Goal: Task Accomplishment & Management: Manage account settings

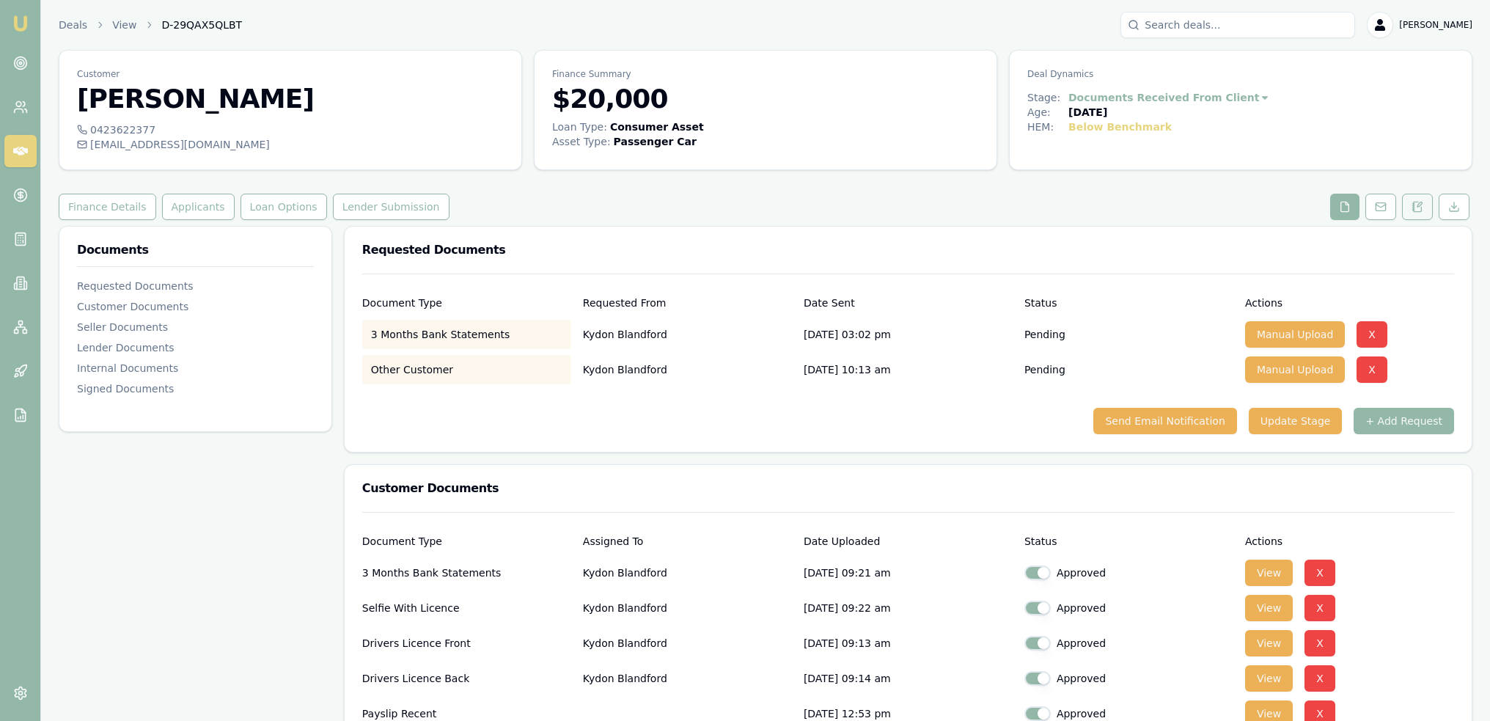
click at [1417, 205] on icon at bounding box center [1418, 207] width 12 height 12
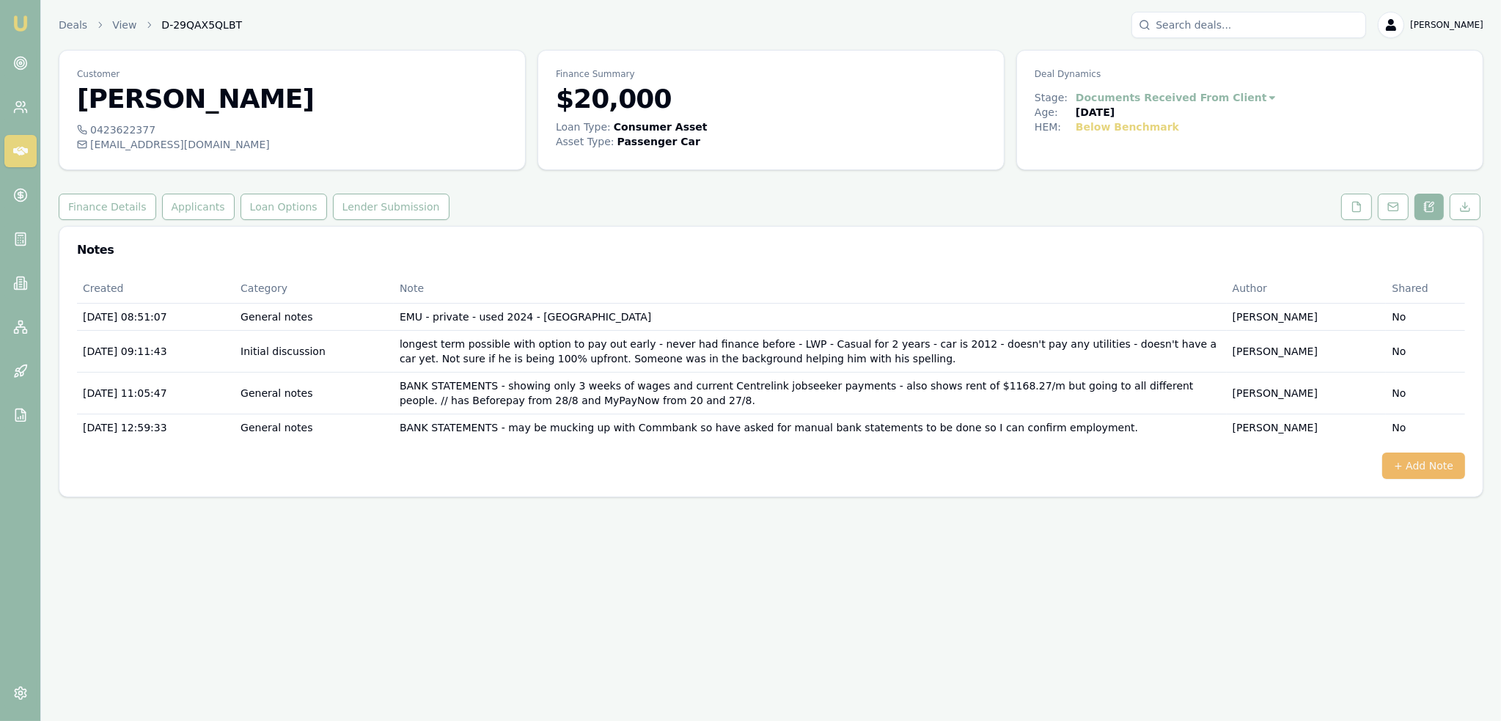
click at [1423, 469] on button "+ Add Note" at bounding box center [1423, 465] width 83 height 26
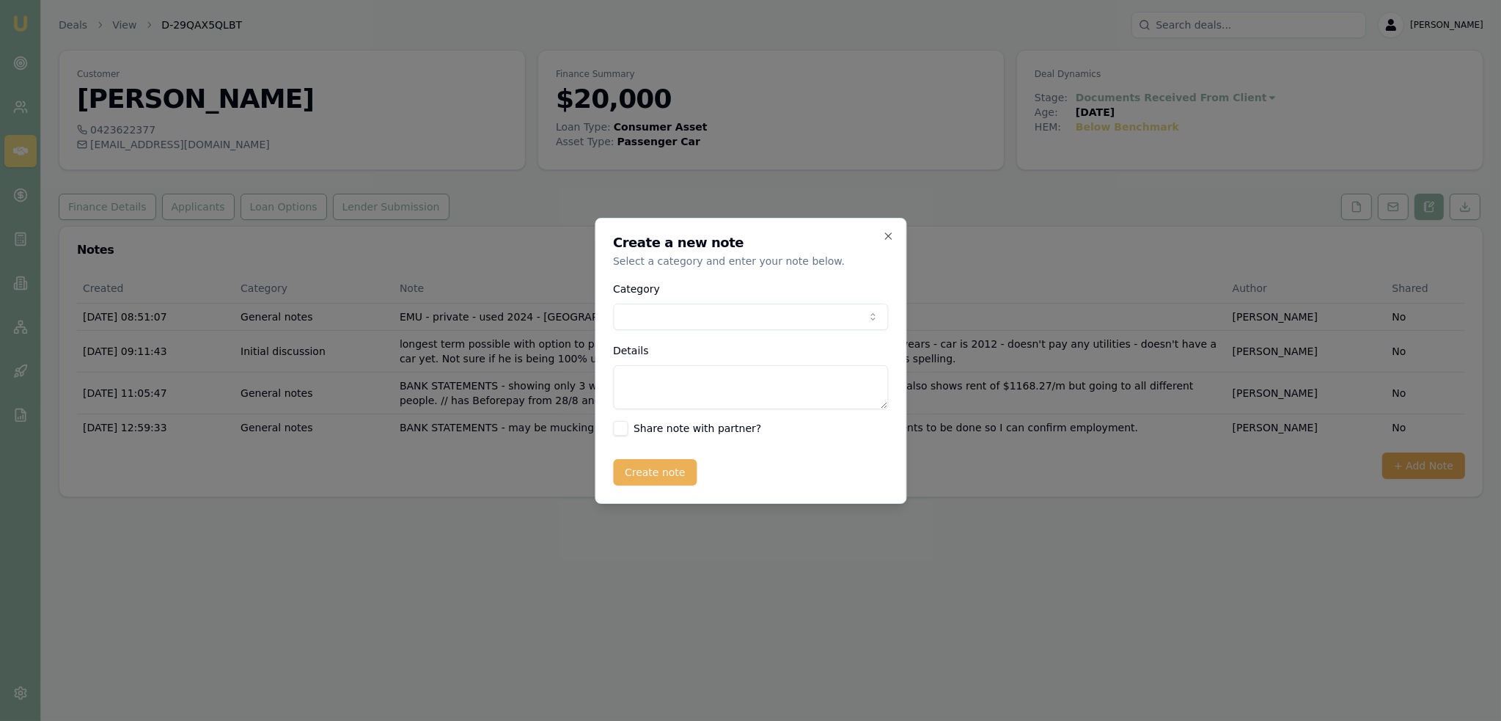
click at [684, 326] on body "Emu Broker Deals View D-29QAX5QLBT Robyn Adams Toggle Menu Customer Kydon Bland…" at bounding box center [750, 360] width 1501 height 721
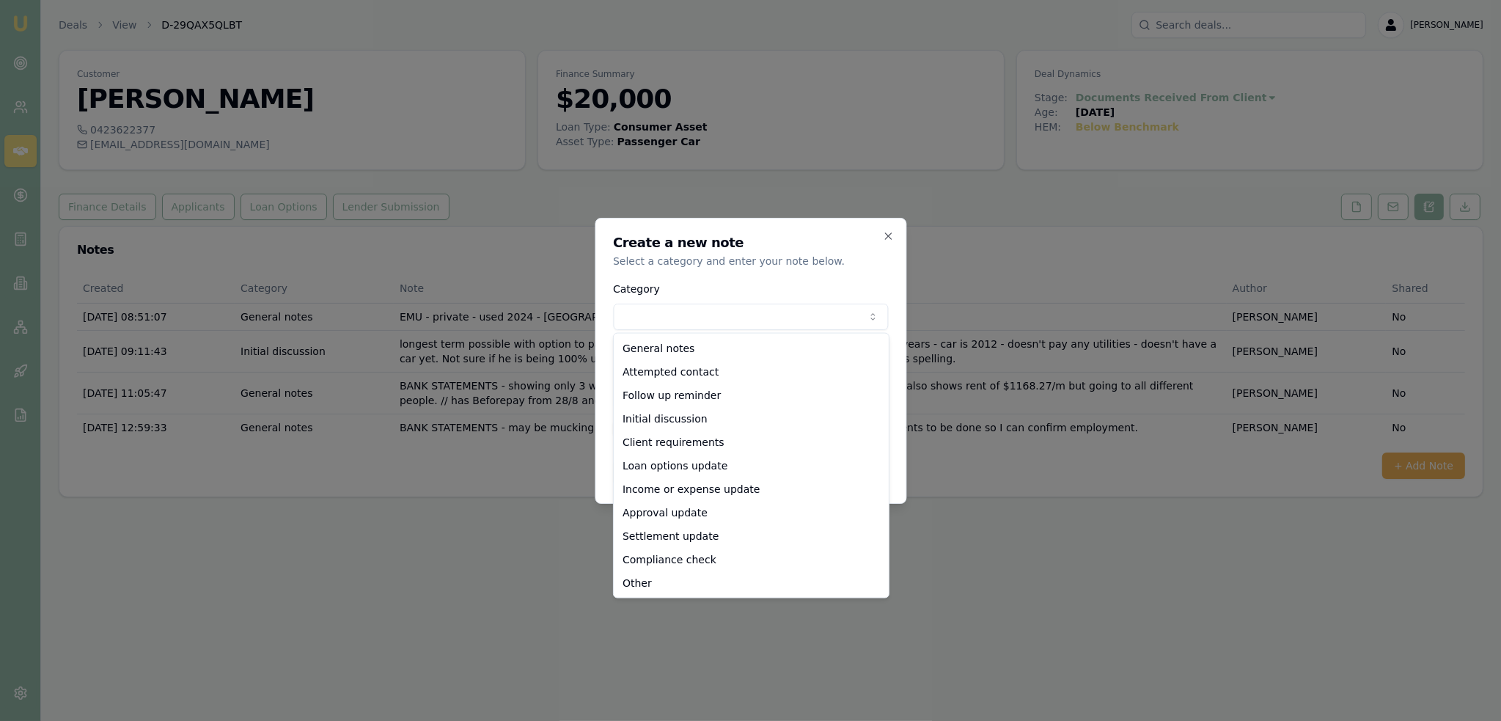
select select "ATTEMPTED_CONTACT"
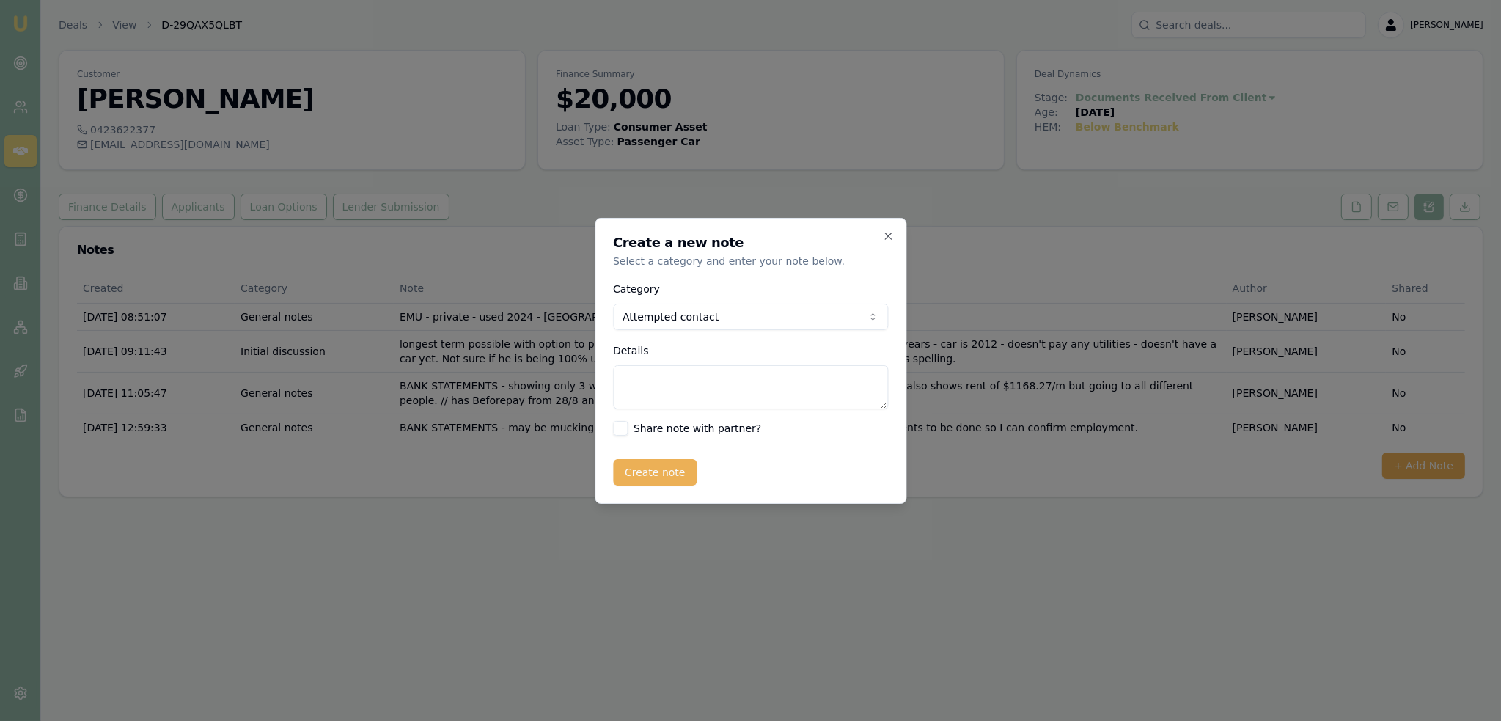
click at [666, 384] on textarea "Details" at bounding box center [750, 387] width 275 height 44
type textarea "LM and sent text re trying the bank statement link again."
click at [646, 484] on button "Create note" at bounding box center [655, 472] width 84 height 26
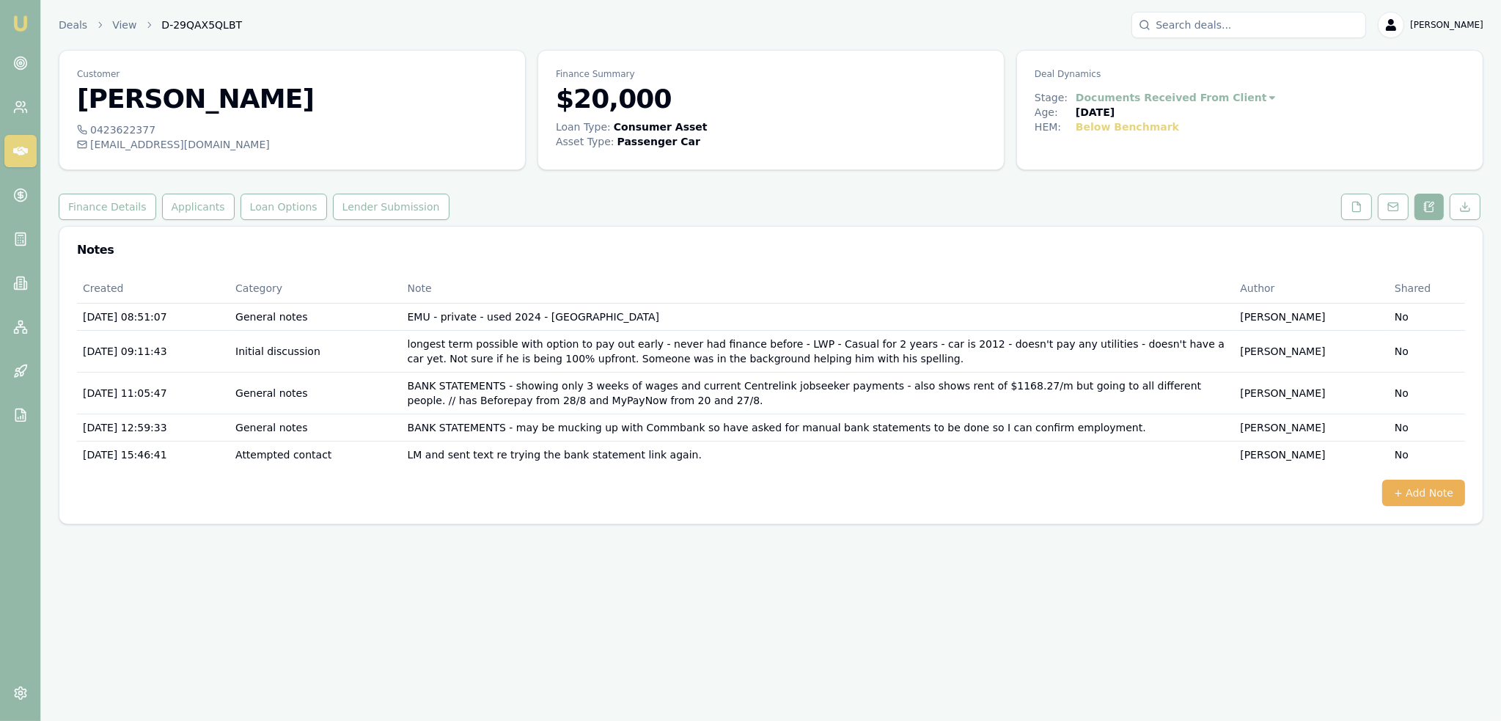
click at [16, 18] on img at bounding box center [21, 24] width 18 height 18
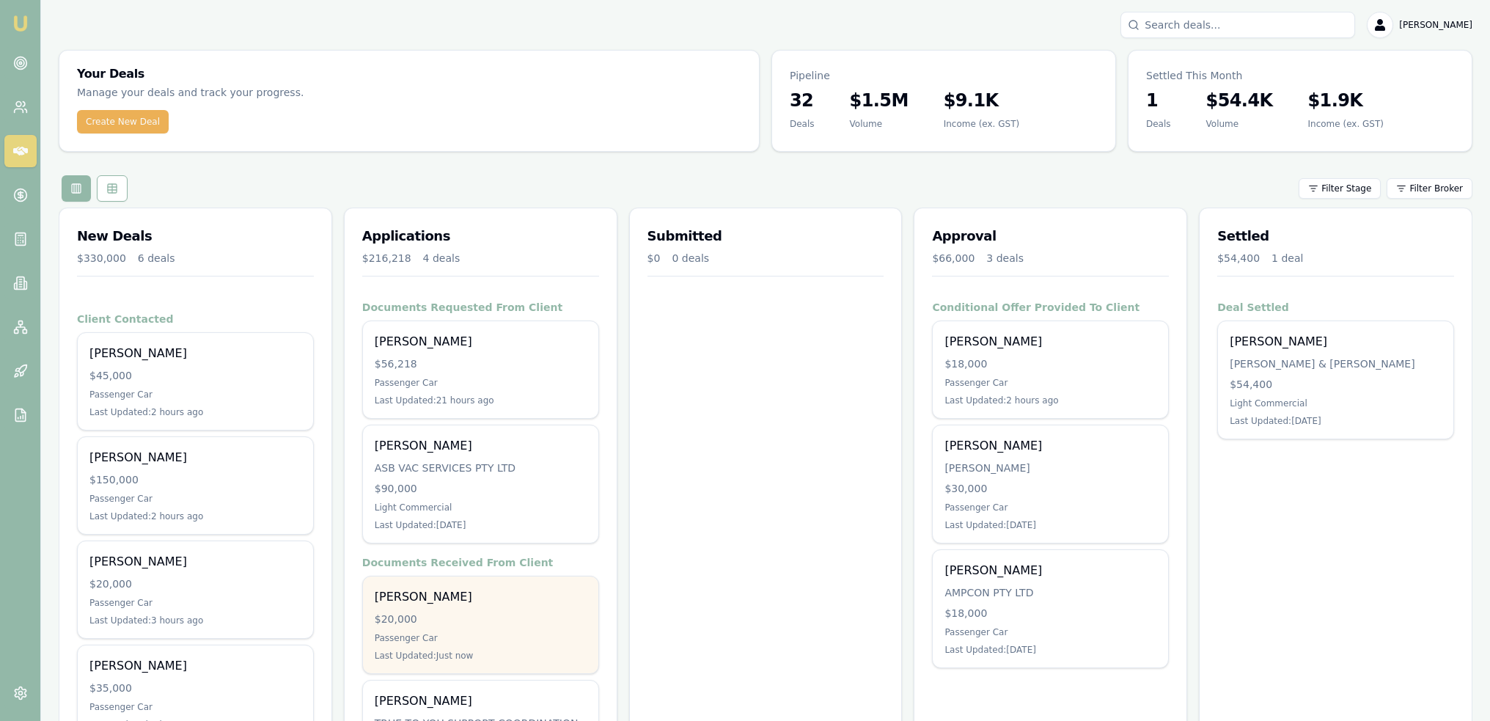
scroll to position [269, 0]
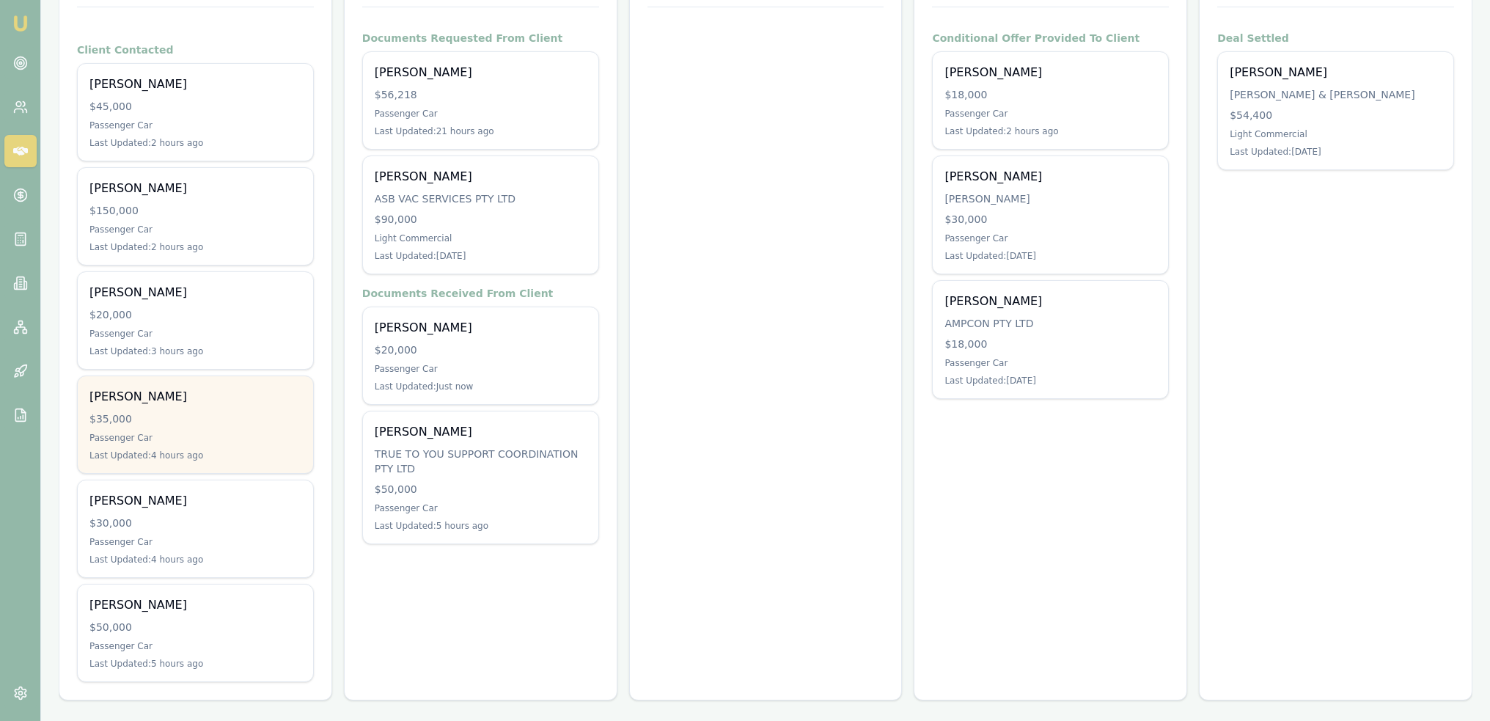
click at [199, 407] on div "Sam Johns $35,000 Passenger Car Last Updated: 4 hours ago" at bounding box center [195, 424] width 235 height 97
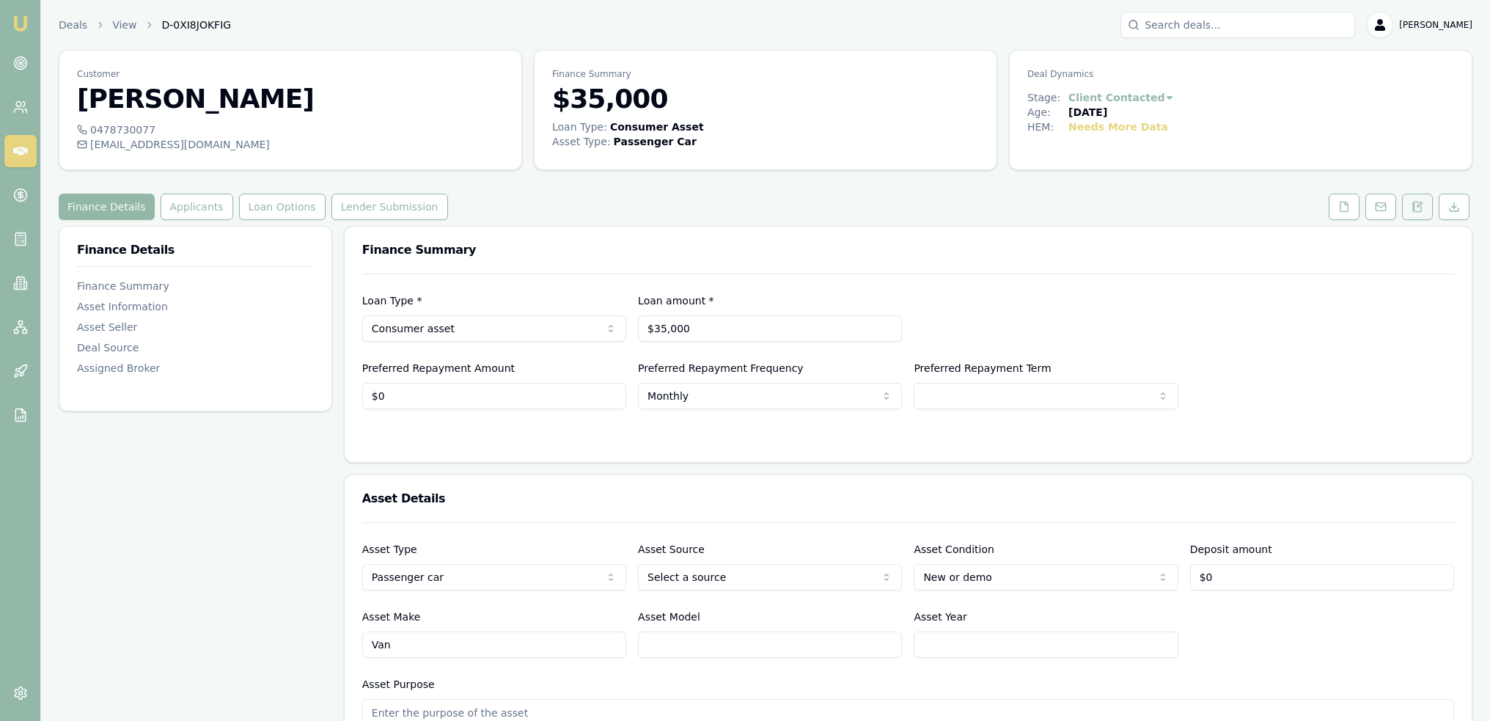
click at [1420, 208] on icon at bounding box center [1418, 207] width 12 height 12
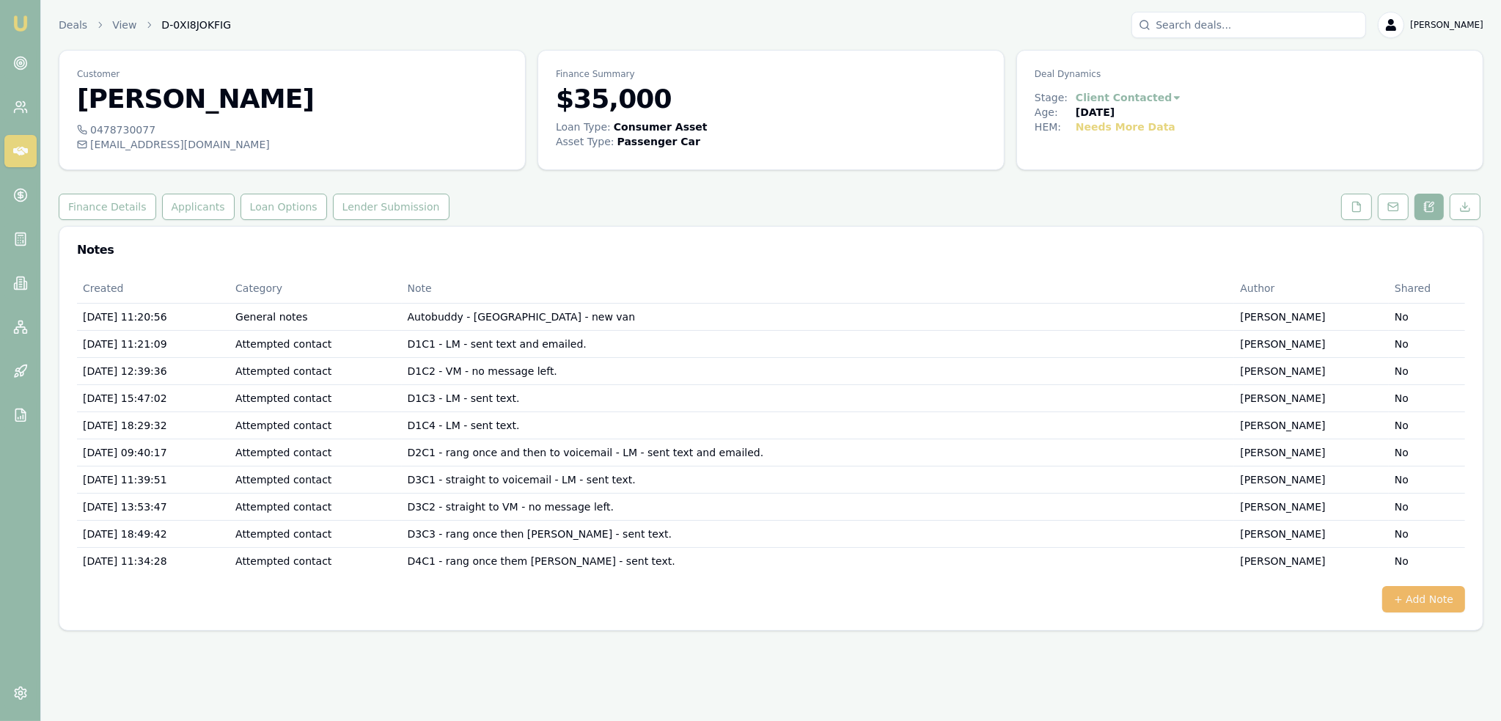
click at [1425, 596] on button "+ Add Note" at bounding box center [1423, 599] width 83 height 26
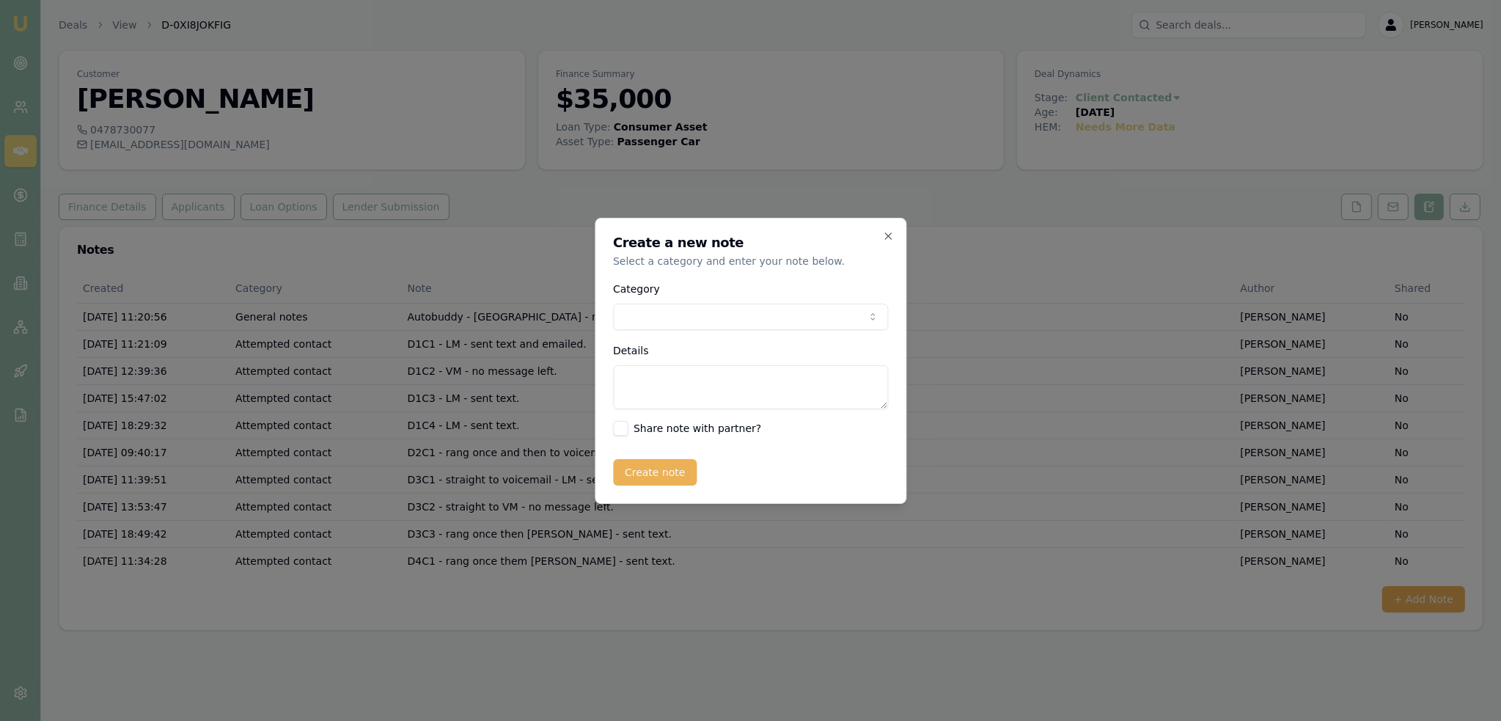
click at [703, 313] on body "Emu Broker Deals View D-0XI8JOKFIG Robyn Adams Toggle Menu Customer Sam Johns 0…" at bounding box center [750, 360] width 1501 height 721
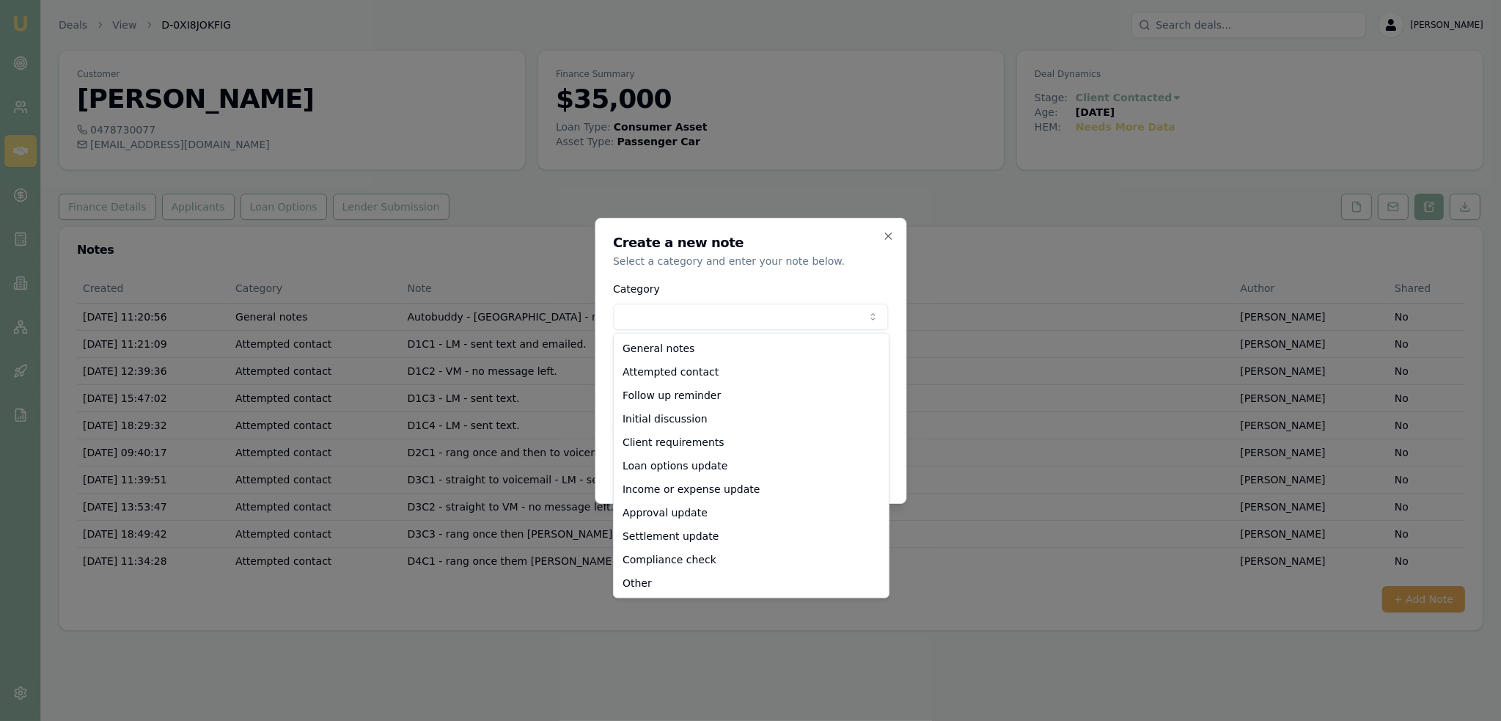
select select "ATTEMPTED_CONTACT"
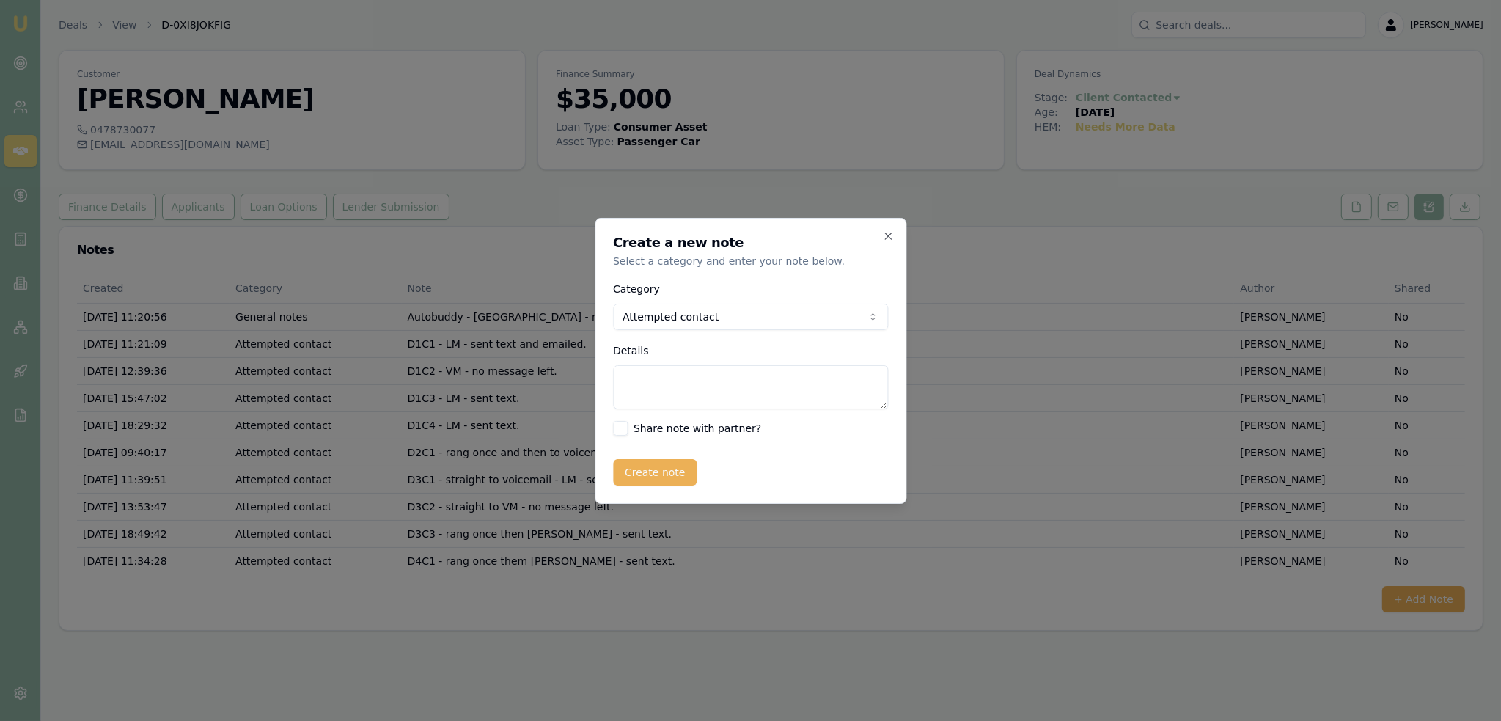
click at [672, 393] on textarea "Details" at bounding box center [750, 387] width 275 height 44
type textarea "d"
type textarea "D4C2- rings once then goes to VM - no message left."
click at [640, 477] on button "Create note" at bounding box center [655, 472] width 84 height 26
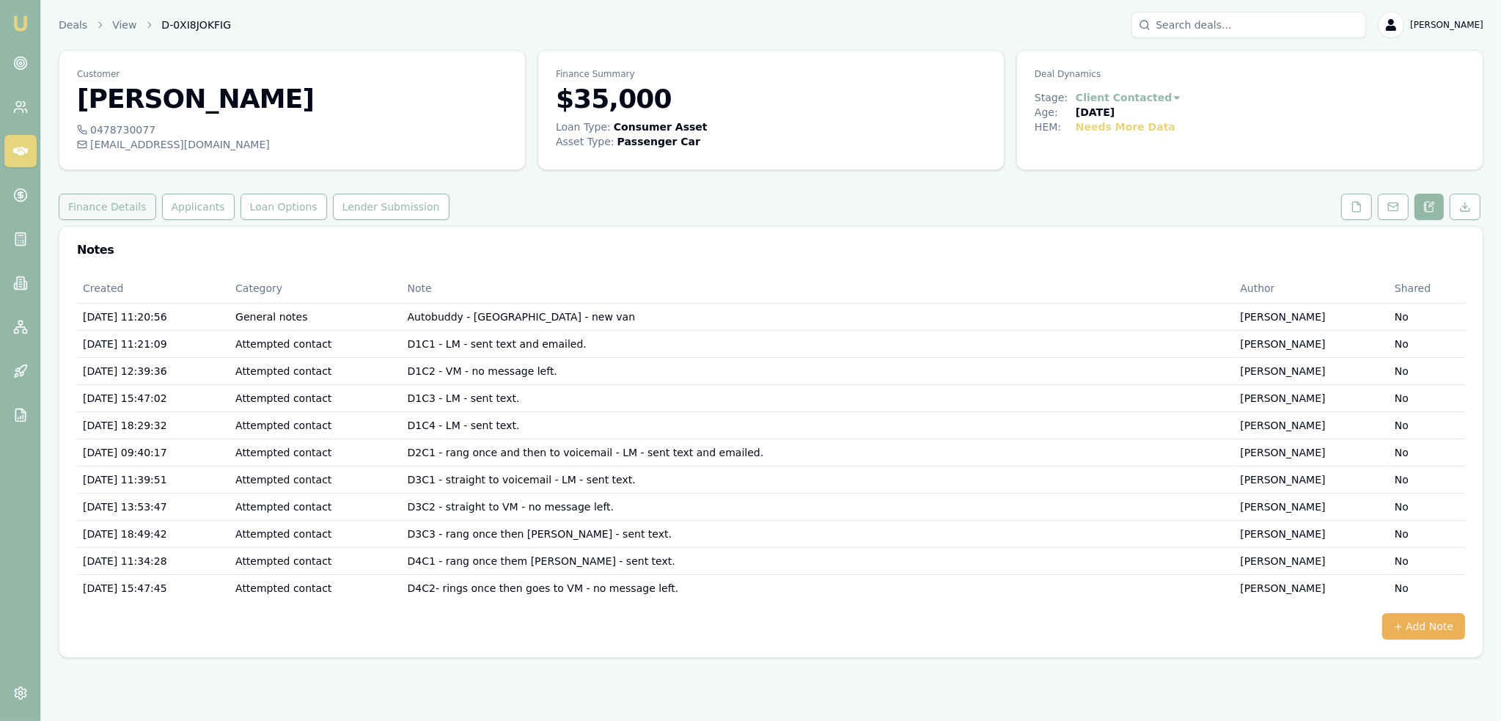
click at [106, 205] on button "Finance Details" at bounding box center [108, 207] width 98 height 26
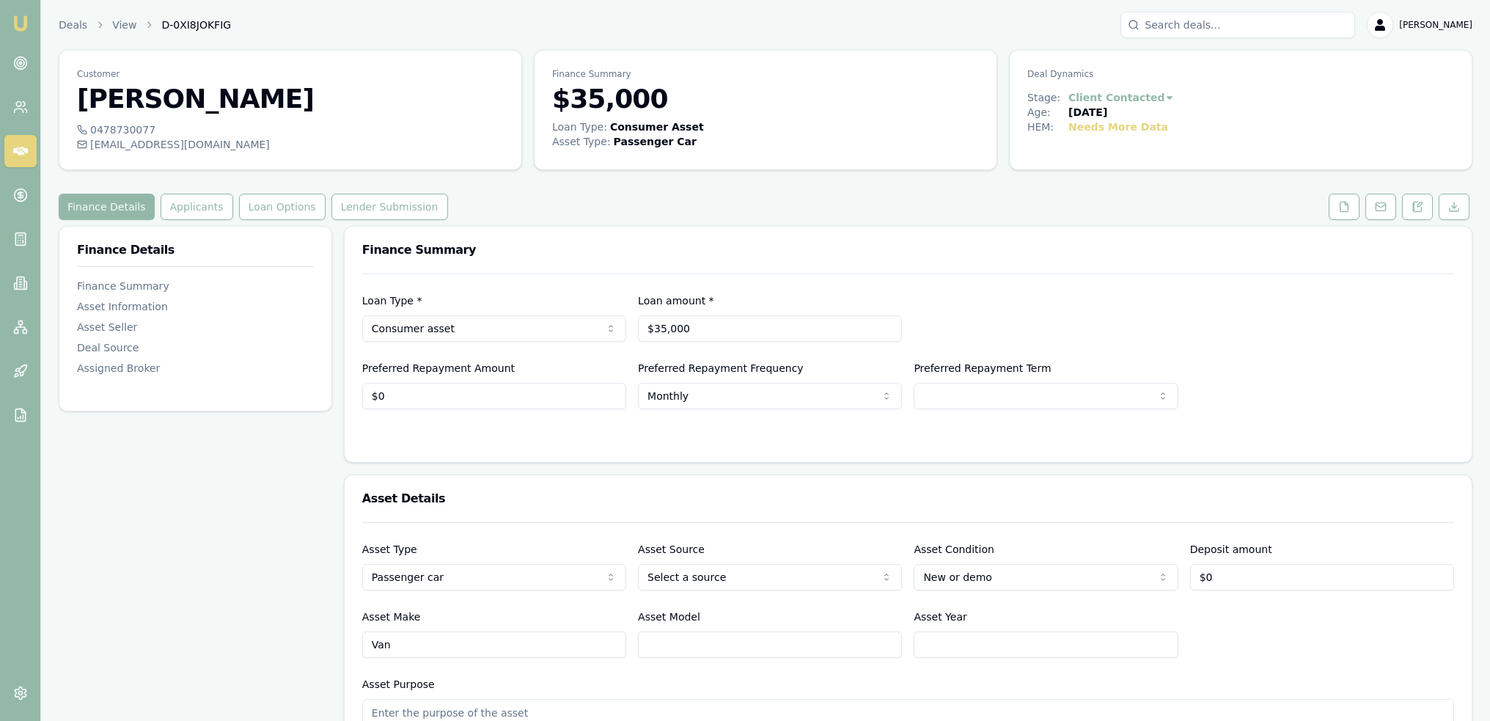
click at [20, 29] on img at bounding box center [21, 24] width 18 height 18
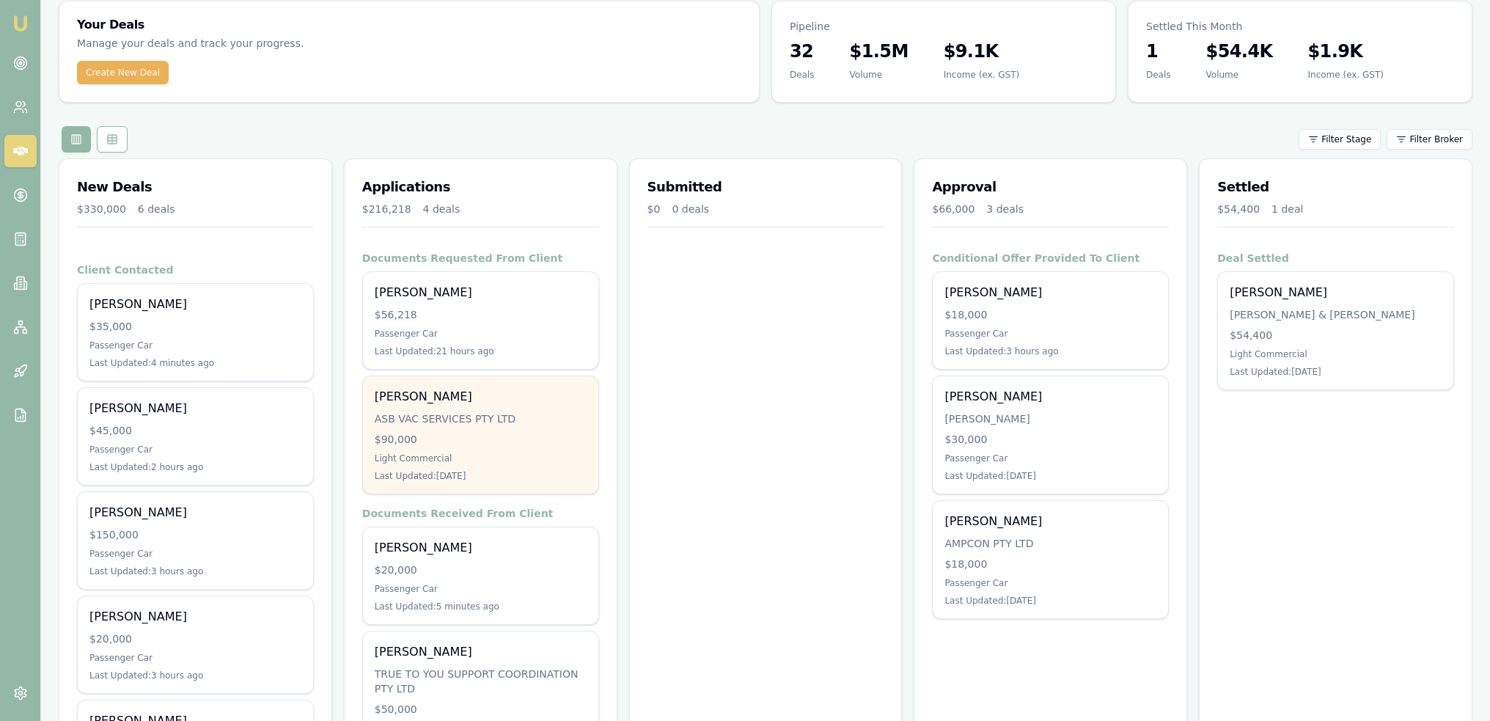
scroll to position [196, 0]
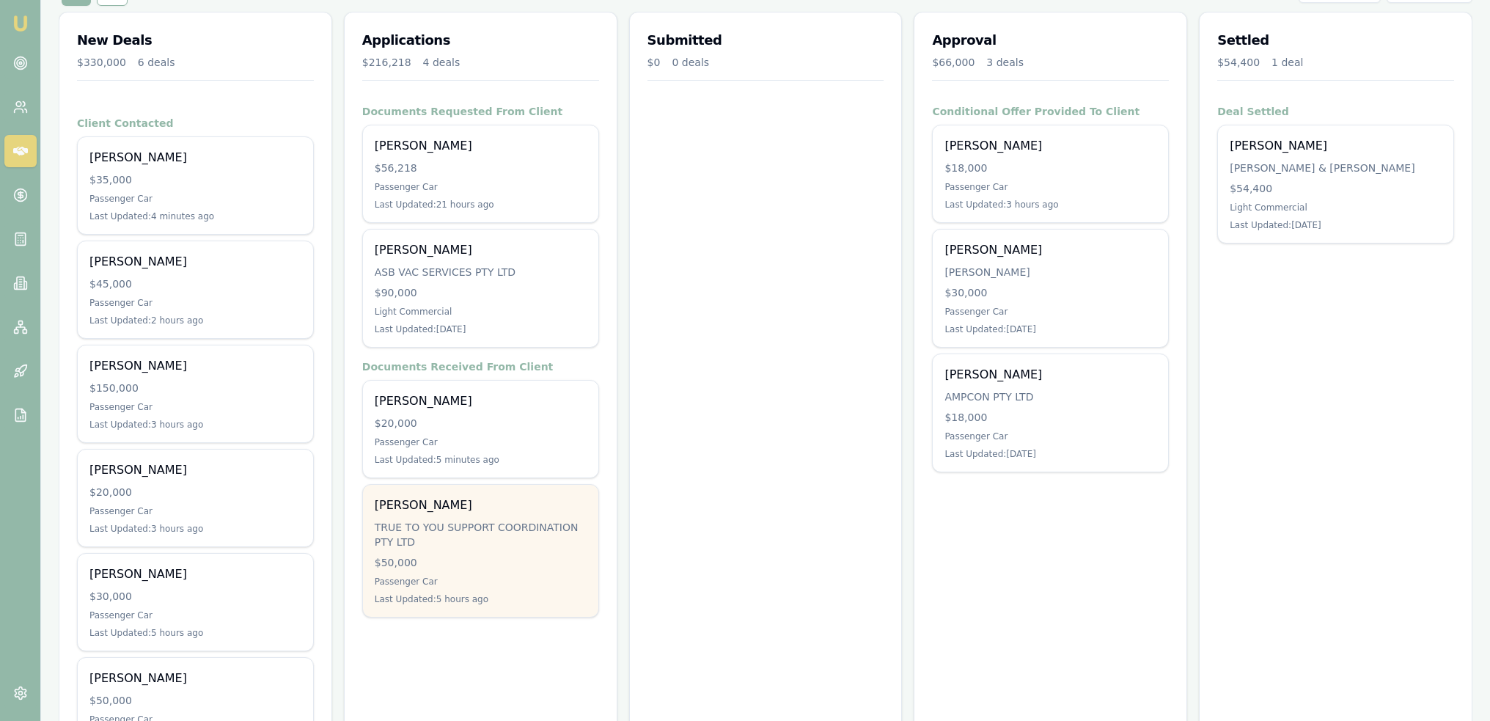
click at [496, 557] on div "$50,000" at bounding box center [481, 562] width 212 height 15
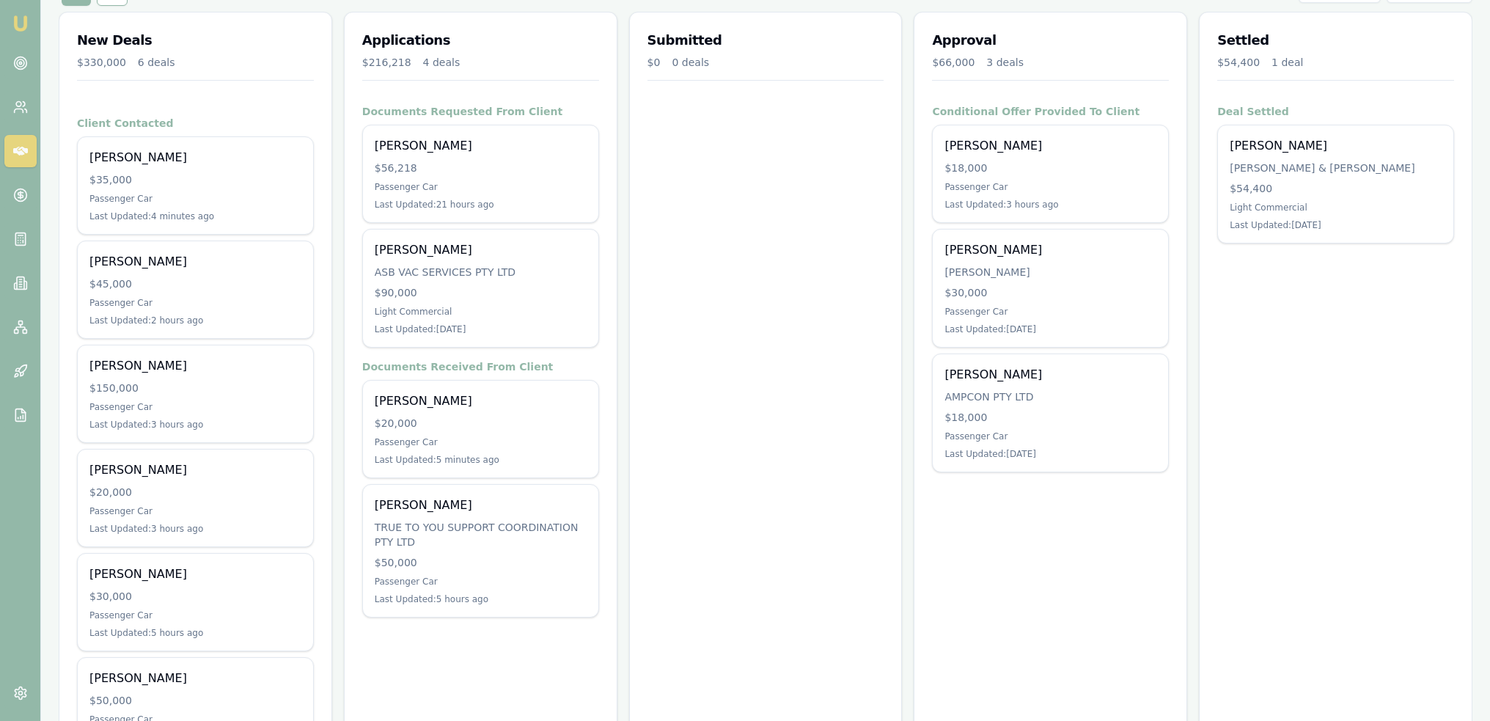
click at [12, 23] on img at bounding box center [21, 24] width 18 height 18
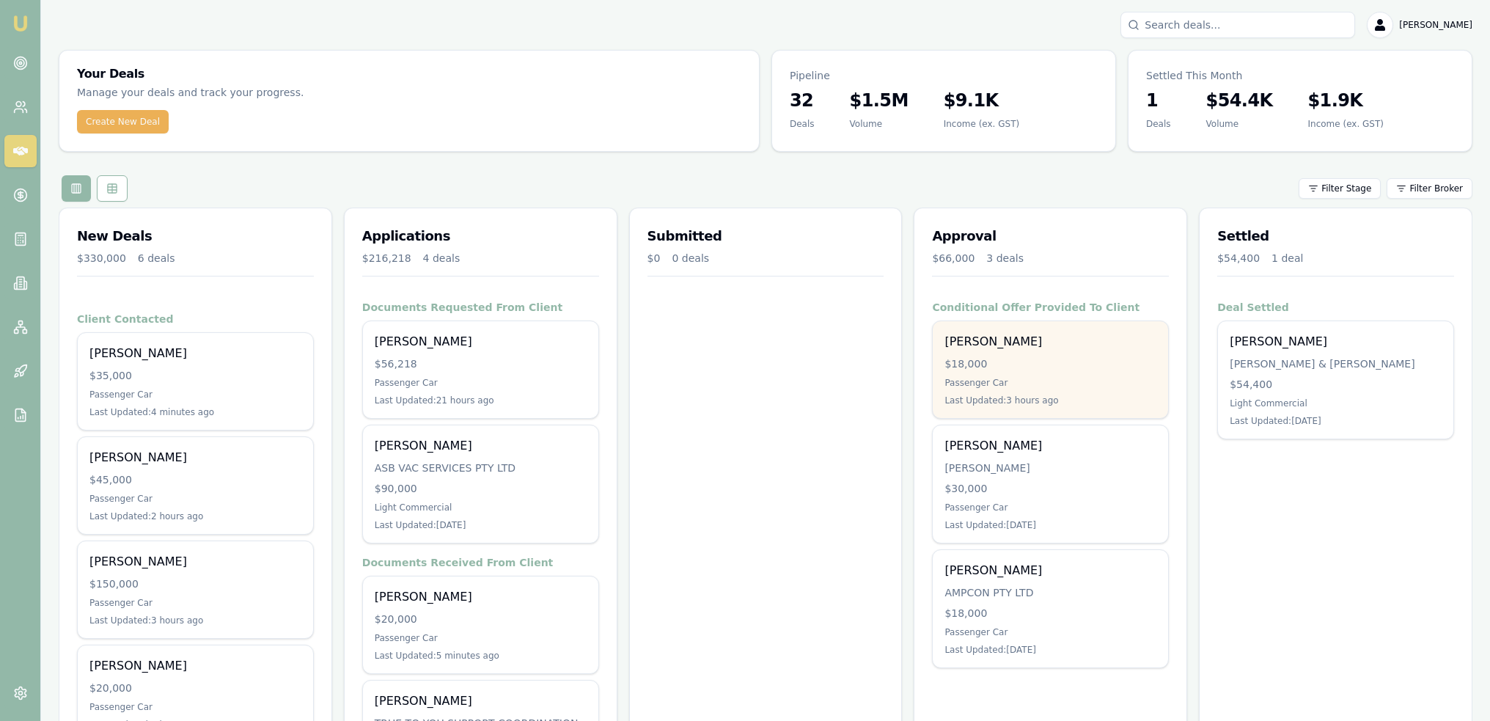
click at [1062, 345] on div "[PERSON_NAME]" at bounding box center [1051, 342] width 212 height 18
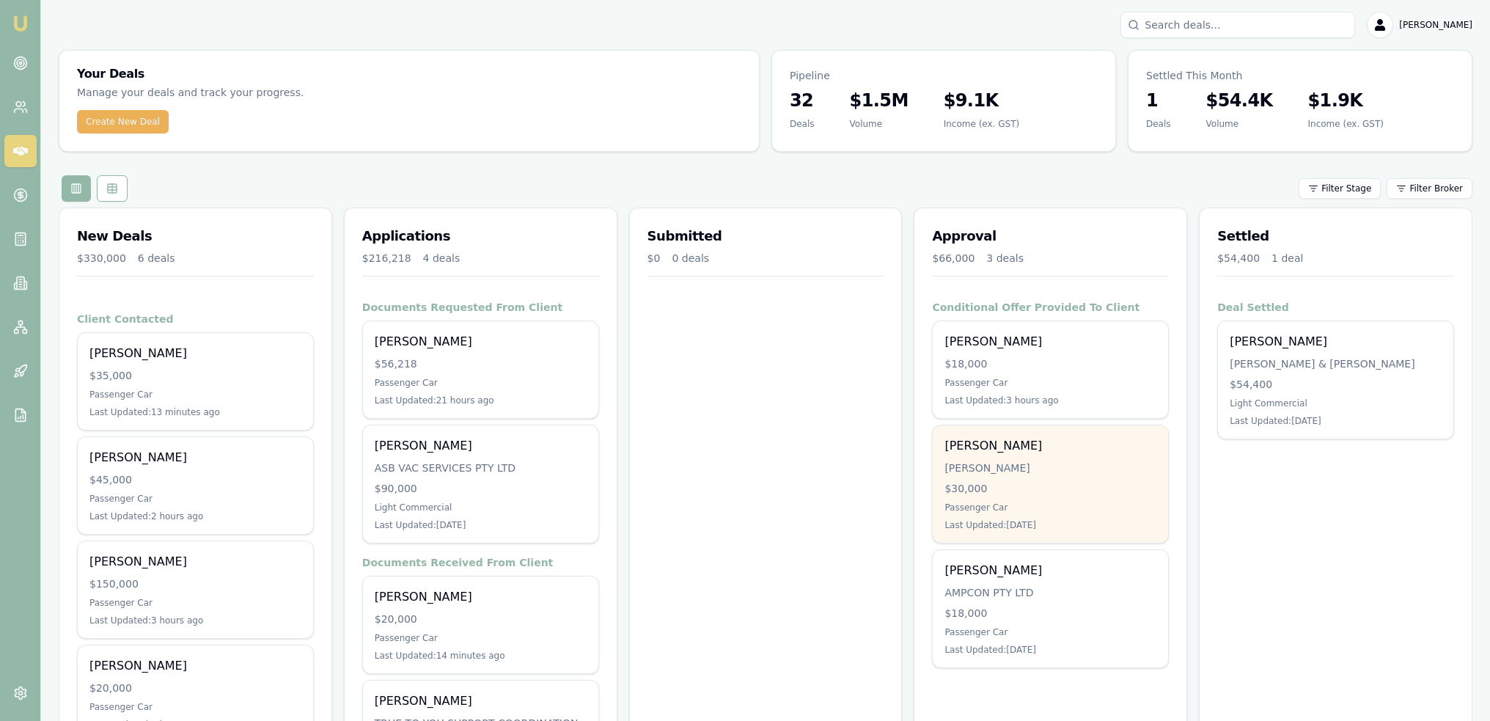
click at [997, 437] on div "Michael Galvin" at bounding box center [1051, 446] width 212 height 18
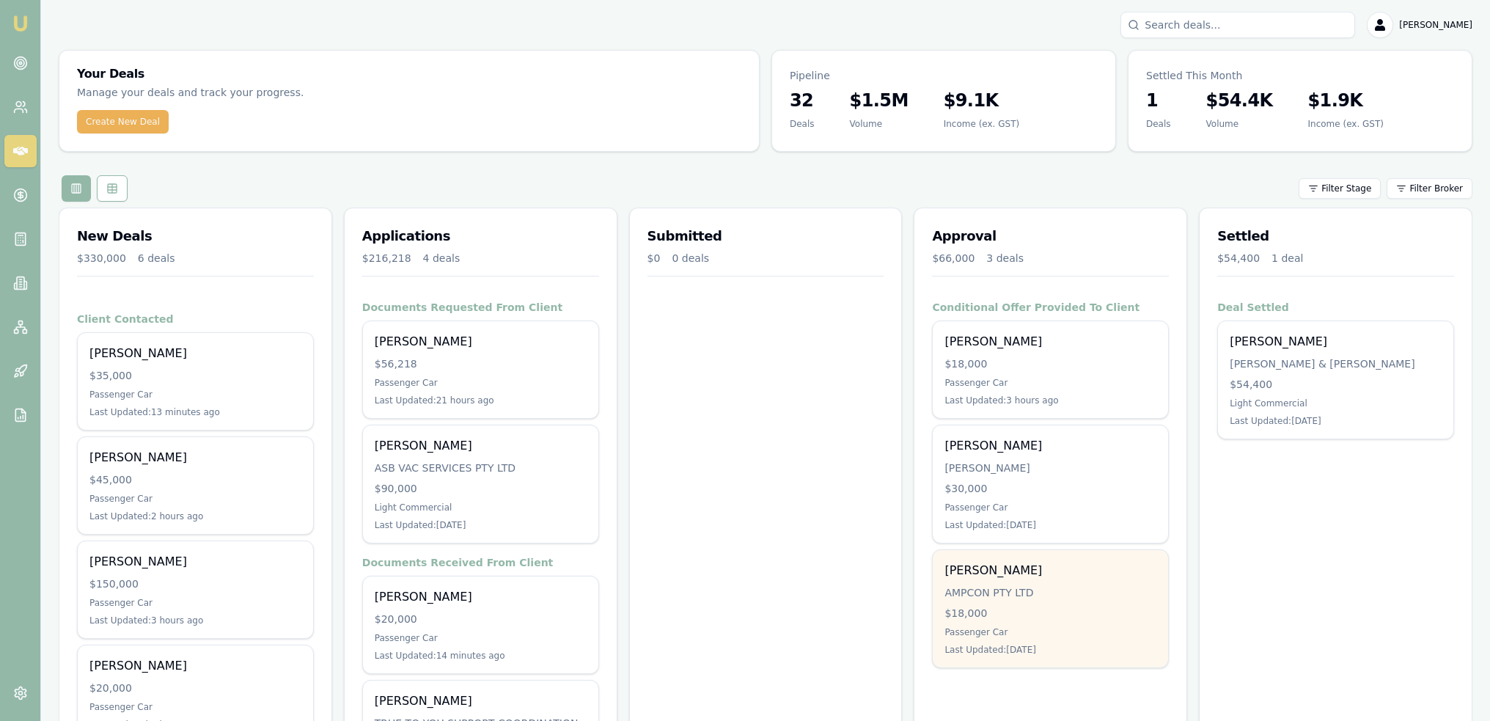
click at [998, 598] on div "AMPCON PTY LTD" at bounding box center [1051, 592] width 212 height 15
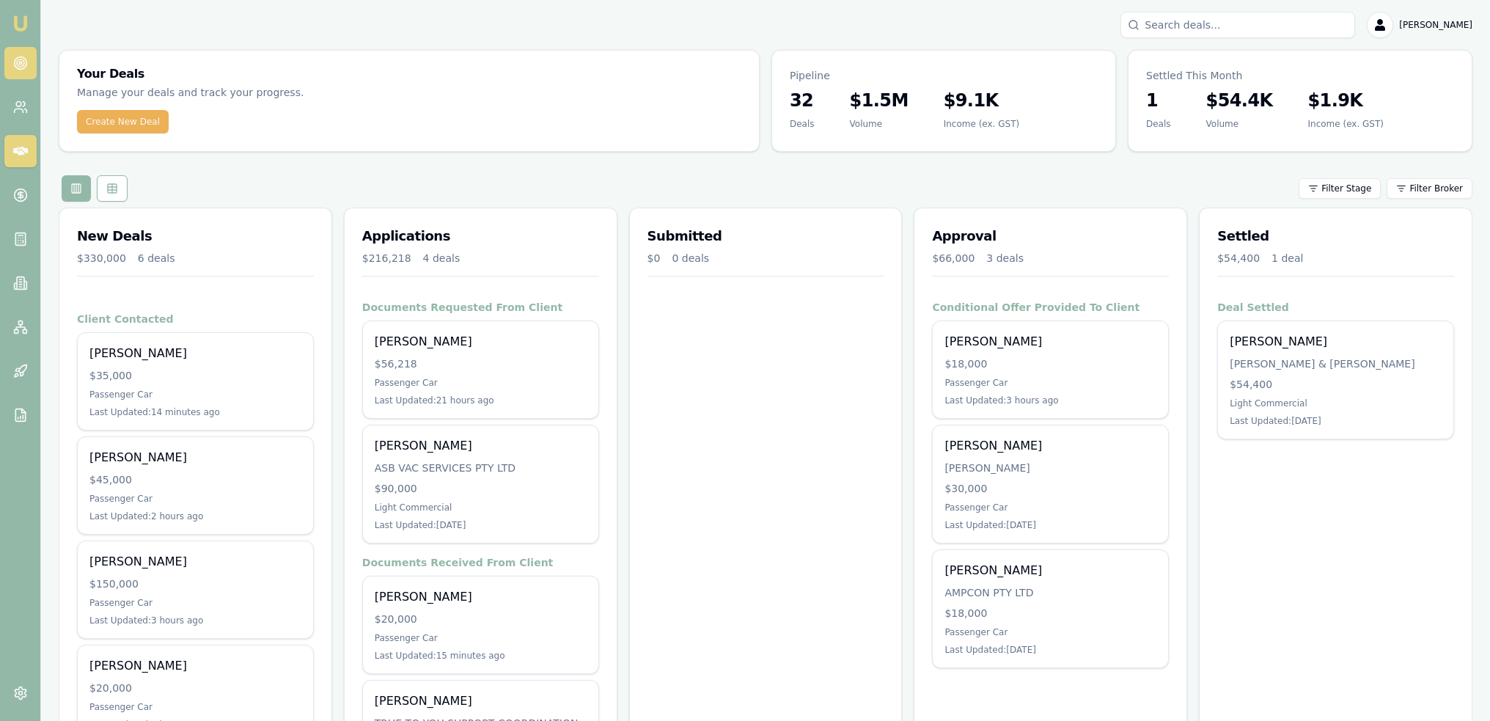
click at [16, 58] on circle at bounding box center [20, 63] width 12 height 12
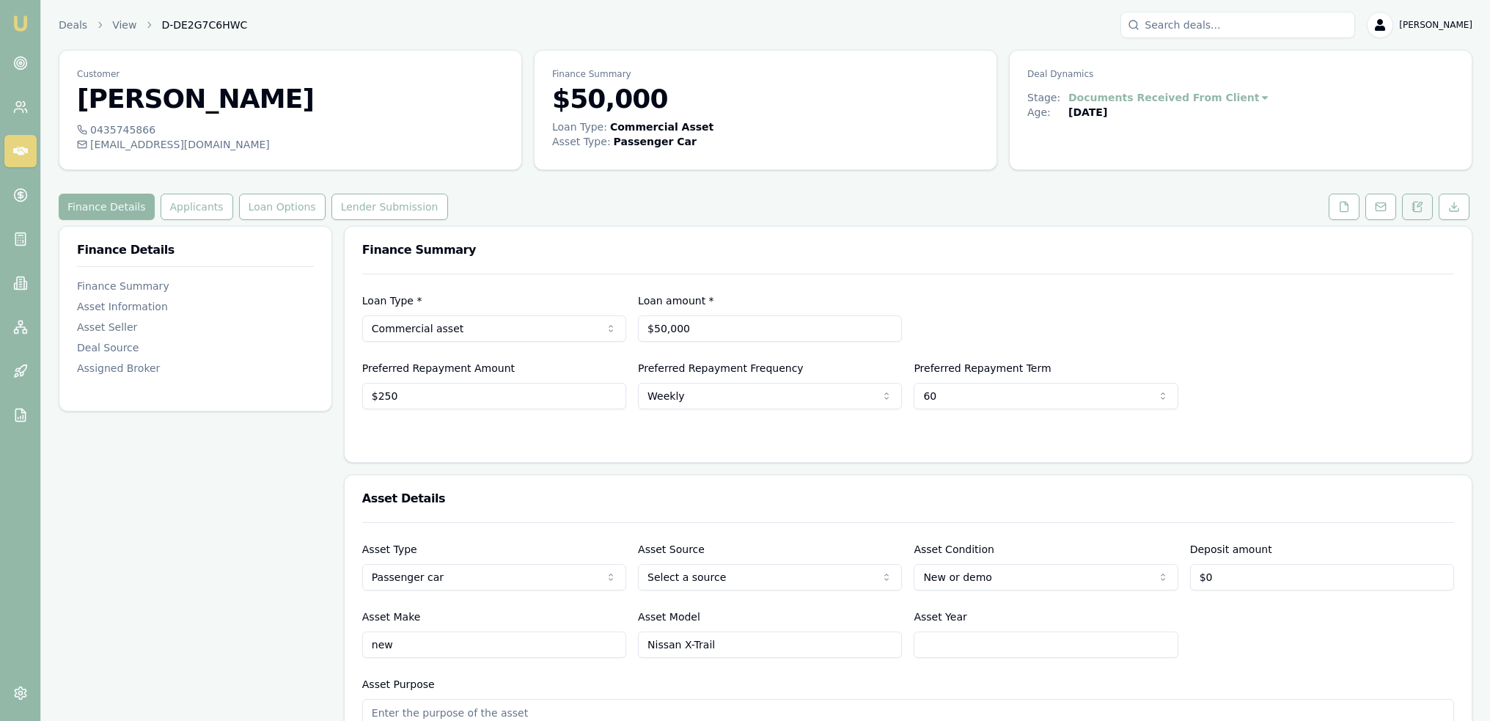
click at [1414, 208] on icon at bounding box center [1413, 208] width 2 height 0
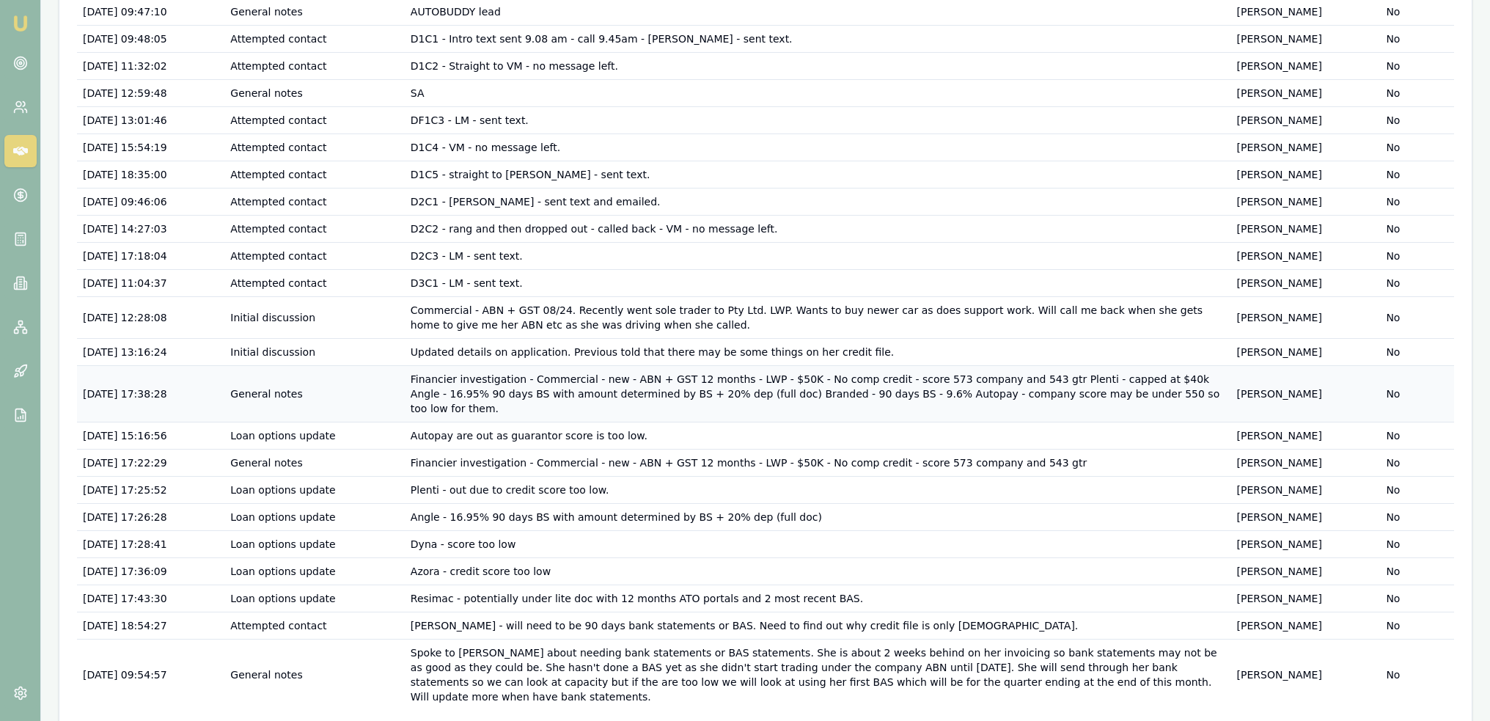
scroll to position [329, 0]
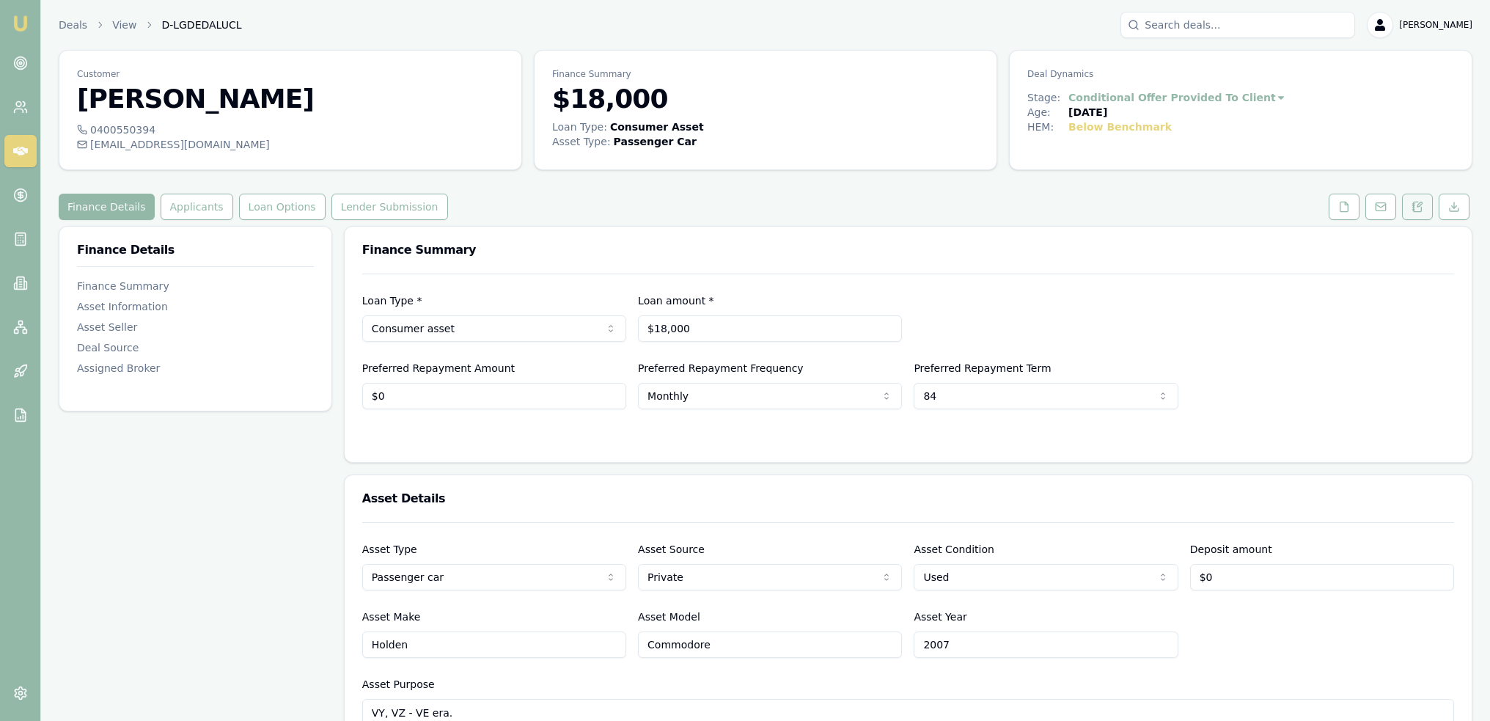
drag, startPoint x: 1424, startPoint y: 207, endPoint x: 1411, endPoint y: 213, distance: 14.8
click at [1424, 207] on button at bounding box center [1417, 207] width 31 height 26
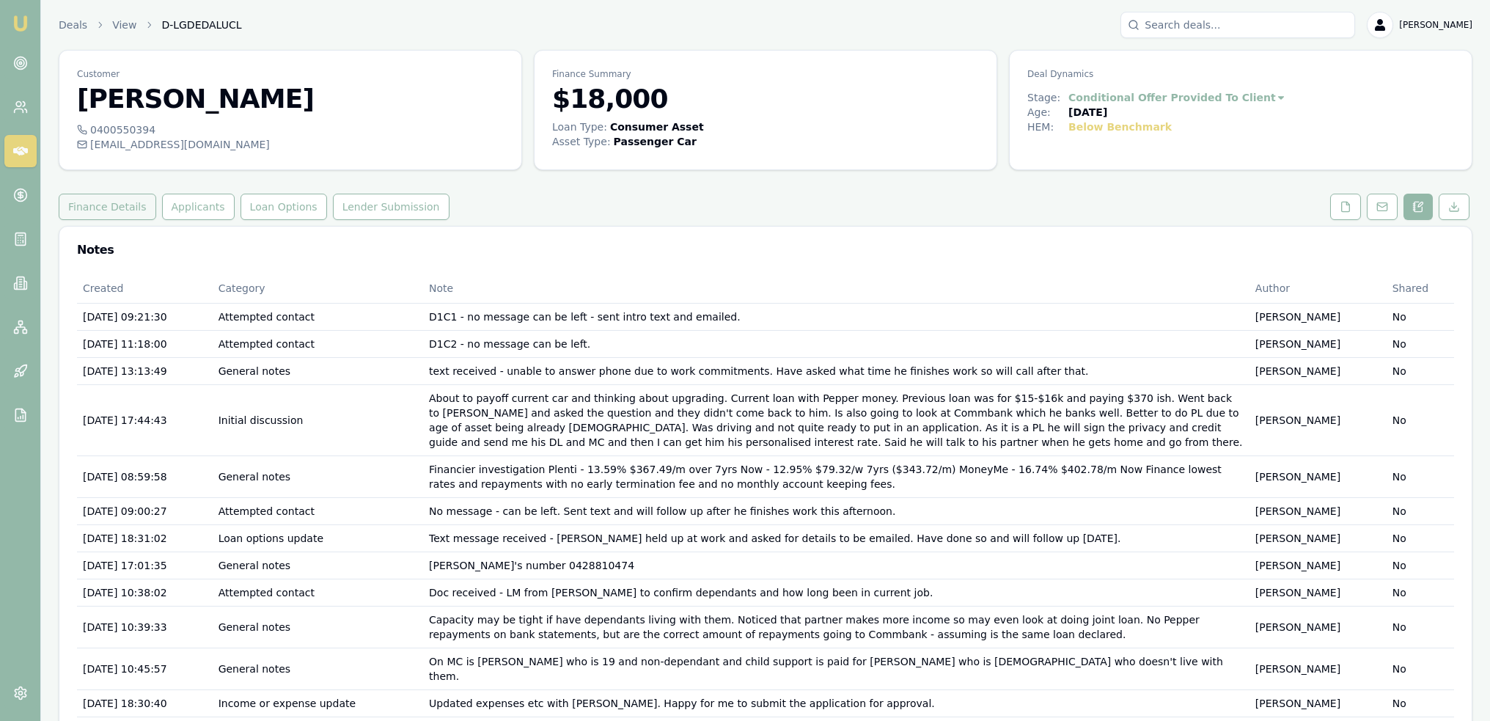
click at [122, 202] on button "Finance Details" at bounding box center [108, 207] width 98 height 26
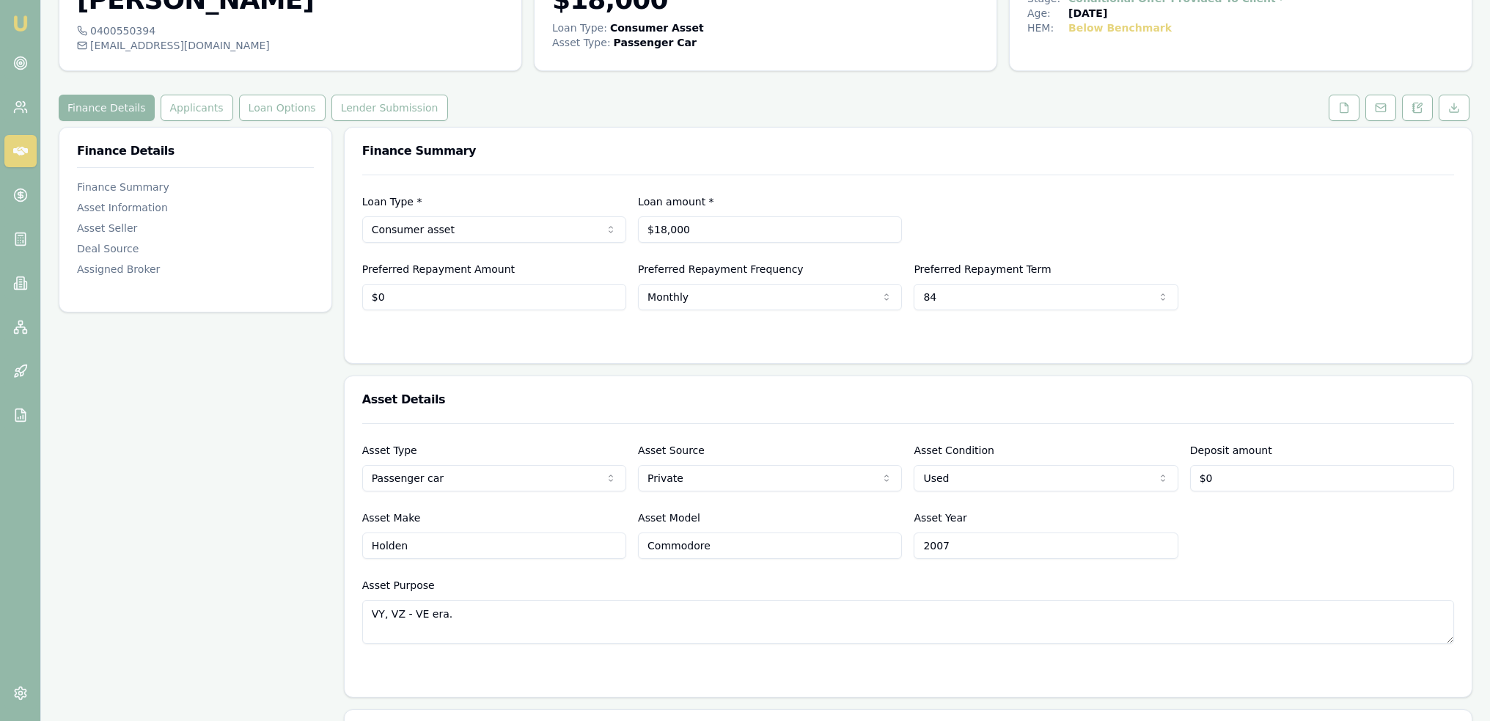
scroll to position [67, 0]
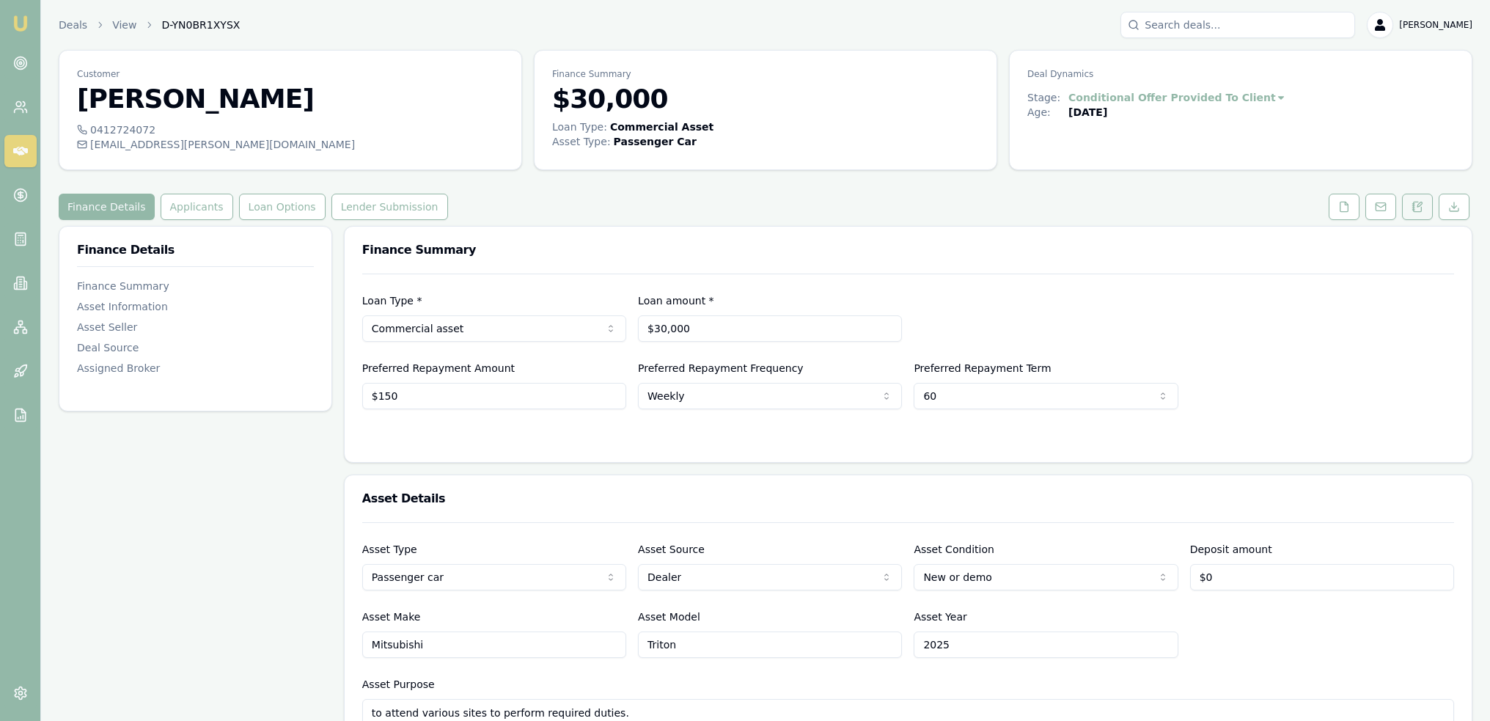
click at [1420, 205] on icon at bounding box center [1420, 204] width 4 height 4
click at [1410, 205] on button at bounding box center [1417, 207] width 31 height 26
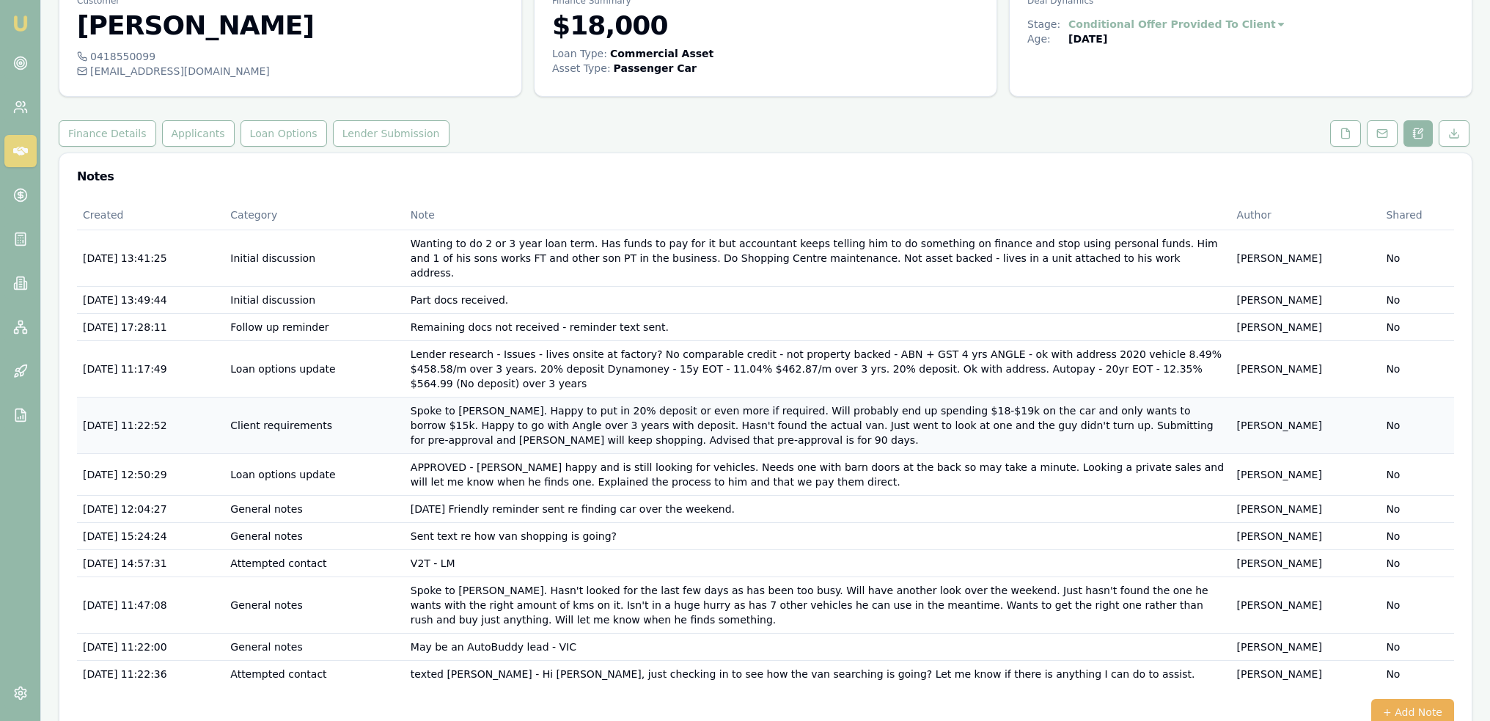
scroll to position [76, 0]
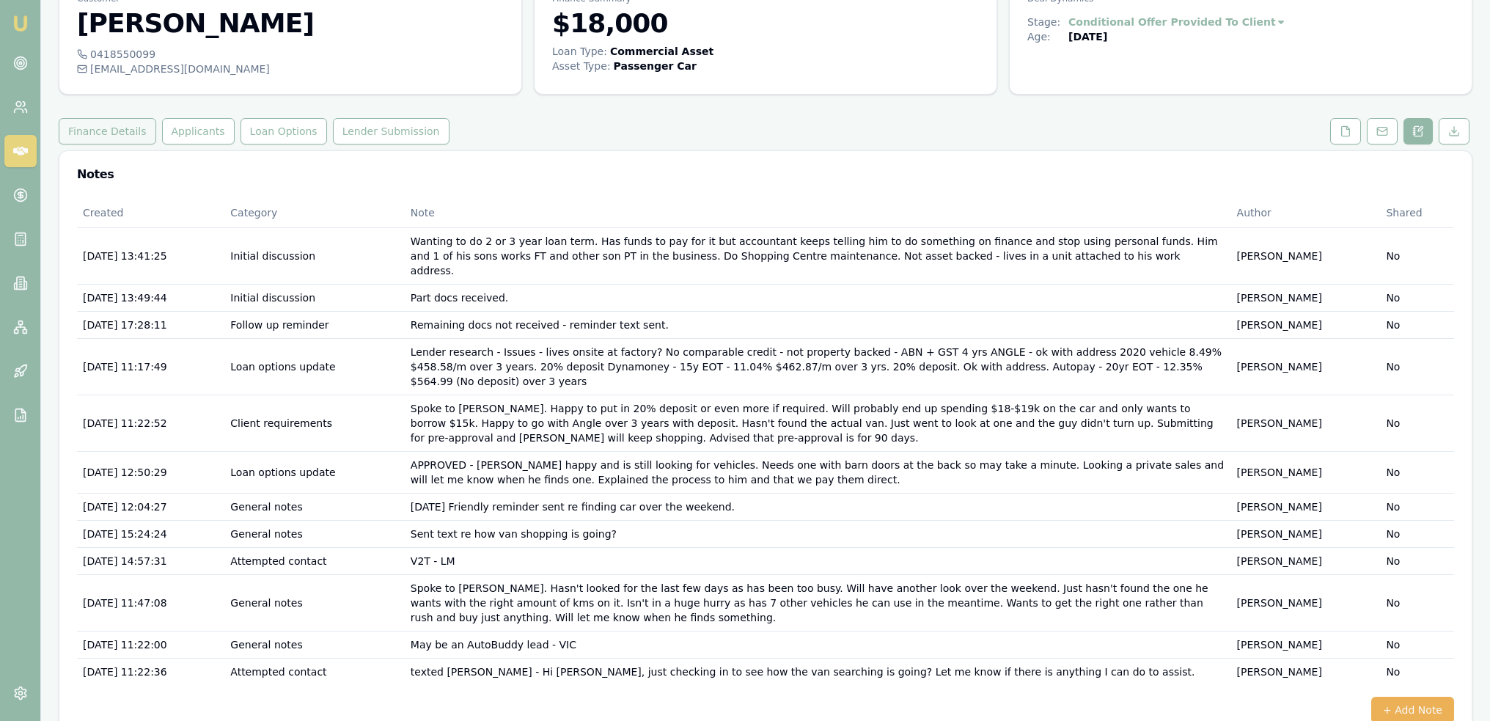
click at [132, 132] on button "Finance Details" at bounding box center [108, 131] width 98 height 26
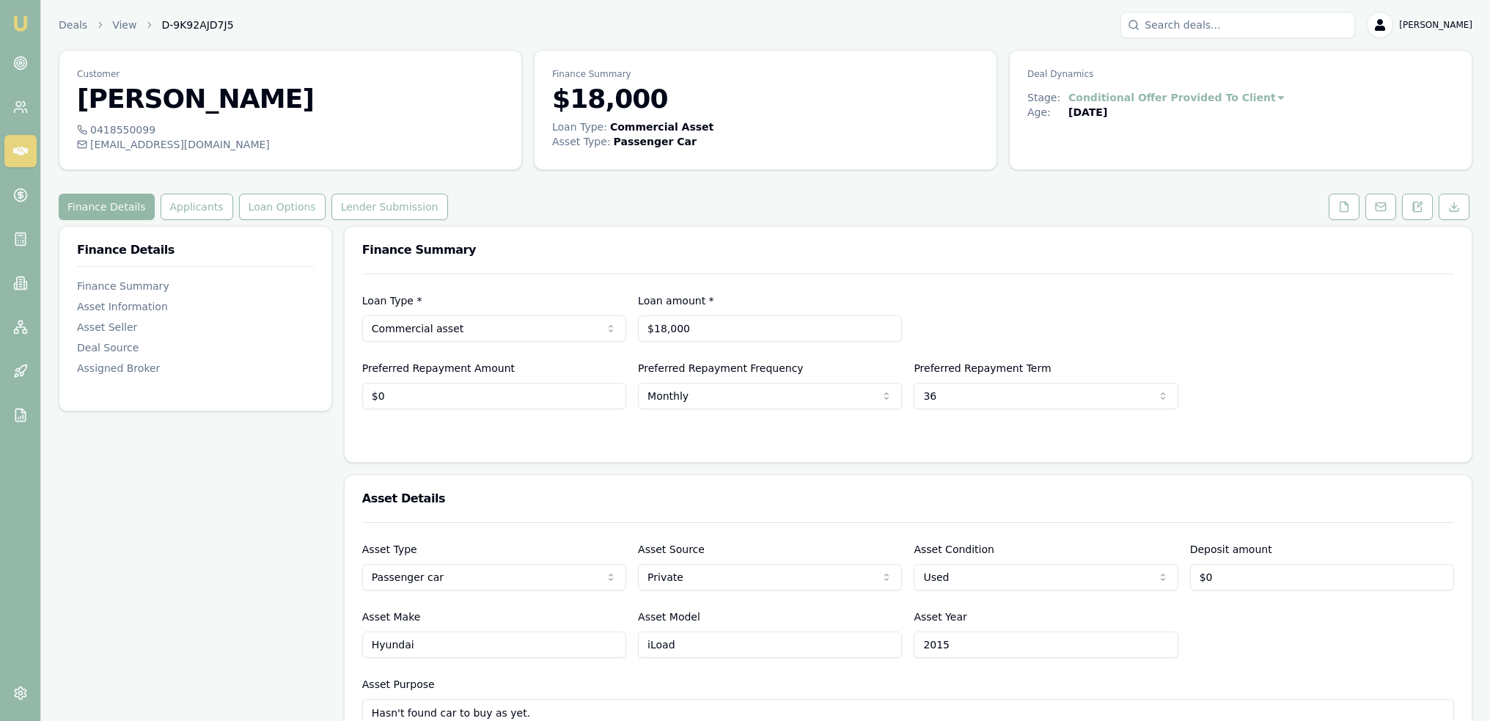
drag, startPoint x: 1488, startPoint y: 158, endPoint x: 1488, endPoint y: 284, distance: 125.4
click at [26, 20] on img at bounding box center [21, 24] width 18 height 18
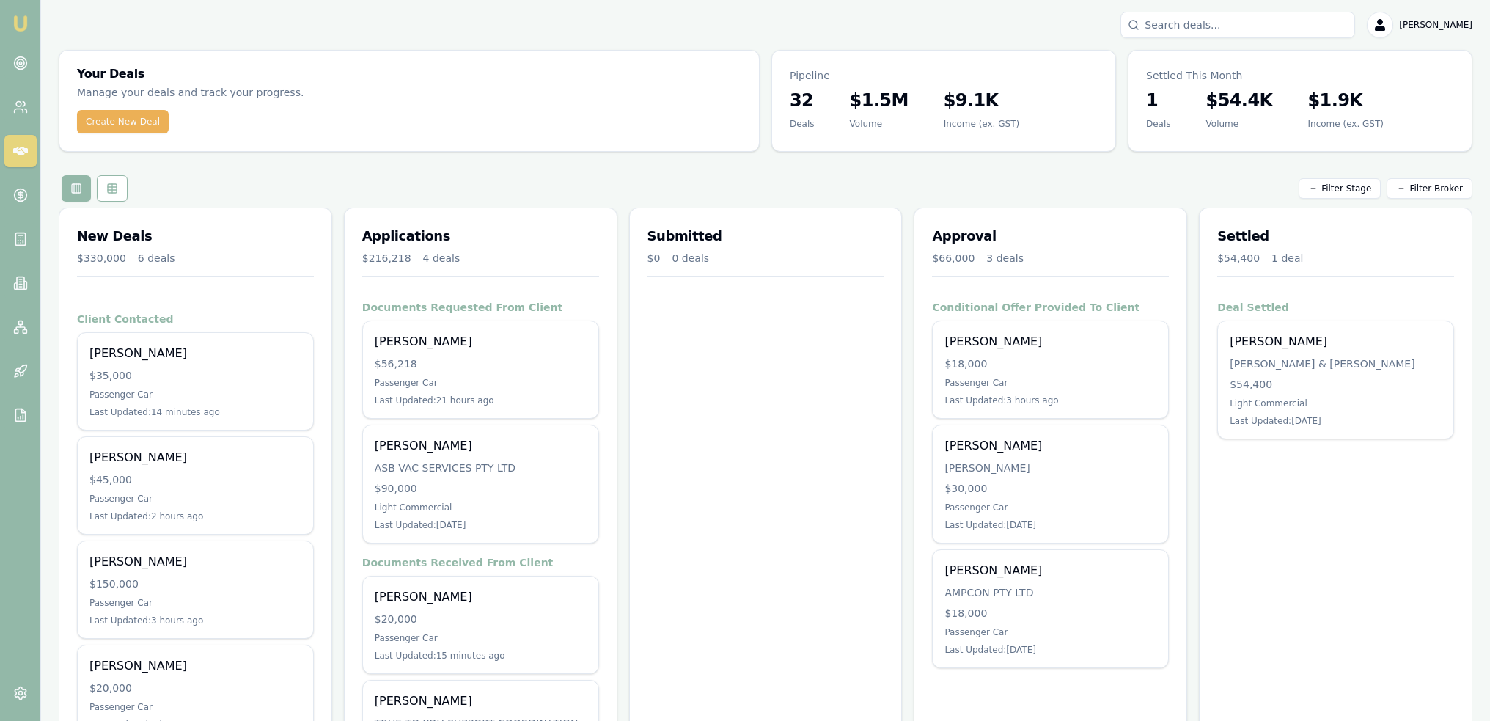
scroll to position [147, 0]
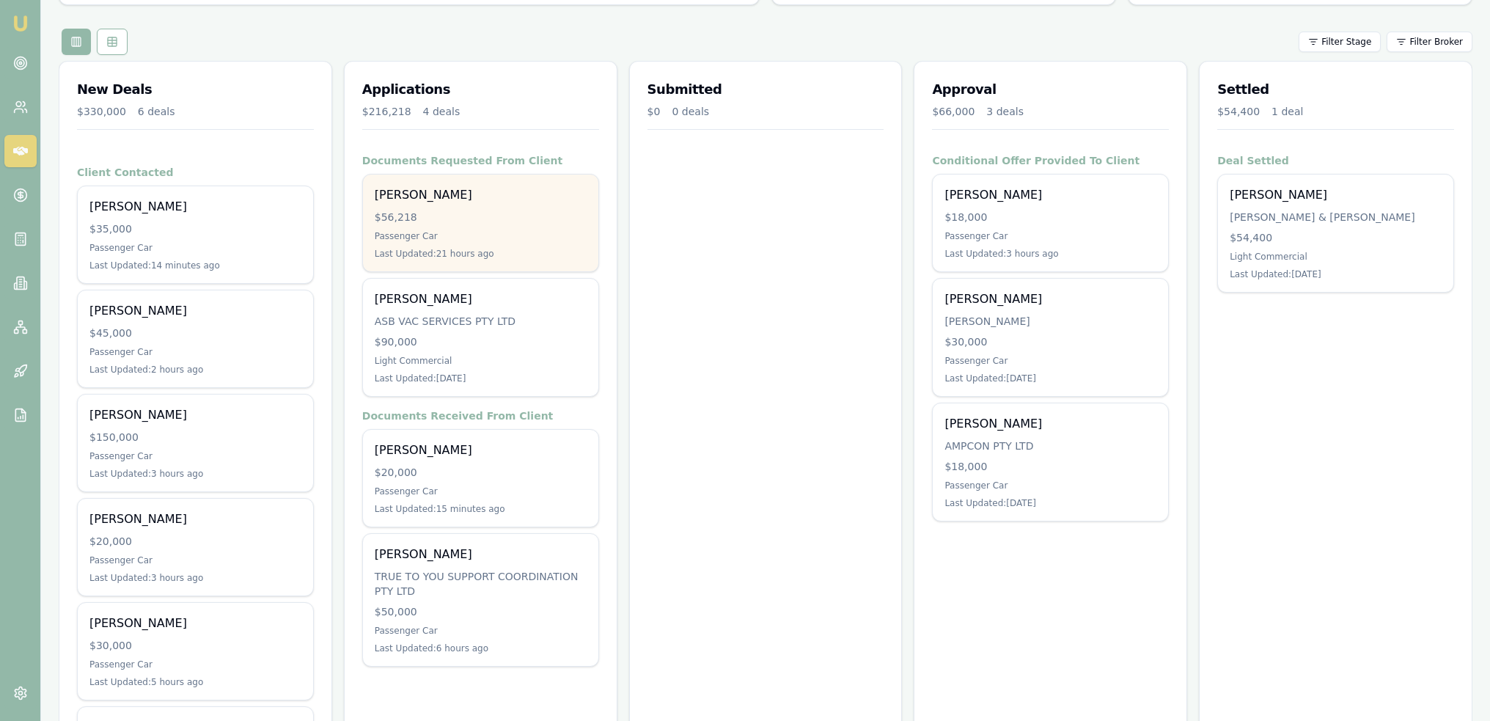
click at [551, 235] on div "Passenger Car" at bounding box center [481, 236] width 212 height 12
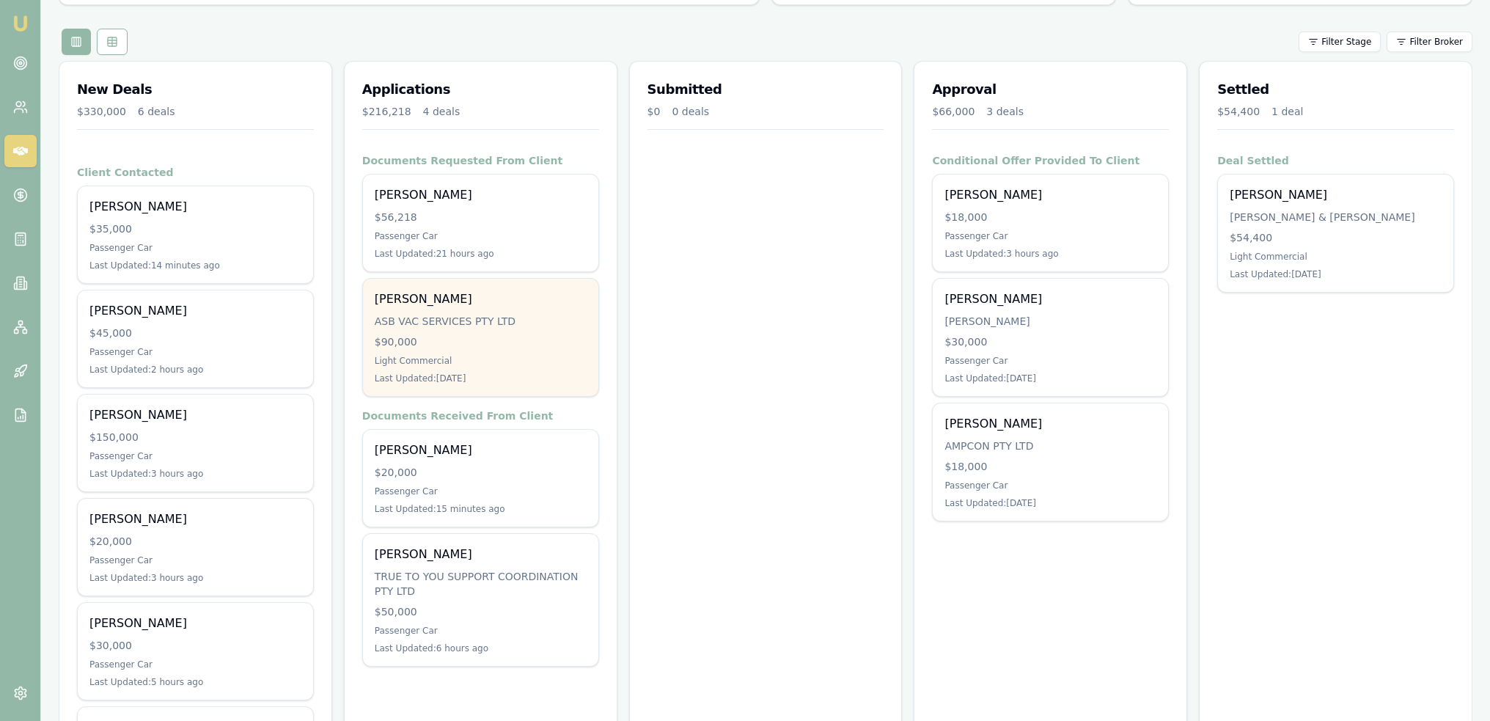
click at [436, 307] on div "Alen Bilich ASB VAC SERVICES PTY LTD $90,000 Light Commercial Last Updated: 1 d…" at bounding box center [480, 337] width 235 height 117
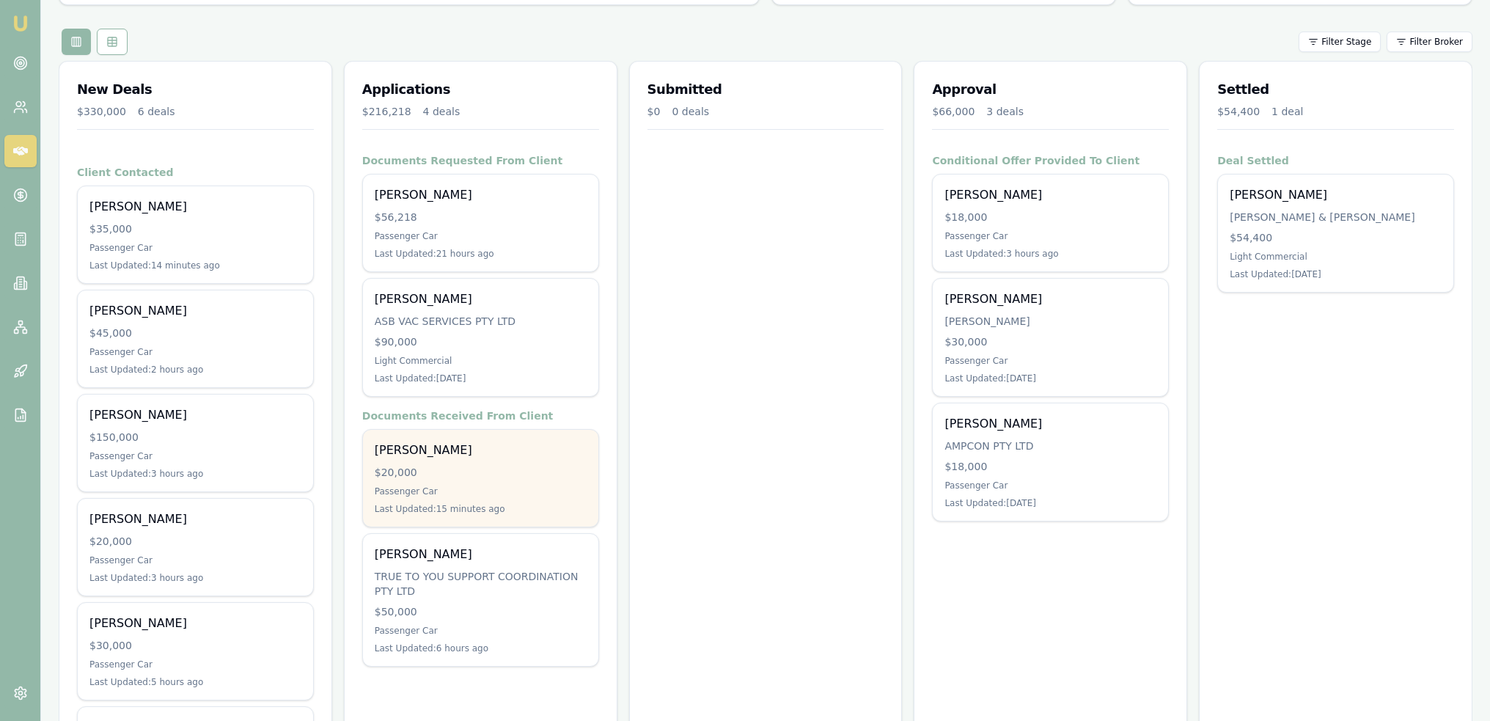
click at [466, 453] on div "Kydon Blandford" at bounding box center [481, 450] width 212 height 18
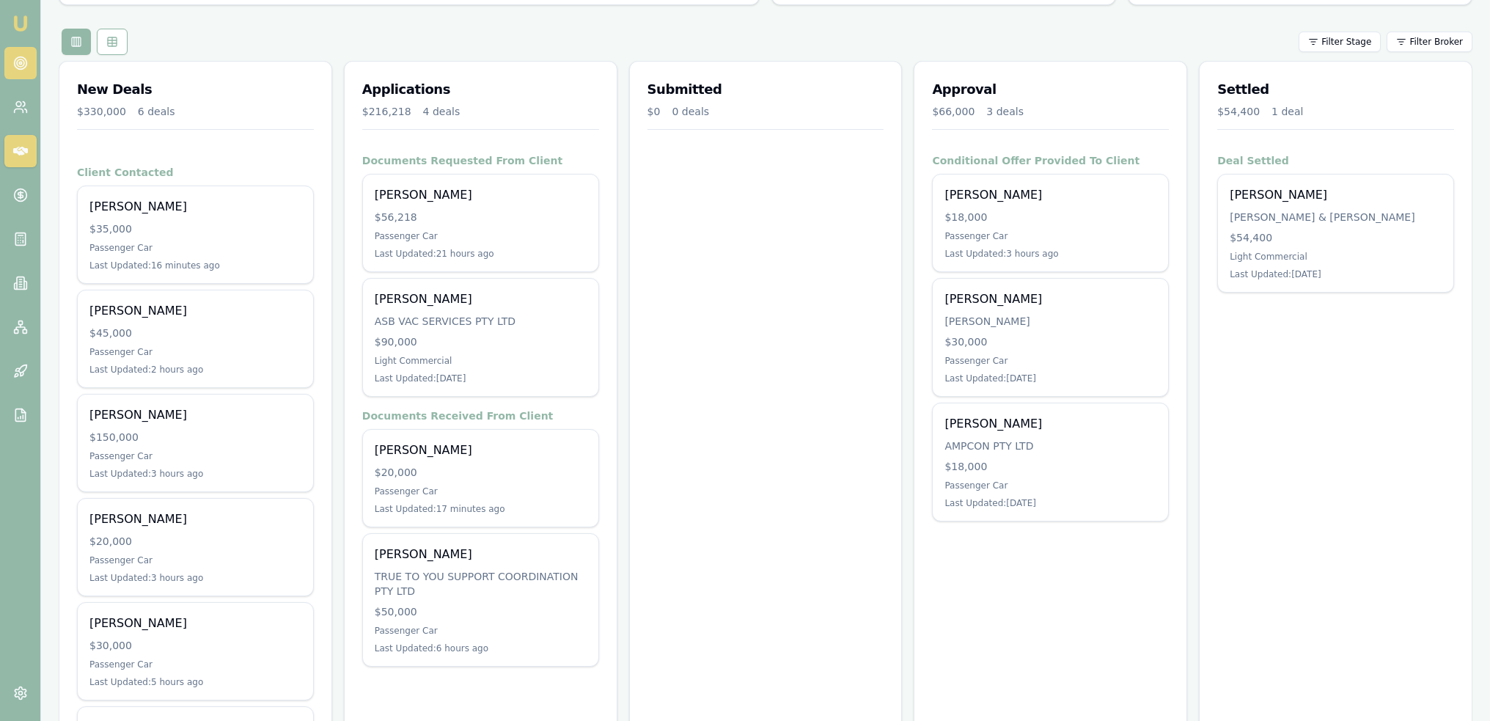
click at [21, 67] on circle at bounding box center [20, 62] width 7 height 7
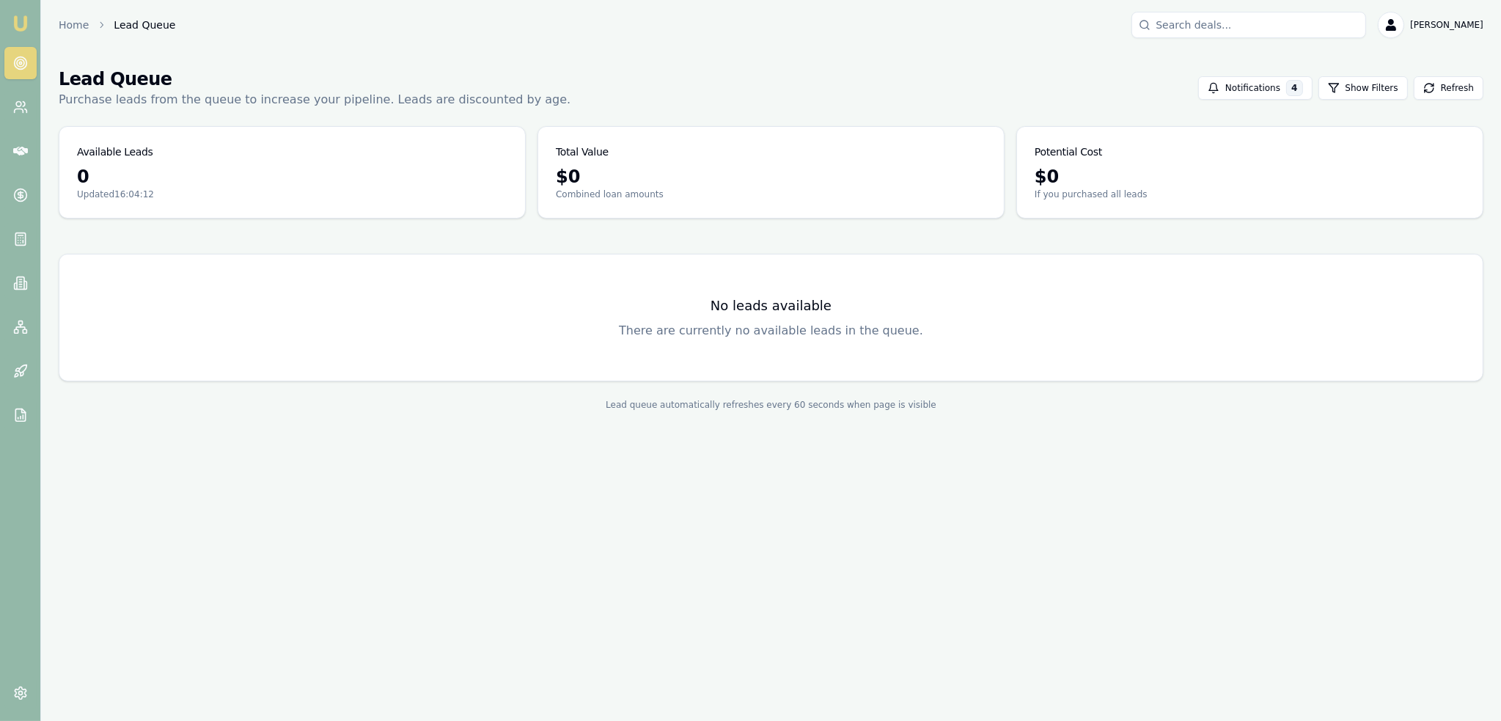
click at [20, 20] on img at bounding box center [21, 24] width 18 height 18
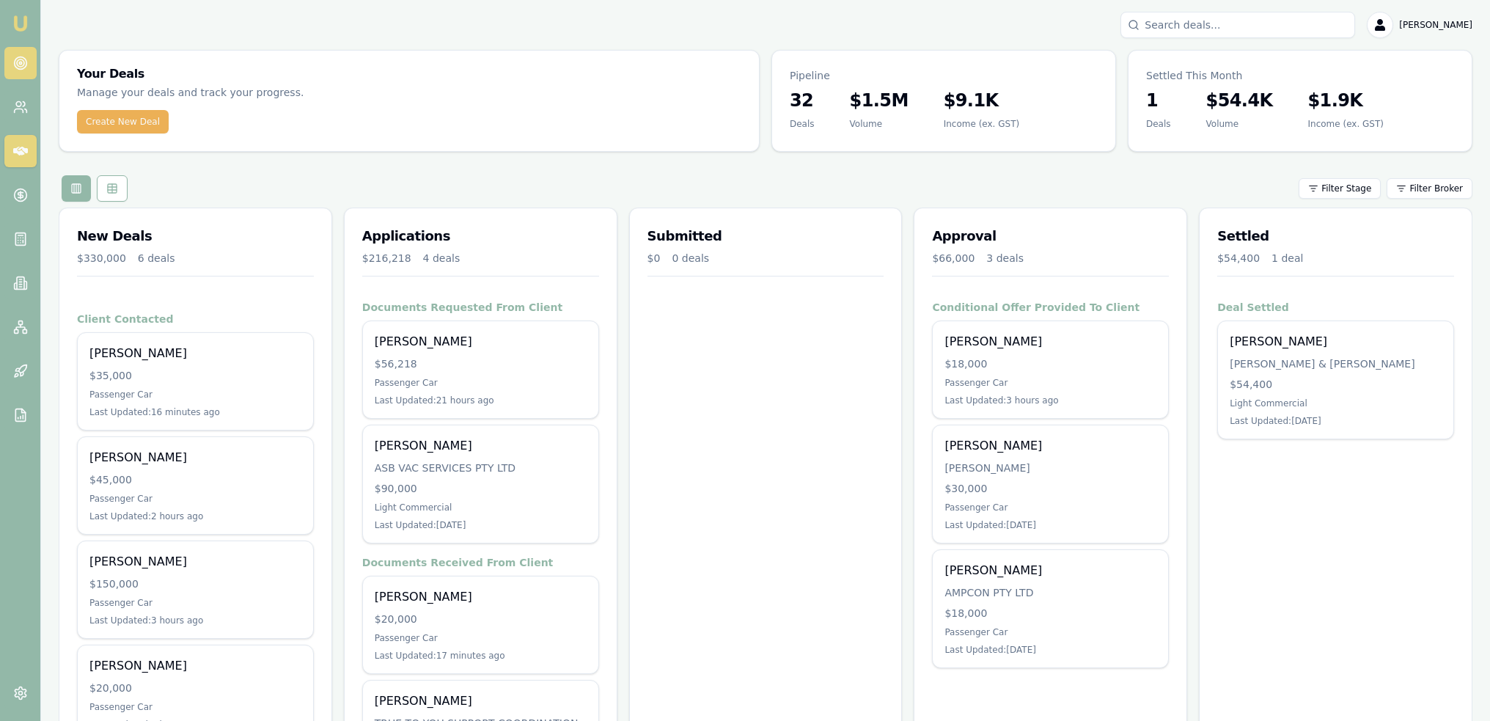
click at [18, 67] on circle at bounding box center [20, 63] width 12 height 12
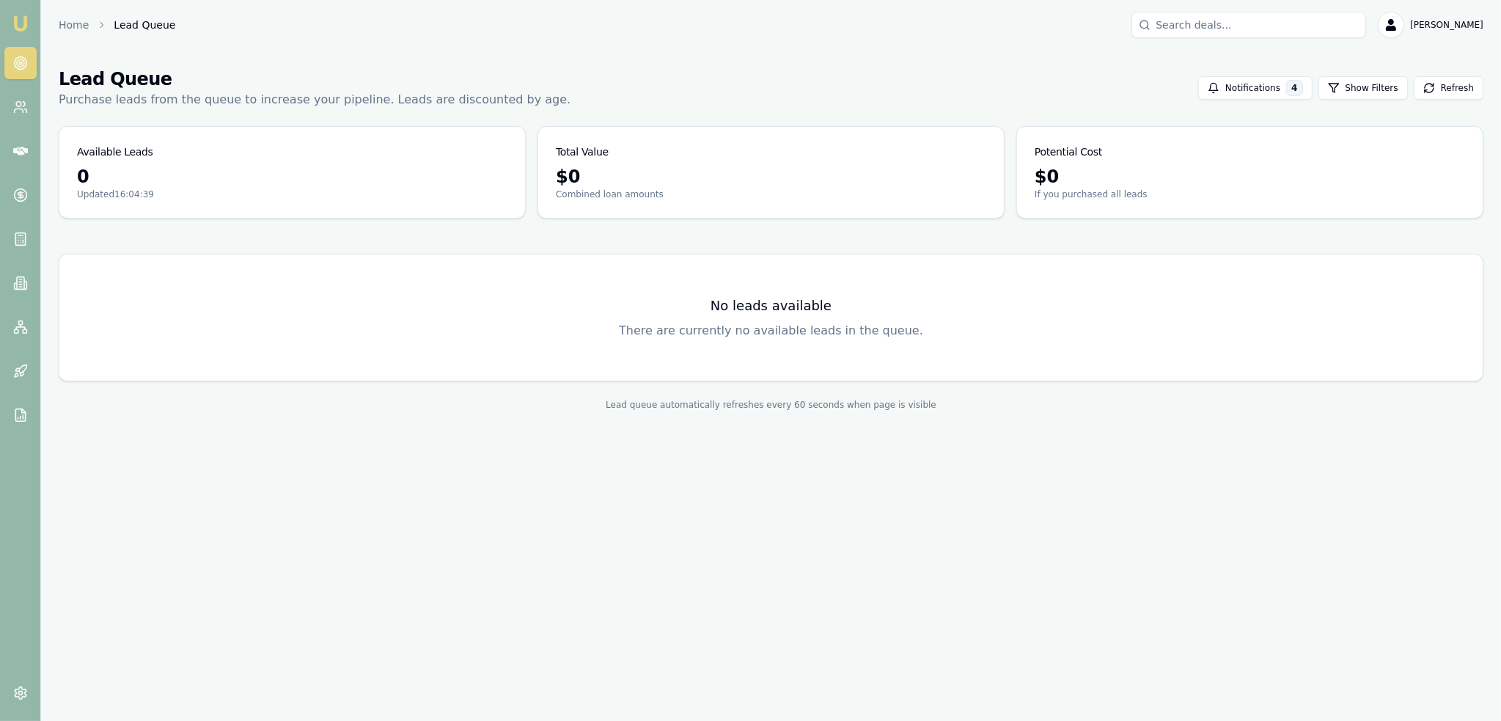
click at [21, 18] on img at bounding box center [21, 24] width 18 height 18
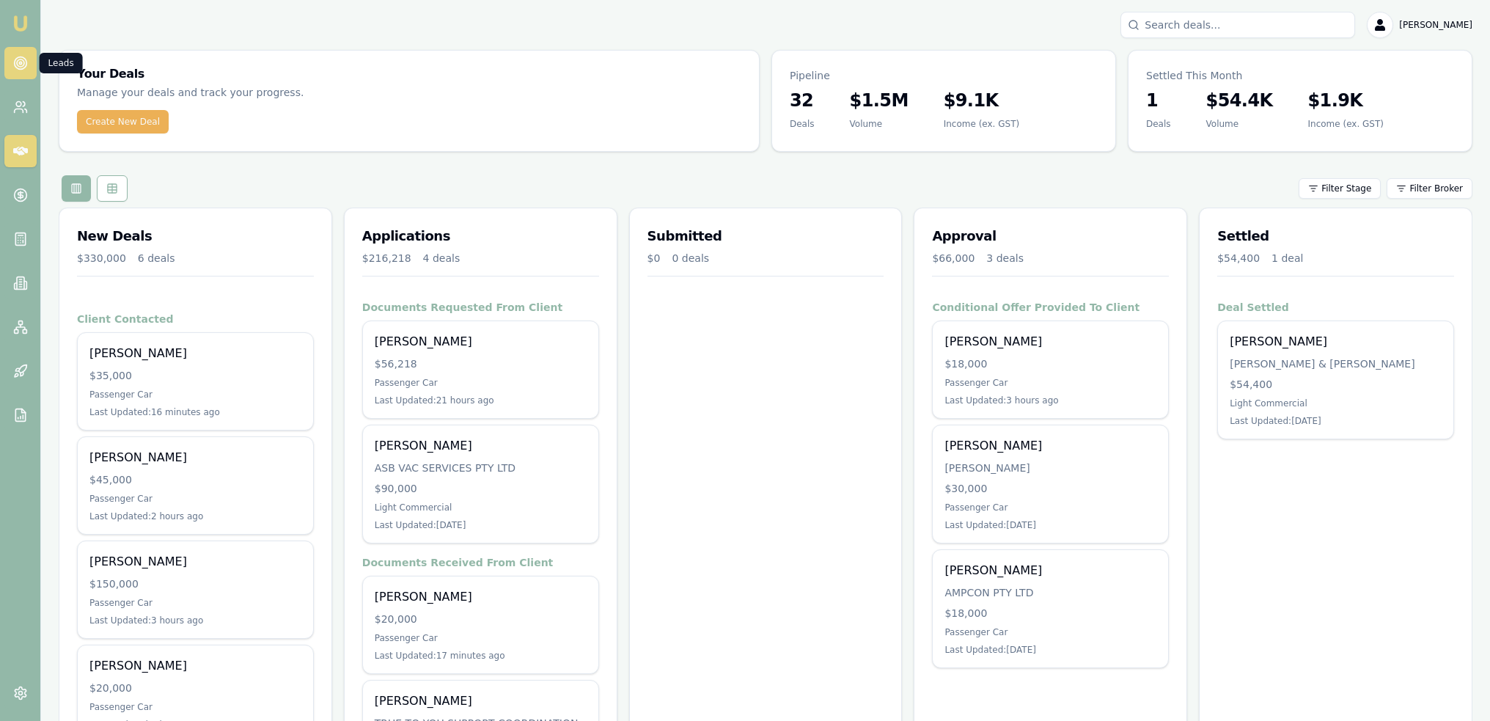
click at [15, 65] on circle at bounding box center [20, 63] width 12 height 12
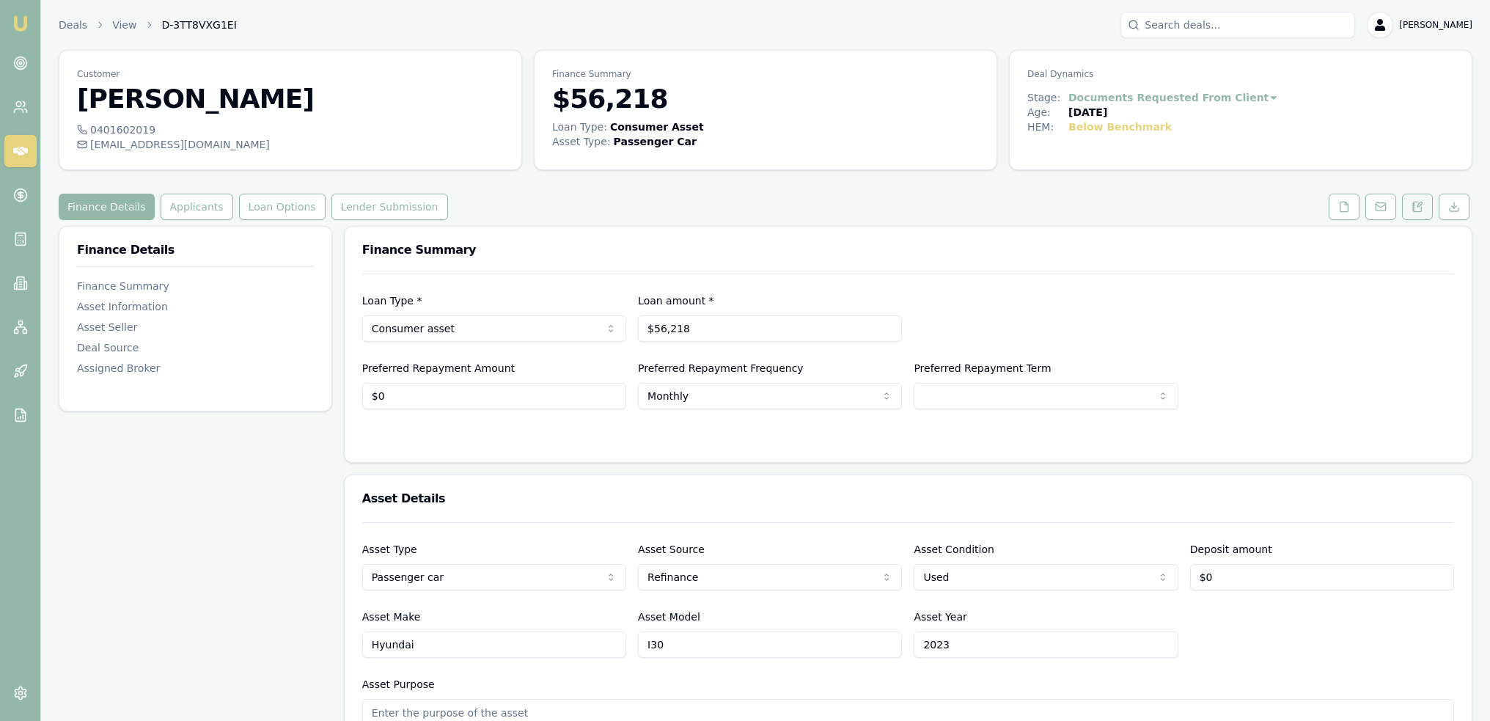
click at [1423, 202] on icon at bounding box center [1418, 207] width 12 height 12
click at [1424, 202] on button at bounding box center [1417, 207] width 31 height 26
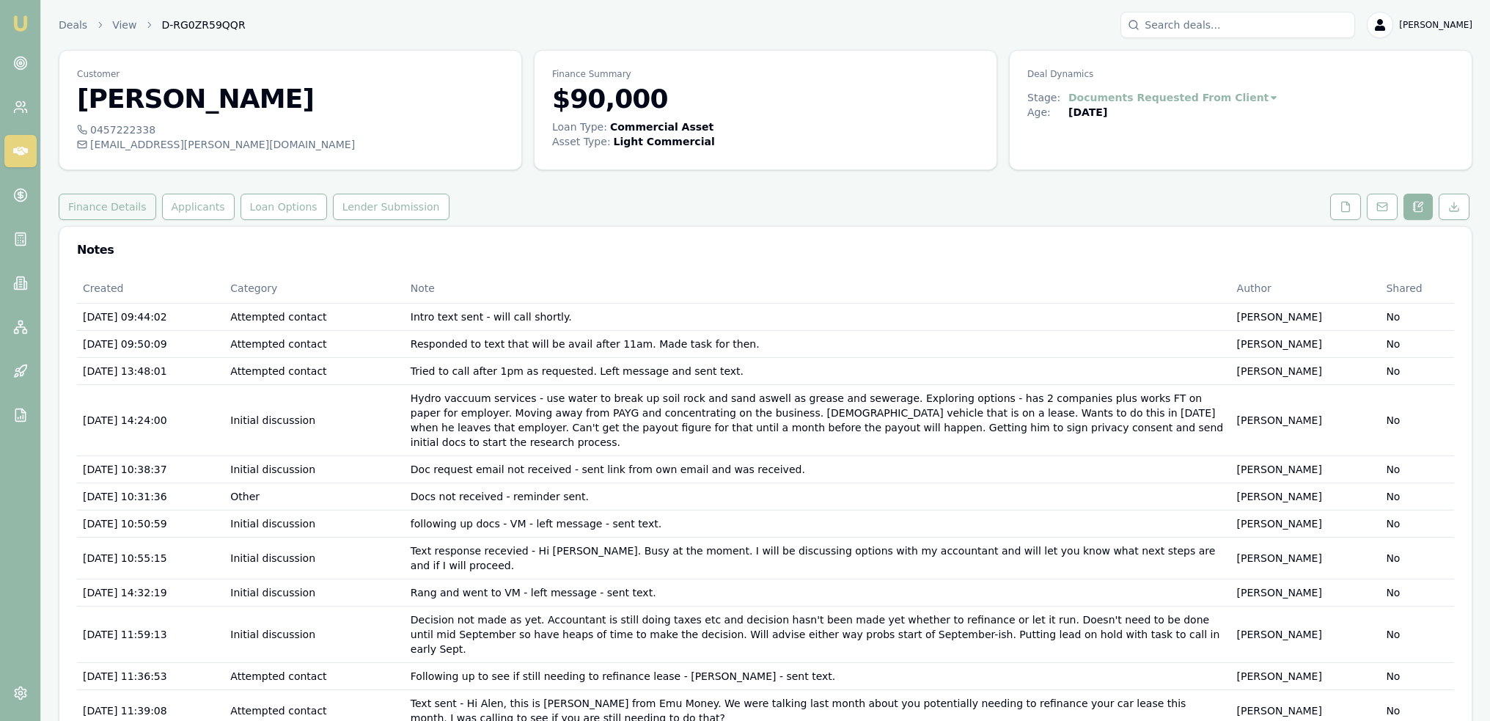
click at [114, 210] on button "Finance Details" at bounding box center [108, 207] width 98 height 26
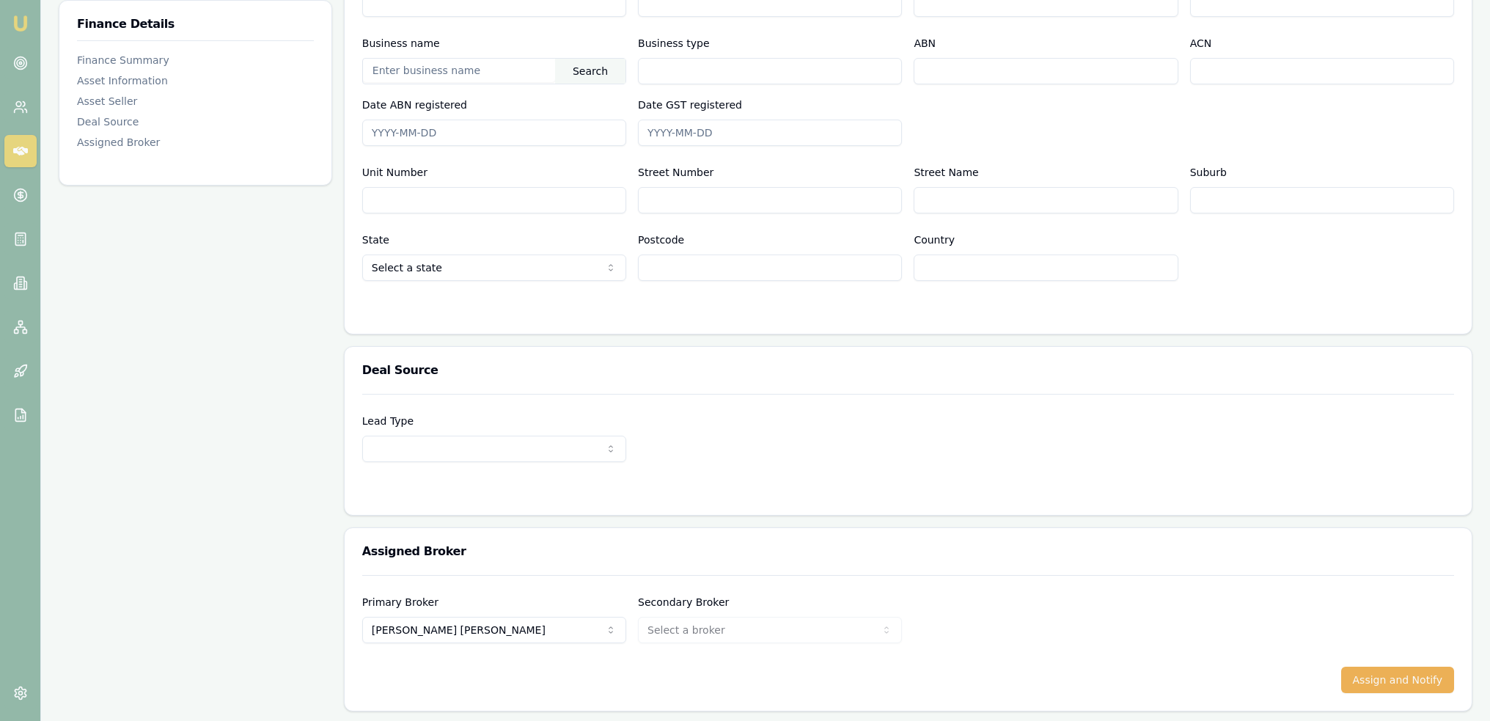
scroll to position [614, 0]
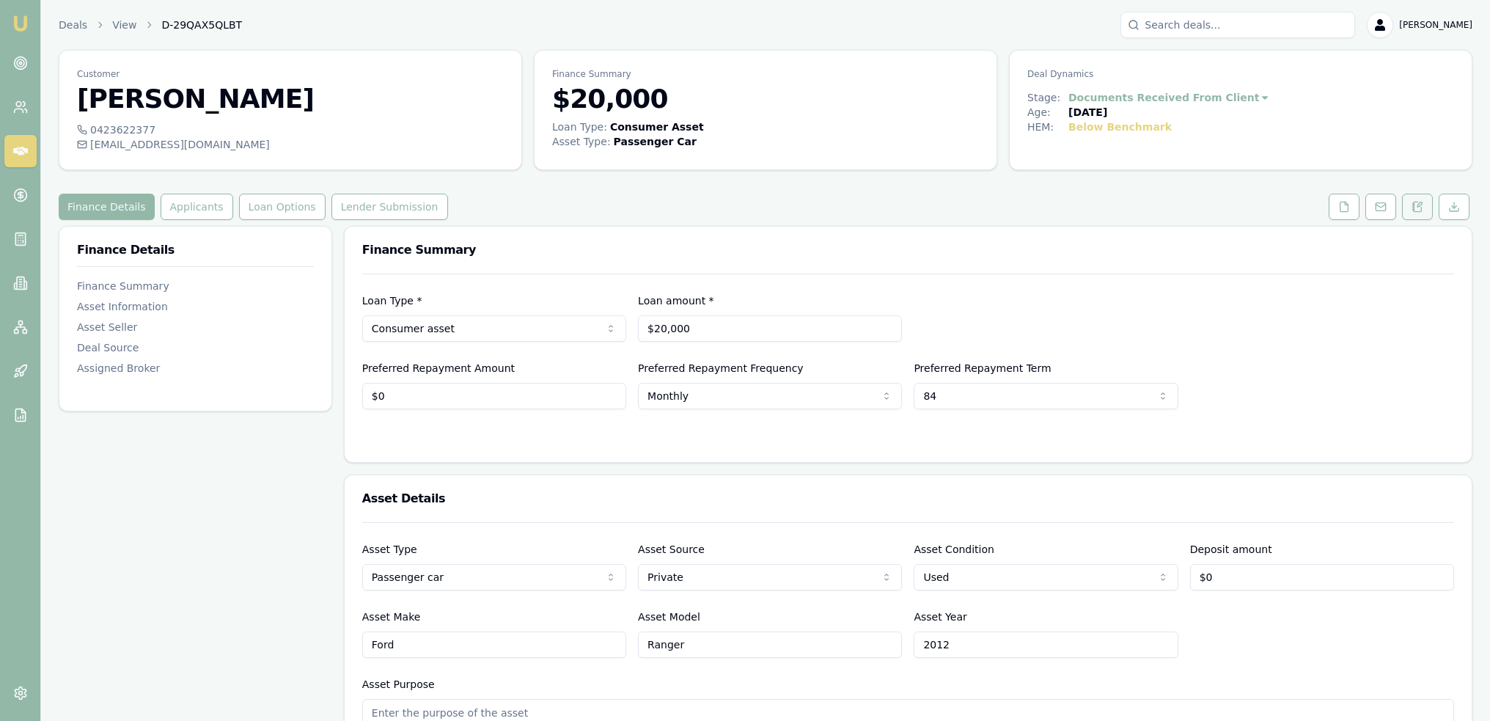
click at [1419, 202] on icon at bounding box center [1418, 207] width 12 height 12
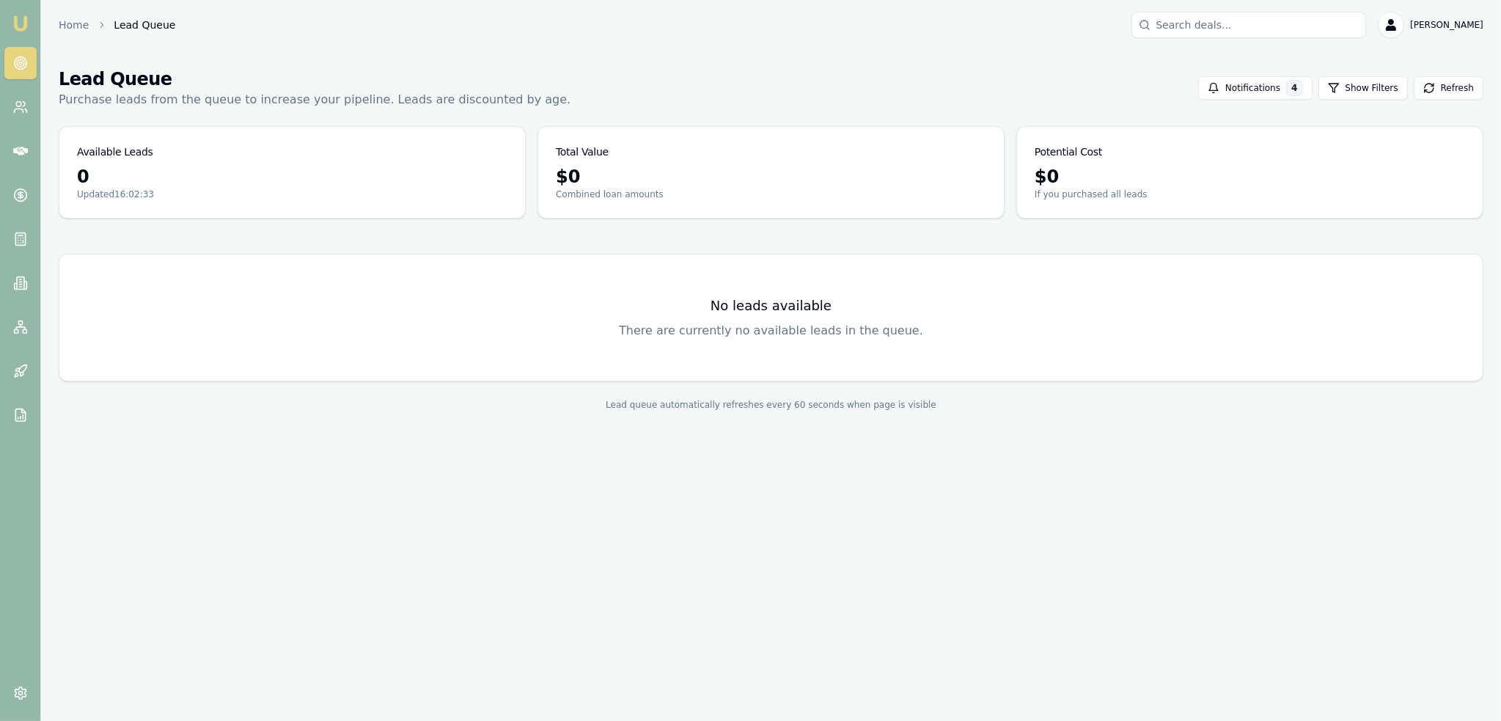
click at [21, 56] on icon at bounding box center [20, 63] width 15 height 15
click at [26, 18] on img at bounding box center [21, 24] width 18 height 18
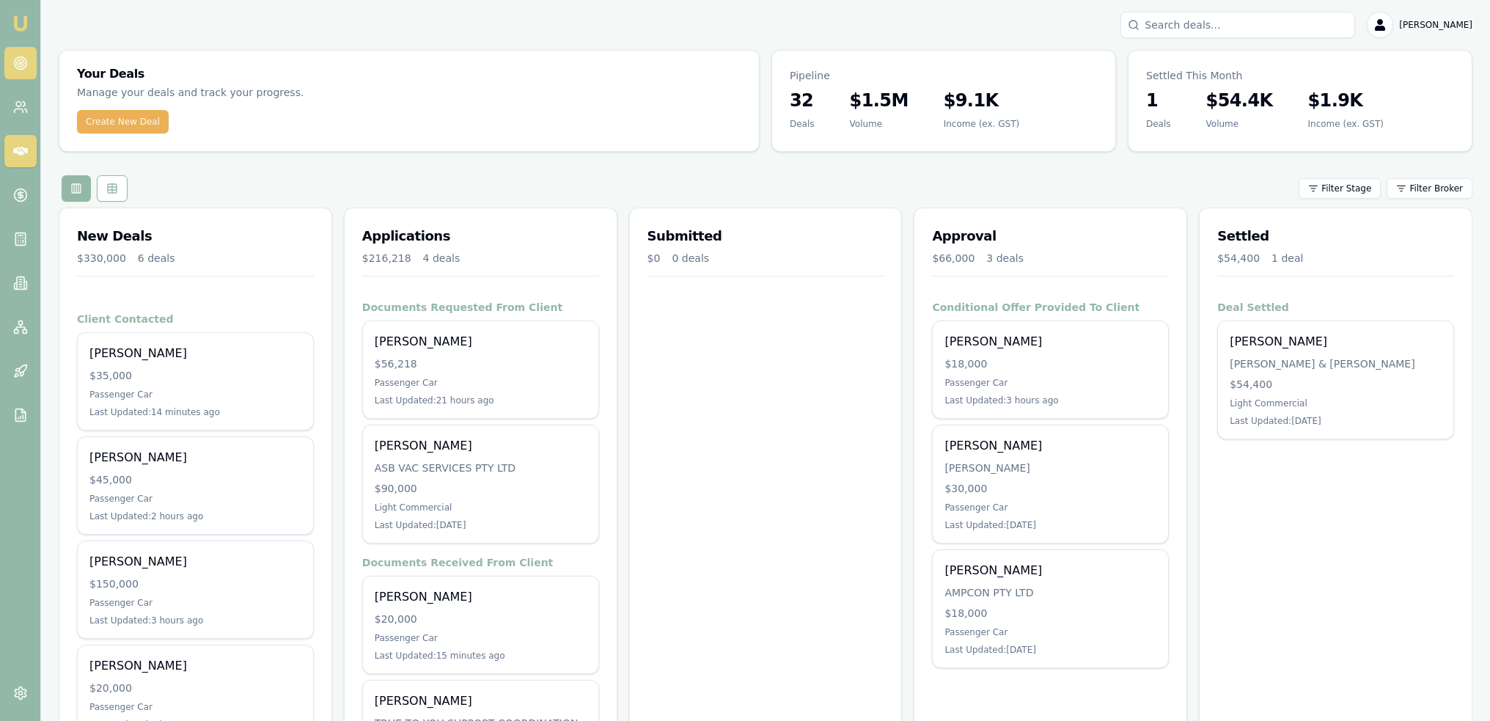
click at [22, 53] on link at bounding box center [20, 63] width 32 height 32
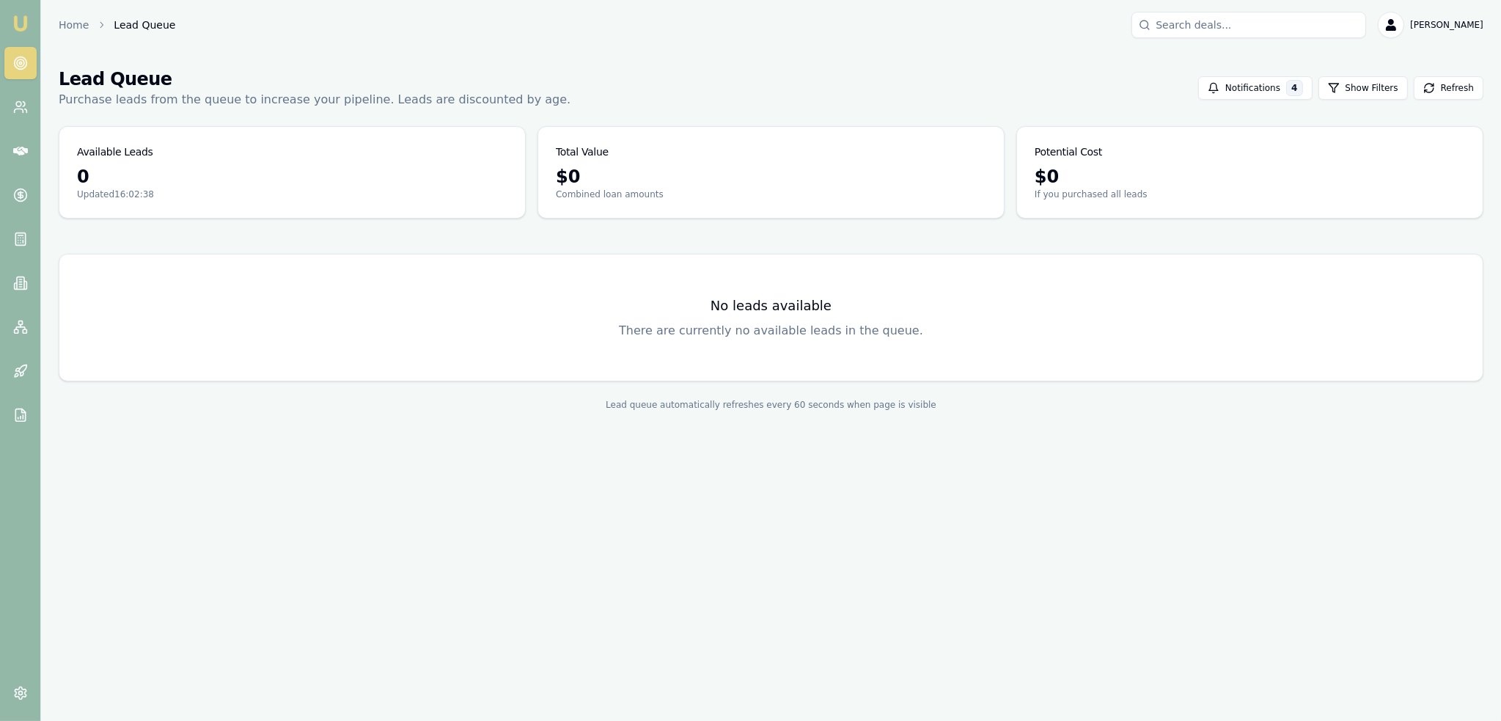
click at [23, 22] on img at bounding box center [21, 24] width 18 height 18
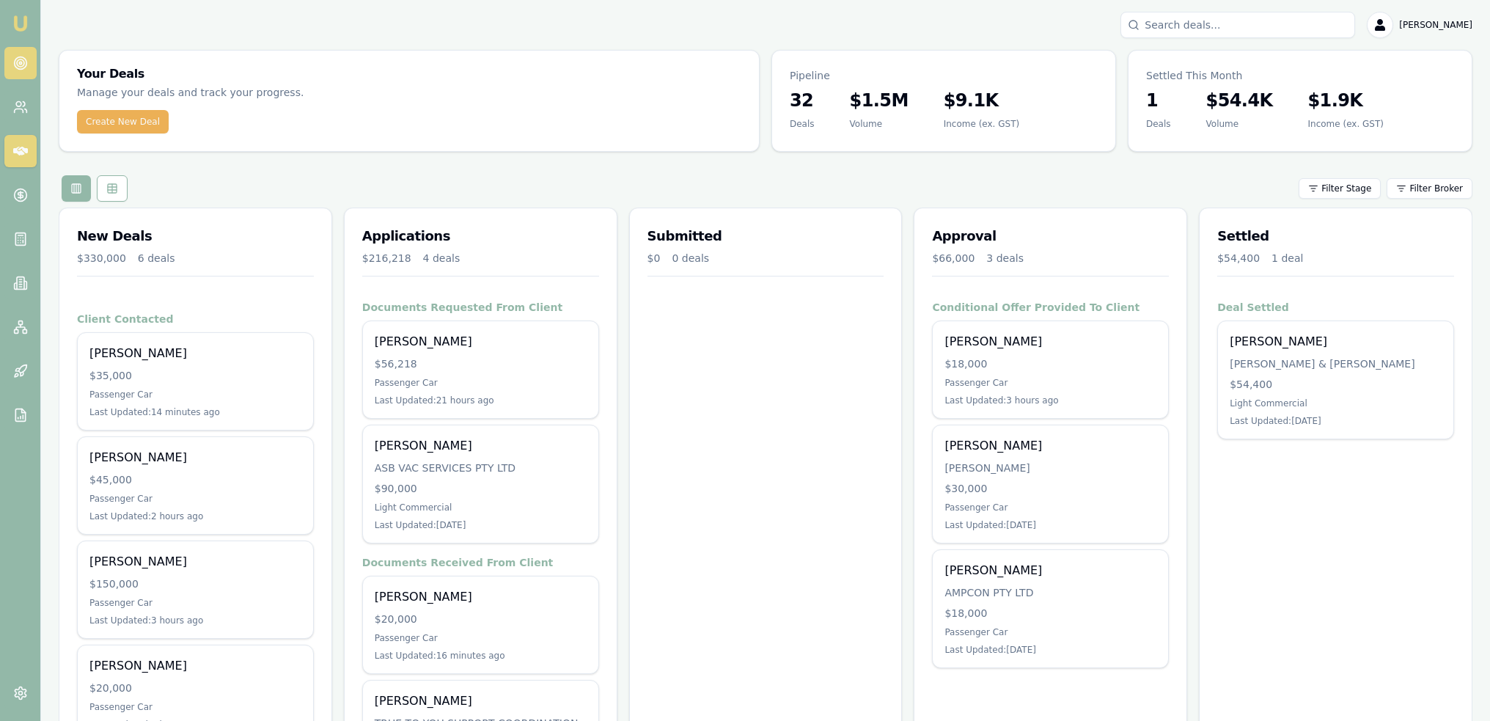
click at [15, 67] on circle at bounding box center [20, 63] width 12 height 12
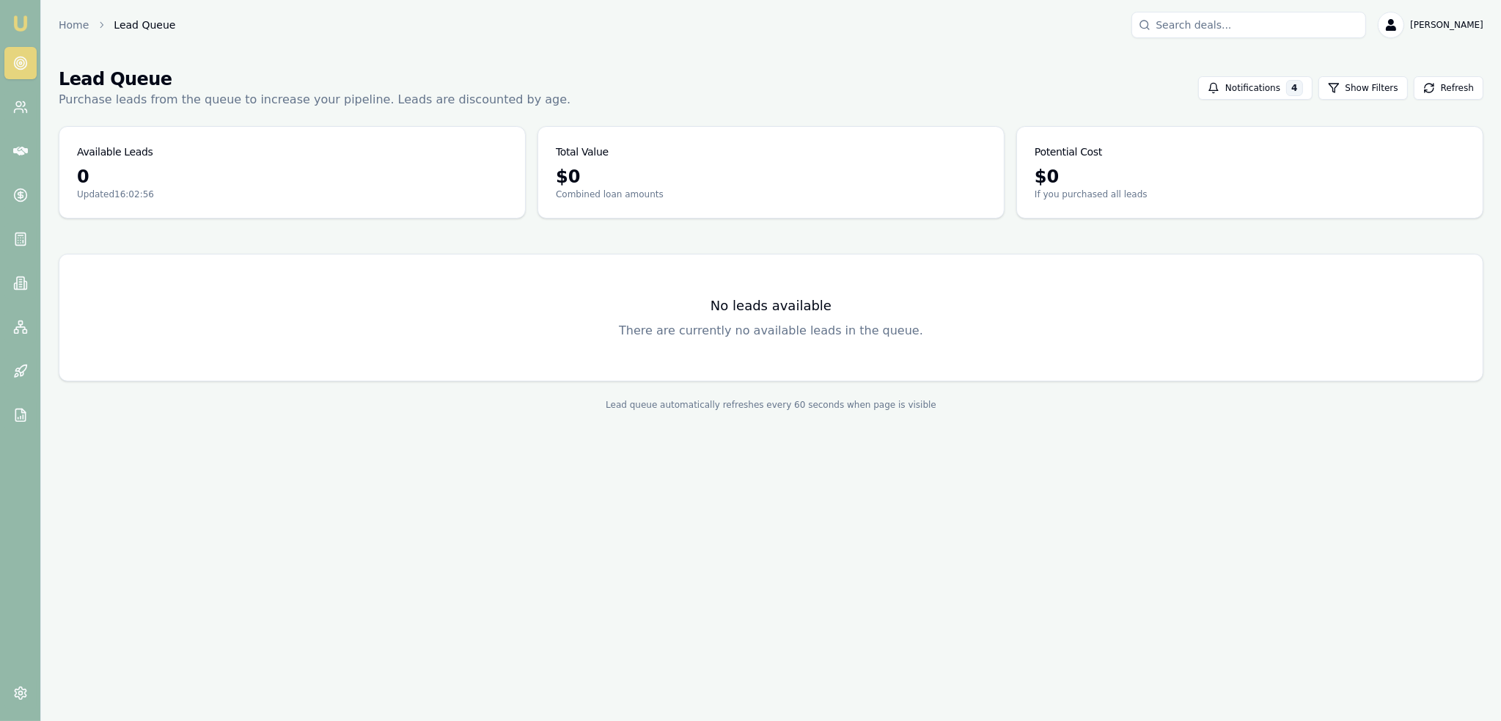
click at [28, 59] on link at bounding box center [20, 63] width 32 height 32
click at [7, 59] on link at bounding box center [20, 63] width 32 height 32
click at [23, 18] on img at bounding box center [21, 24] width 18 height 18
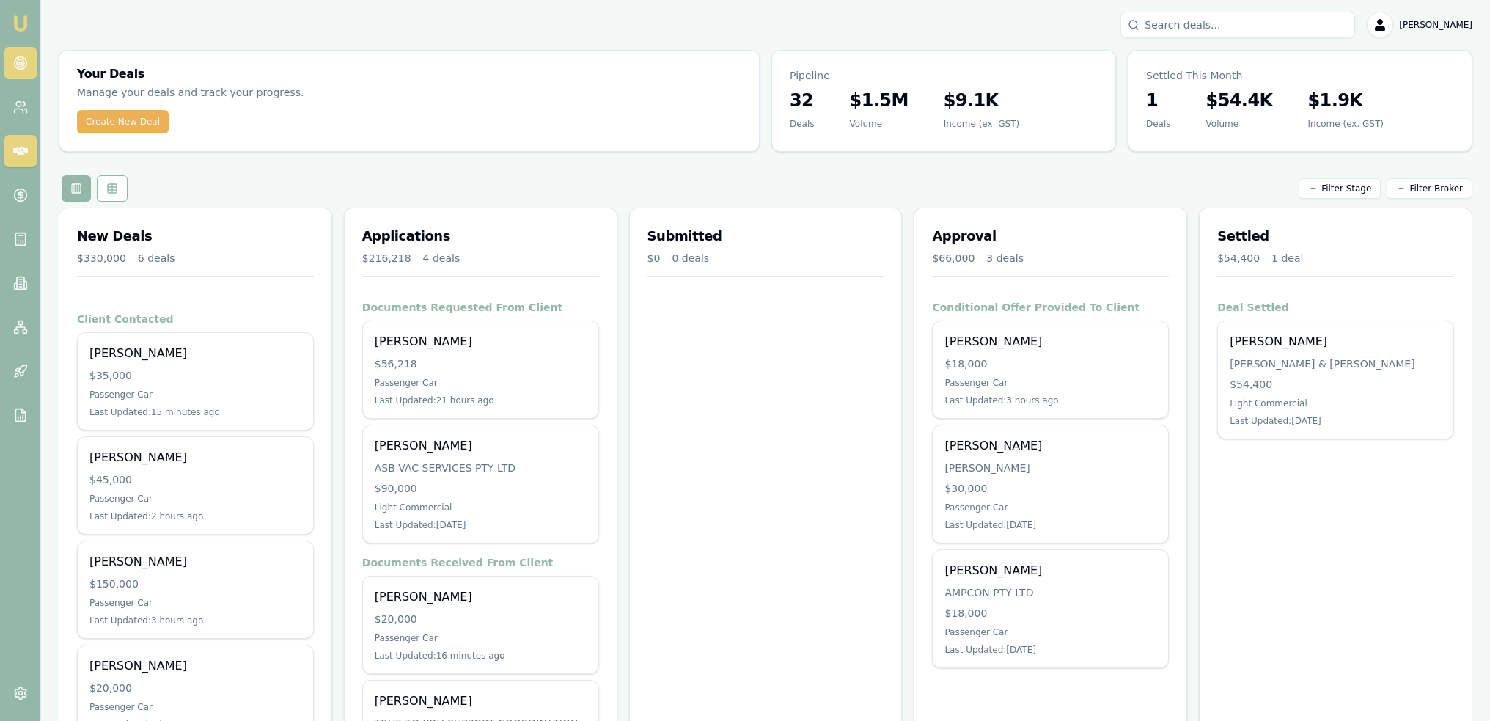
click at [26, 67] on icon at bounding box center [20, 63] width 15 height 15
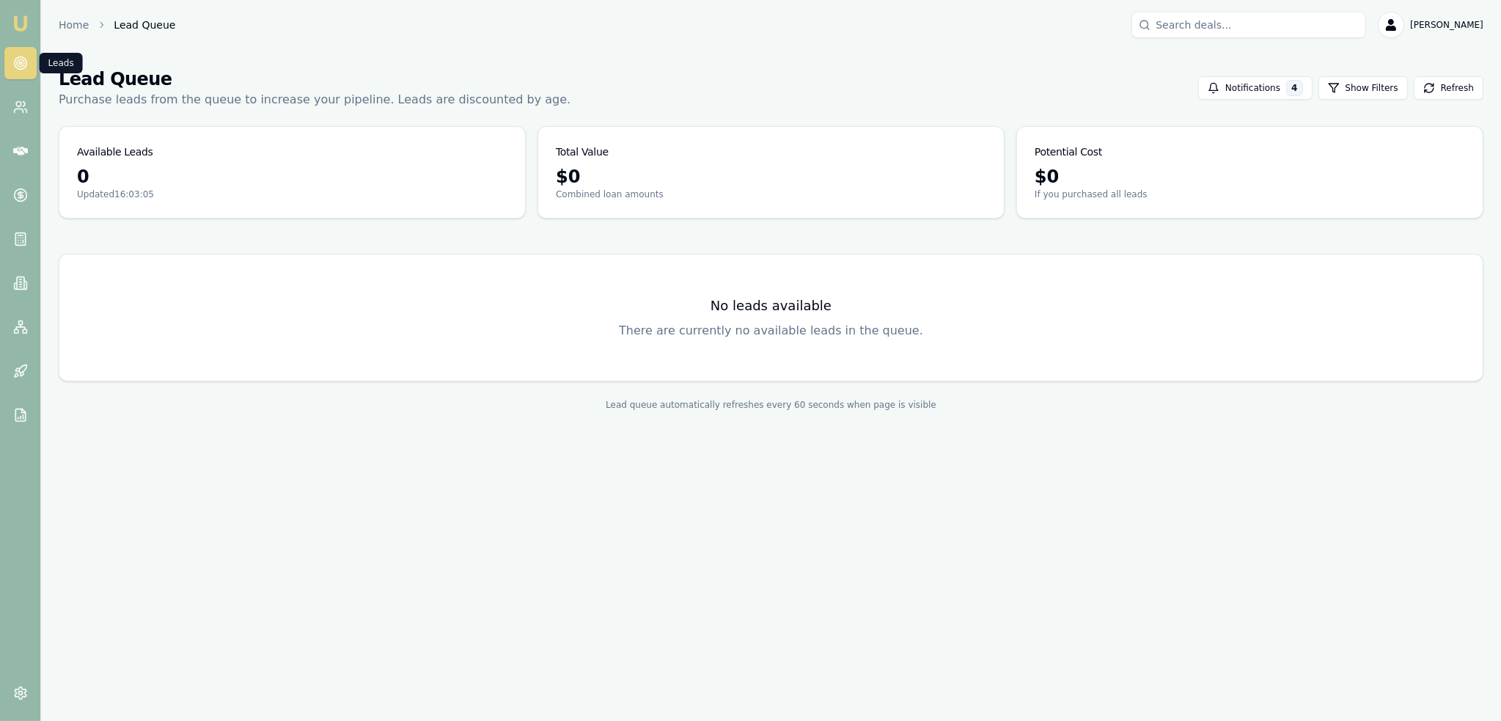
click at [26, 67] on icon at bounding box center [20, 63] width 15 height 15
click at [24, 18] on img at bounding box center [21, 24] width 18 height 18
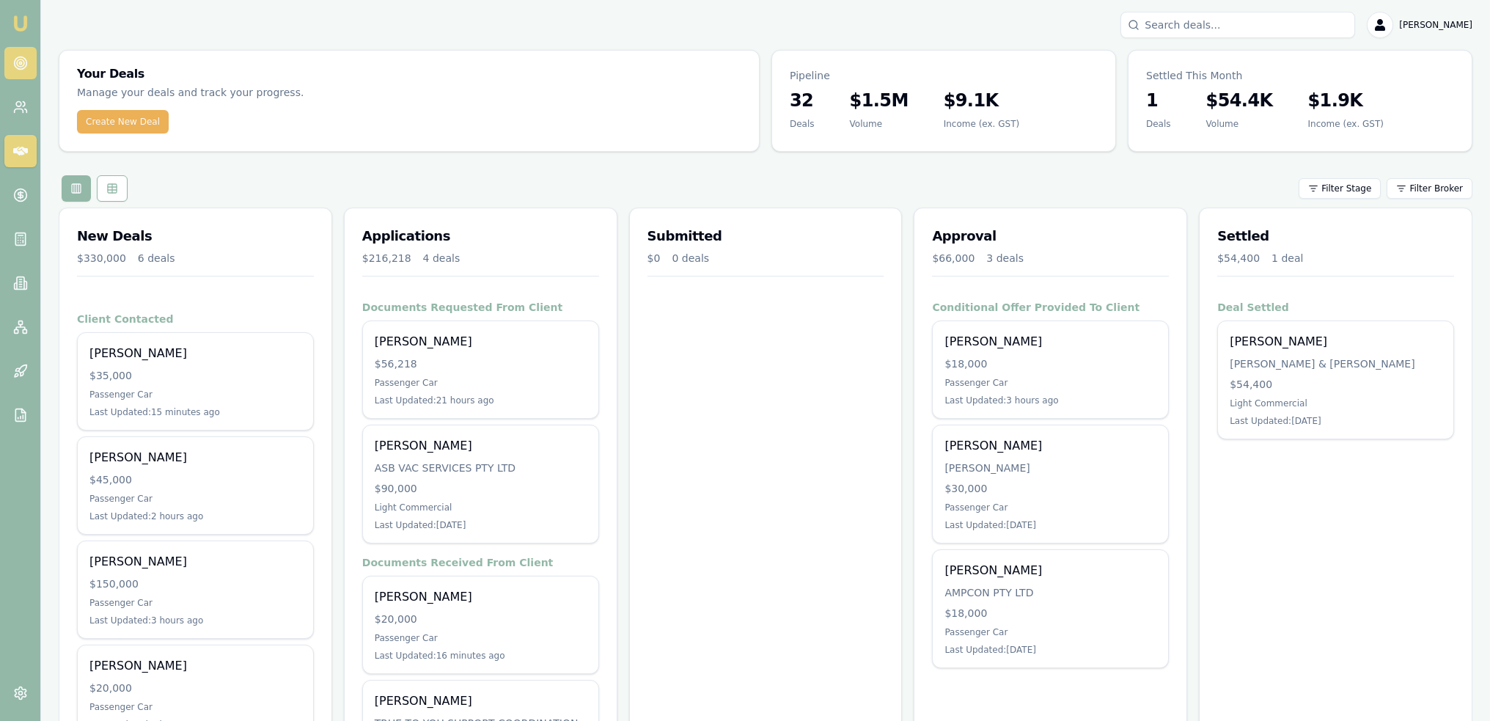
click at [15, 56] on icon at bounding box center [20, 63] width 15 height 15
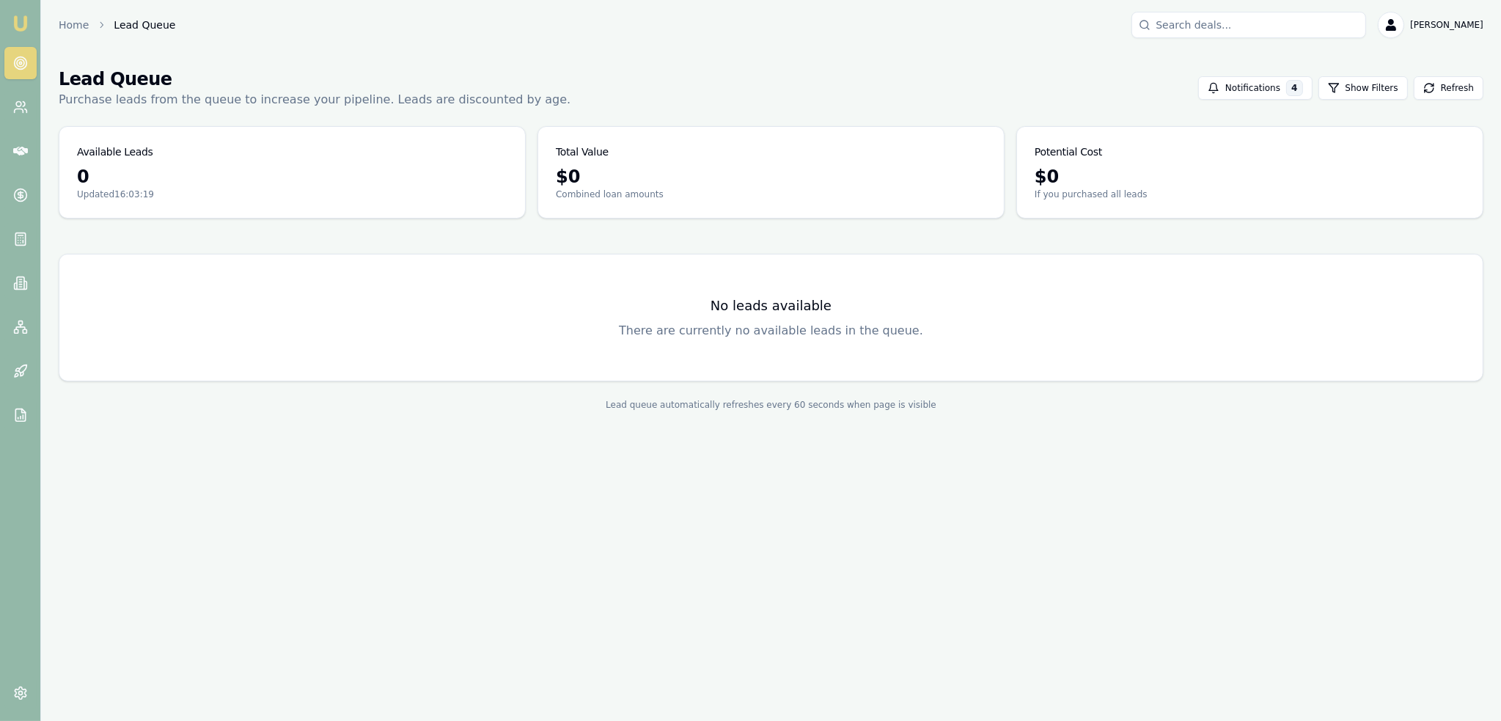
click at [20, 25] on img at bounding box center [21, 24] width 18 height 18
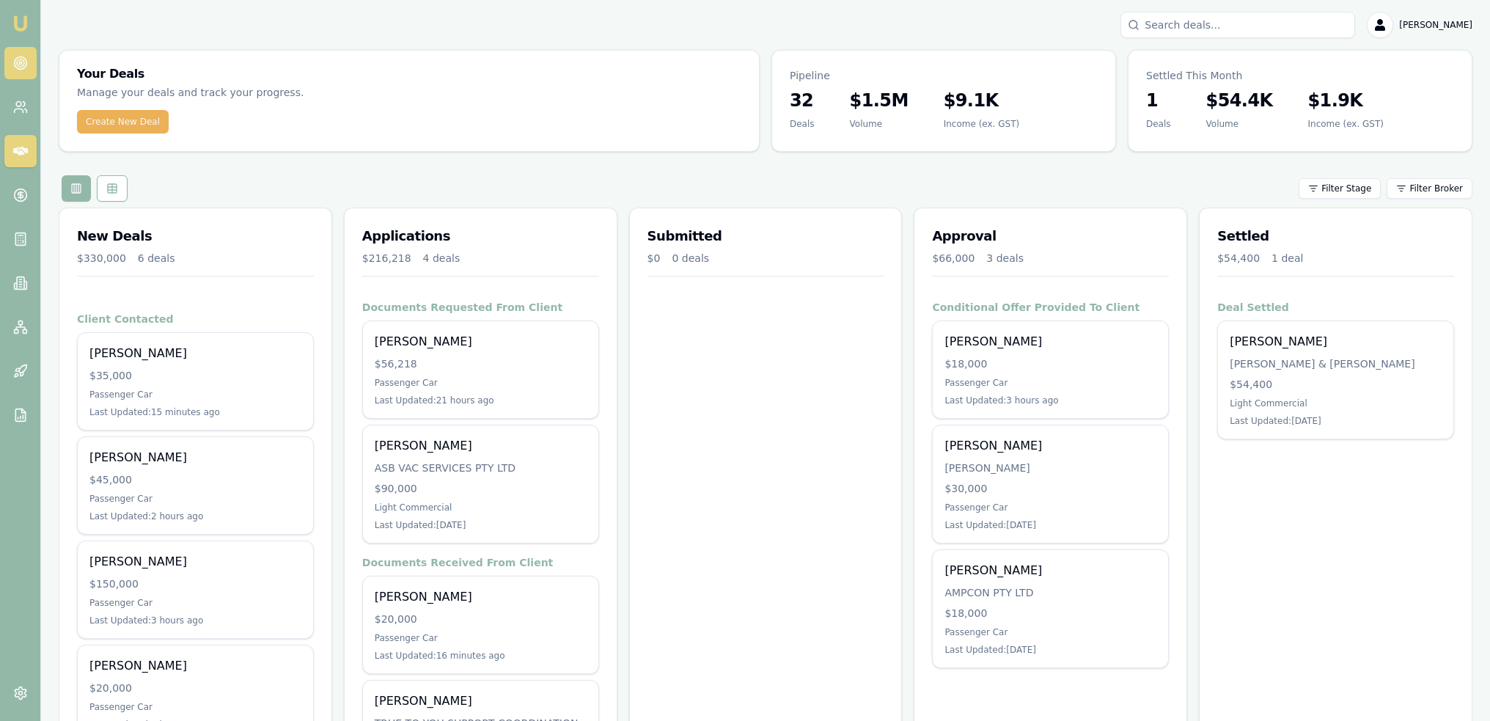
click at [18, 61] on circle at bounding box center [20, 62] width 7 height 7
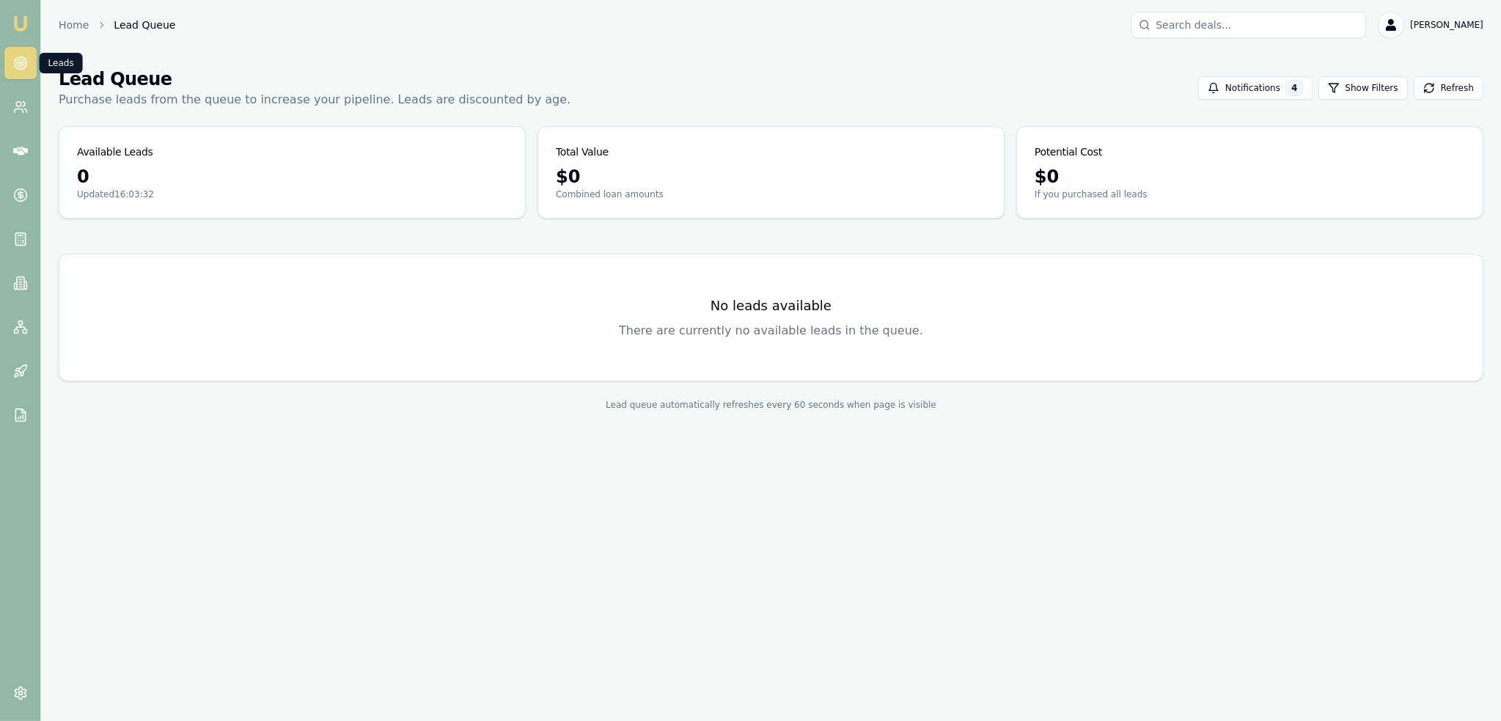
click at [23, 58] on icon at bounding box center [20, 63] width 15 height 15
click at [17, 21] on img at bounding box center [21, 24] width 18 height 18
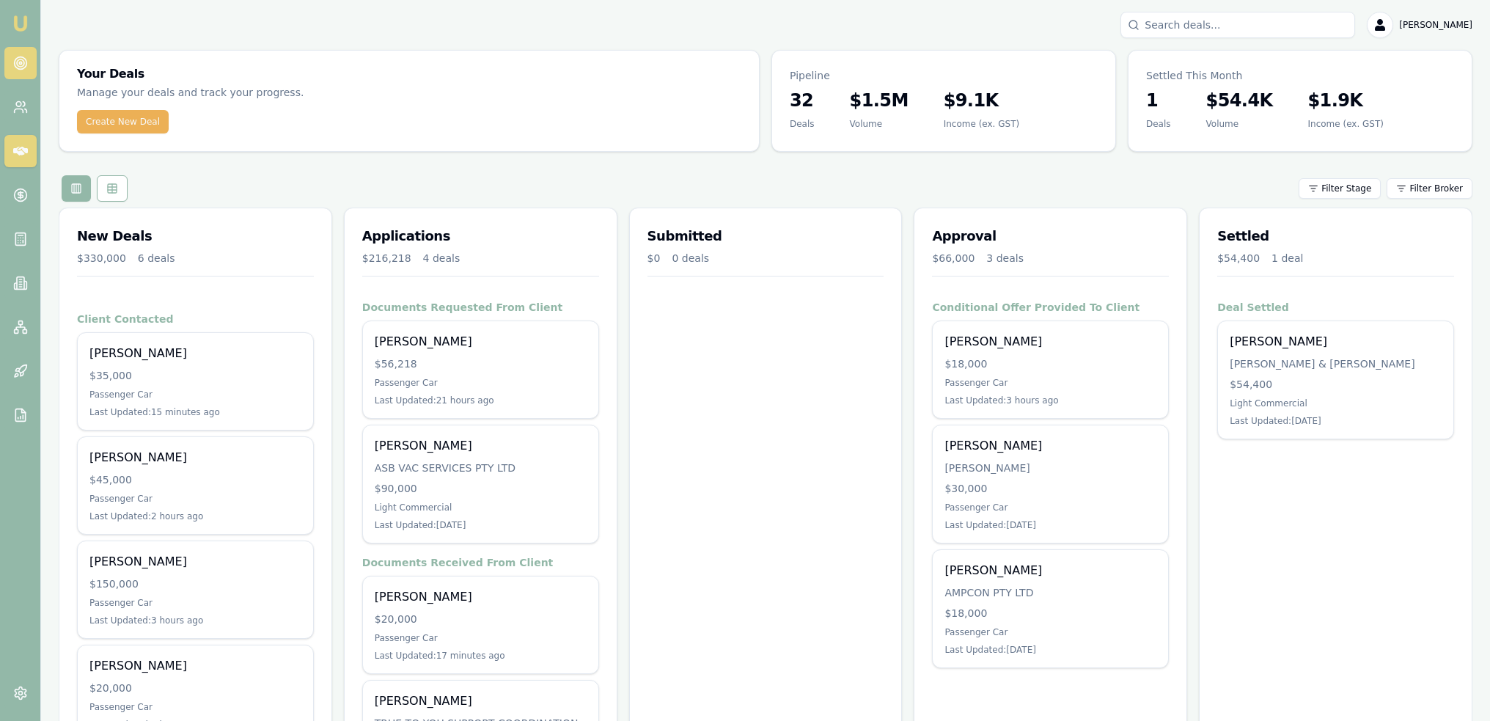
click at [21, 62] on circle at bounding box center [20, 63] width 2 height 2
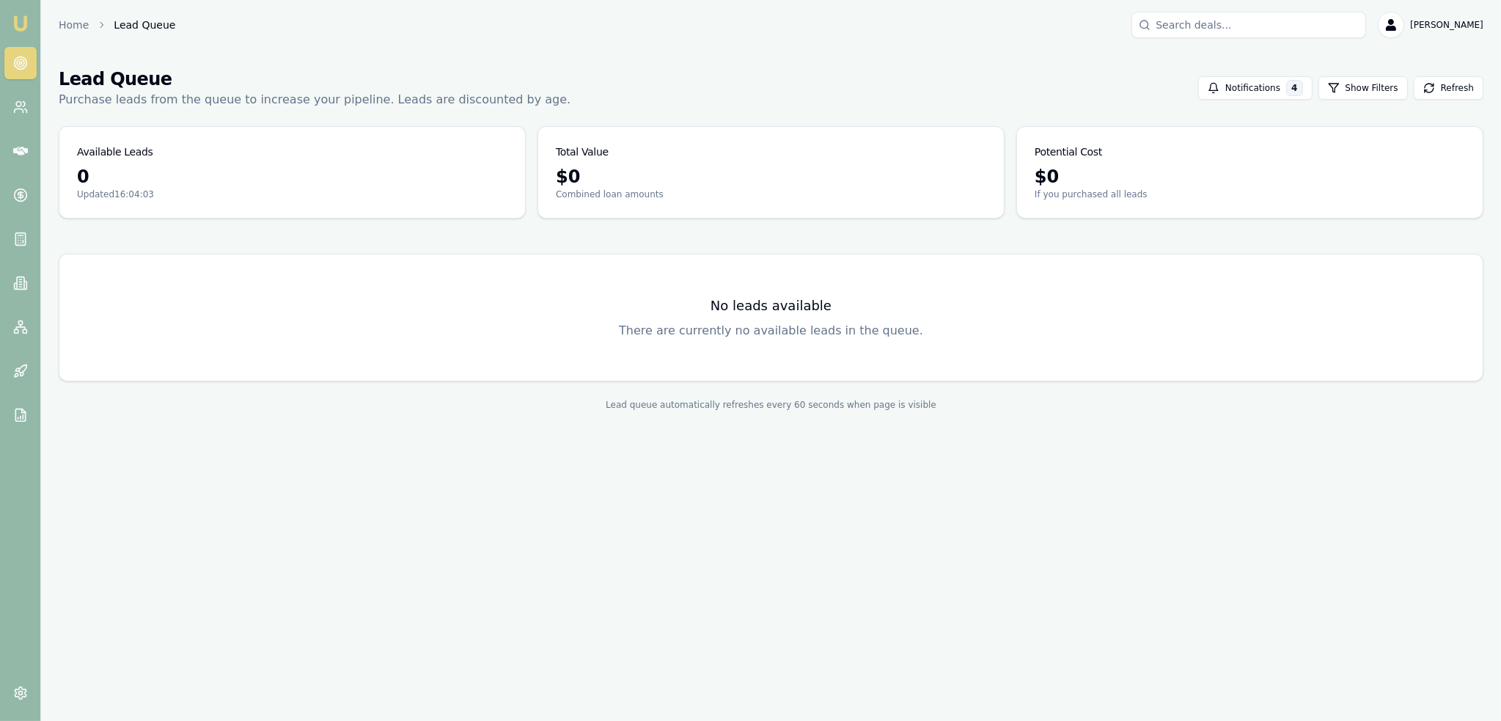
click at [12, 22] on img at bounding box center [21, 24] width 18 height 18
click at [16, 60] on icon at bounding box center [20, 63] width 15 height 15
click at [19, 22] on img at bounding box center [21, 24] width 18 height 18
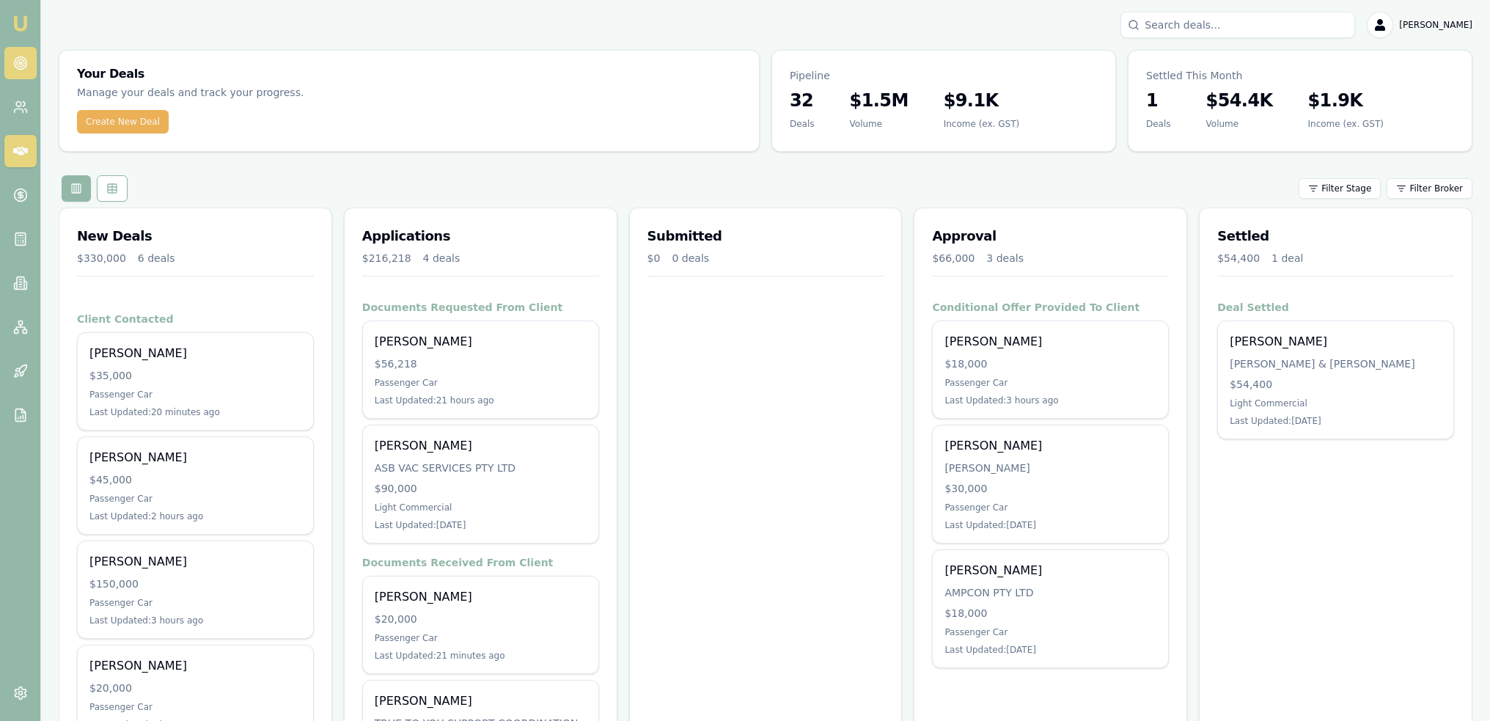
click at [26, 70] on icon at bounding box center [20, 63] width 15 height 15
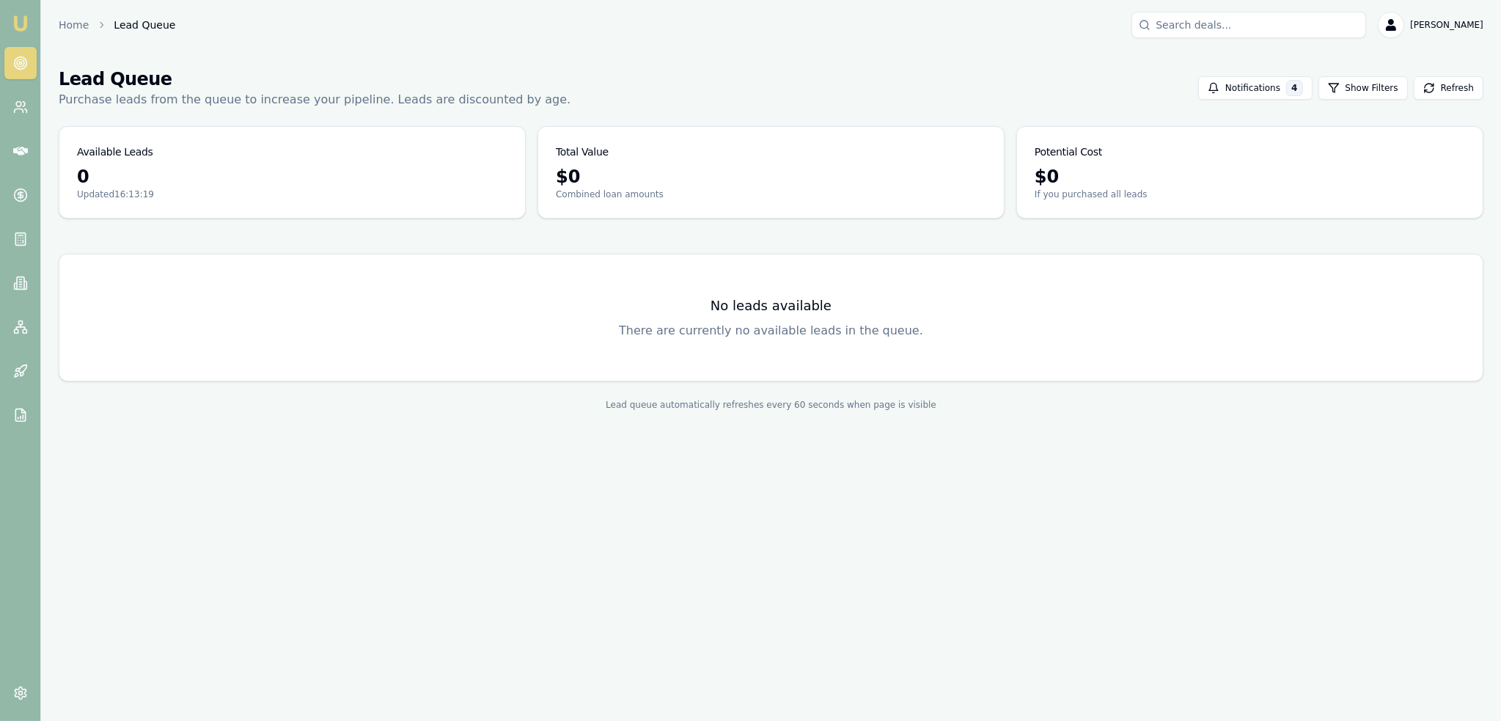
click at [23, 21] on img at bounding box center [21, 24] width 18 height 18
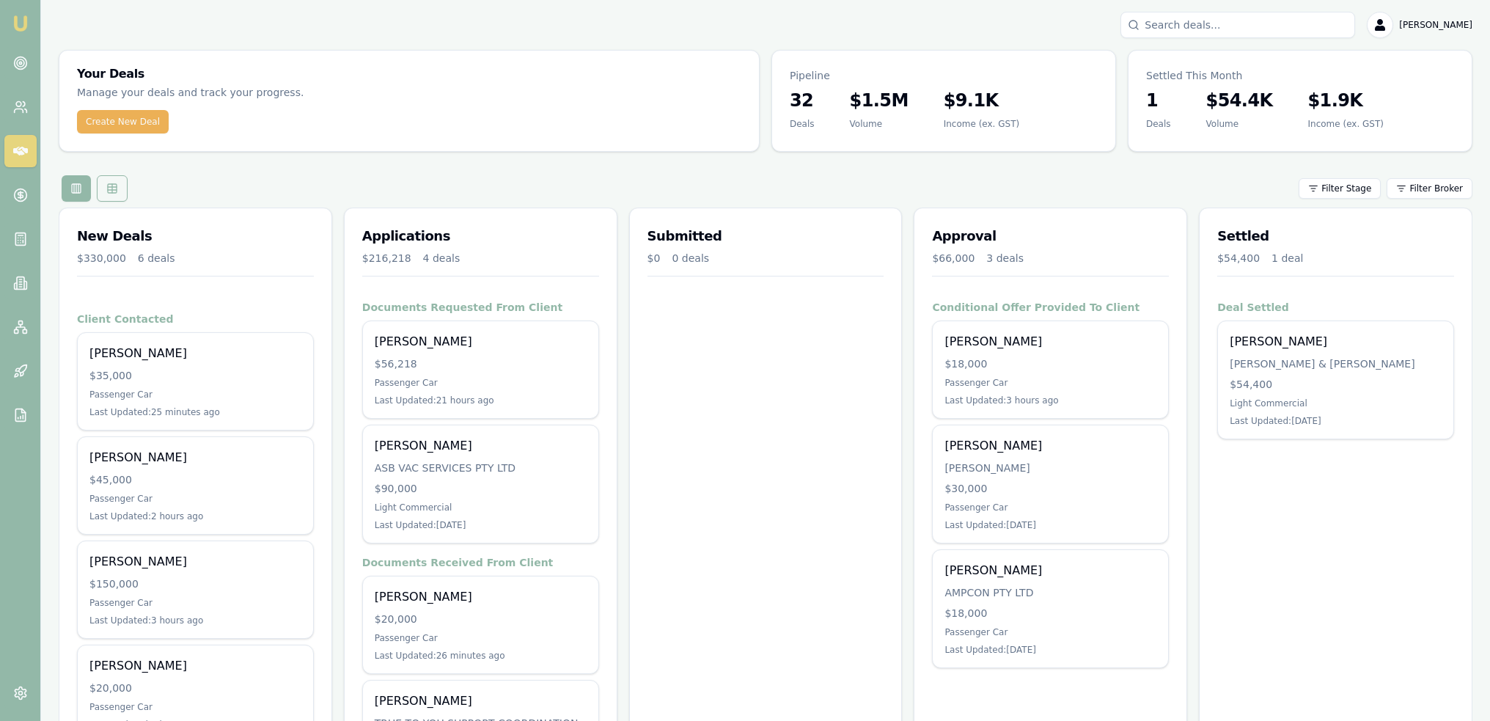
click at [115, 190] on icon at bounding box center [112, 189] width 12 height 12
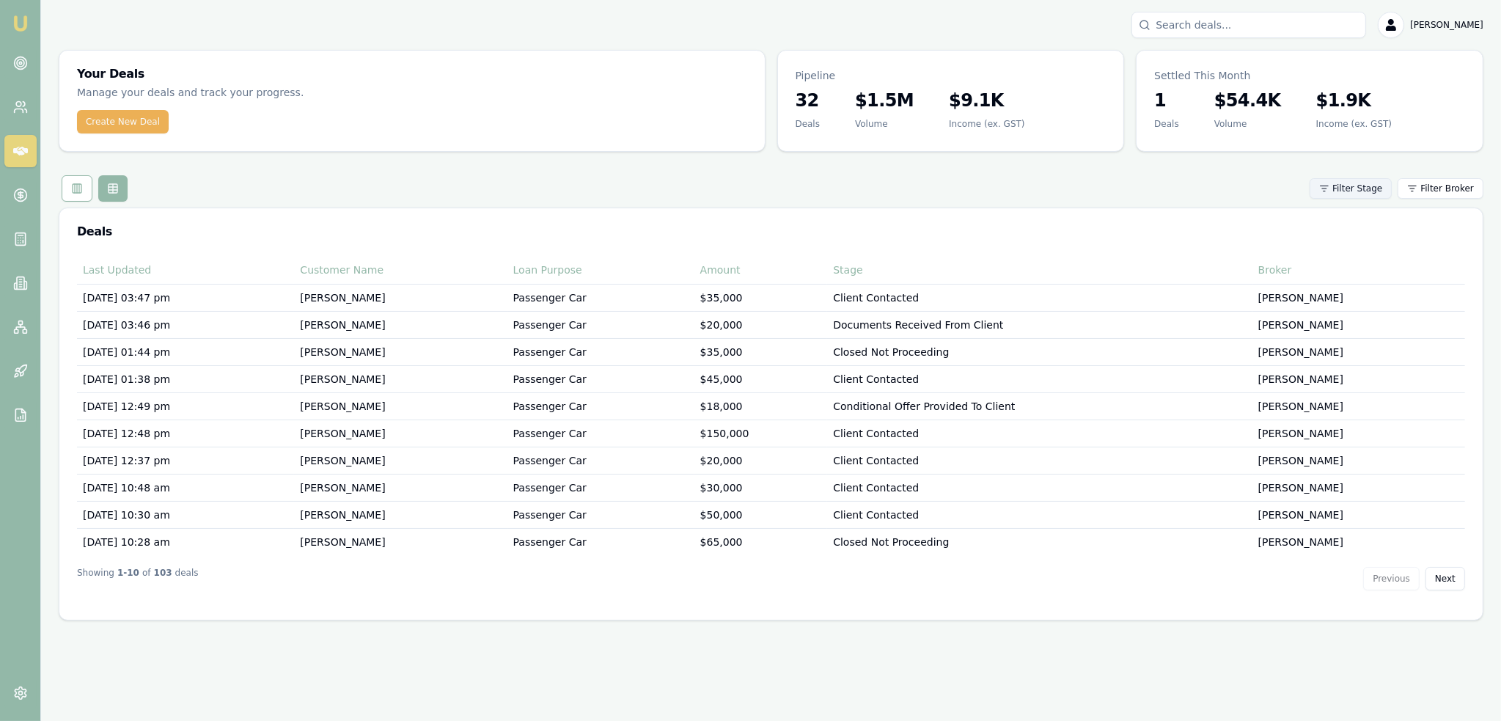
click at [1352, 190] on html "Emu Broker Robyn Adams Toggle Menu Your Deals Manage your deals and track your …" at bounding box center [750, 360] width 1501 height 721
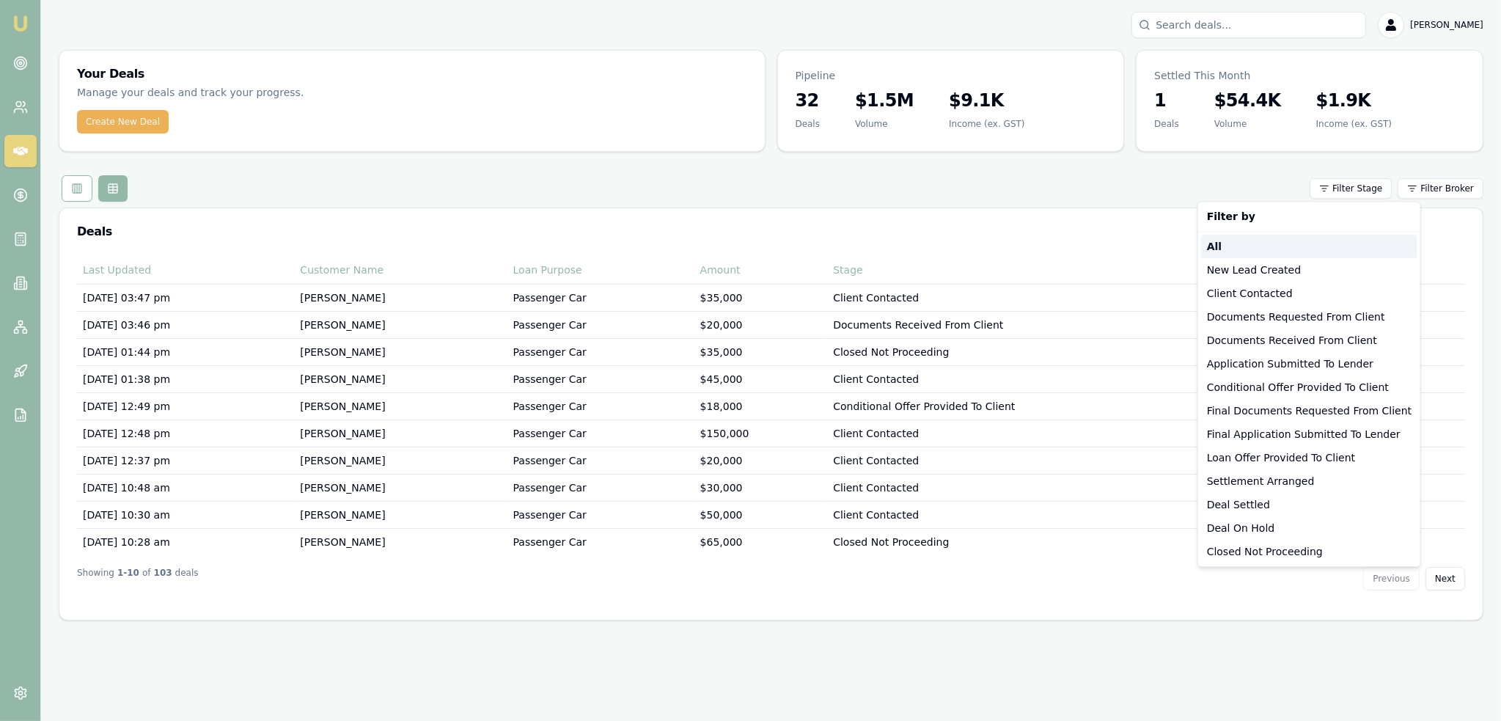
click at [1215, 248] on strong "All" at bounding box center [1214, 246] width 15 height 15
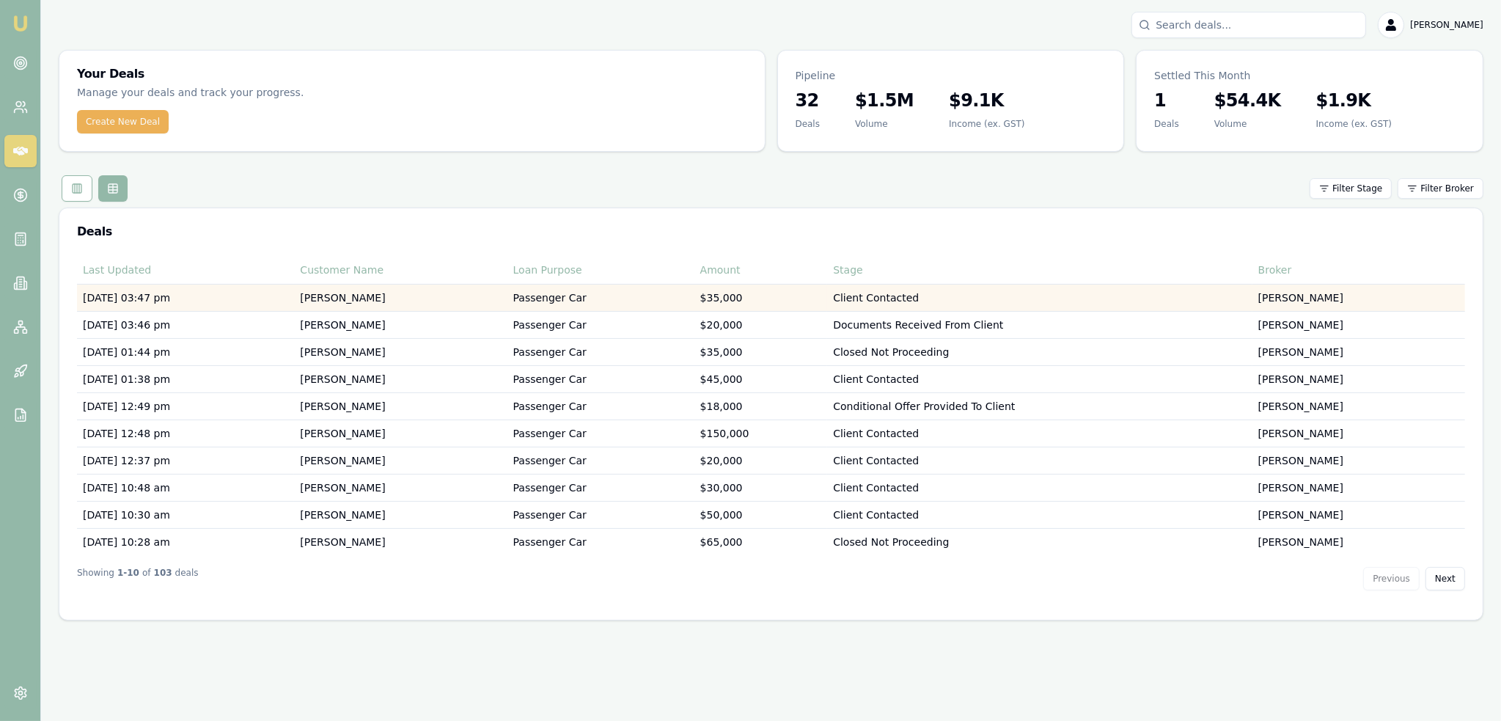
click at [361, 300] on td "Sam Johns" at bounding box center [400, 298] width 213 height 27
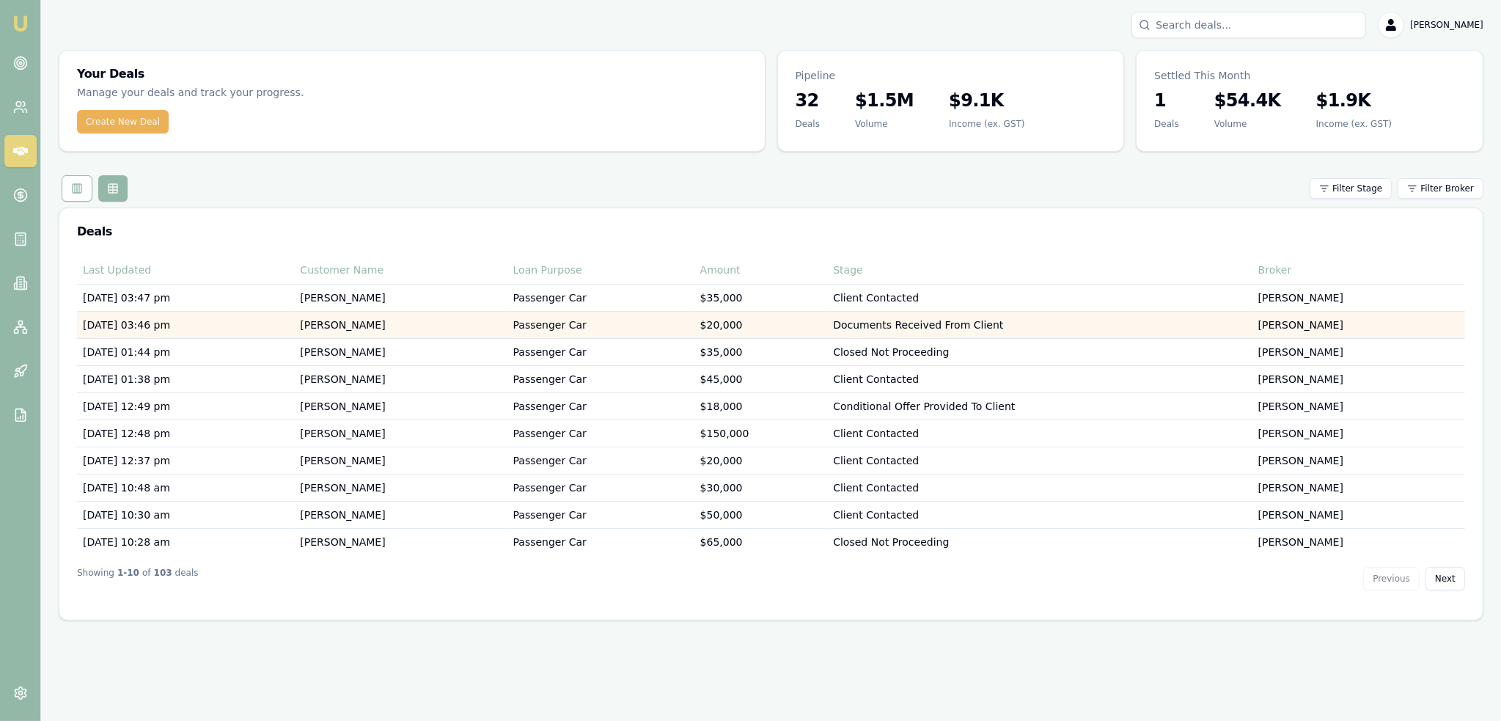
click at [353, 325] on td "[PERSON_NAME]" at bounding box center [400, 325] width 213 height 27
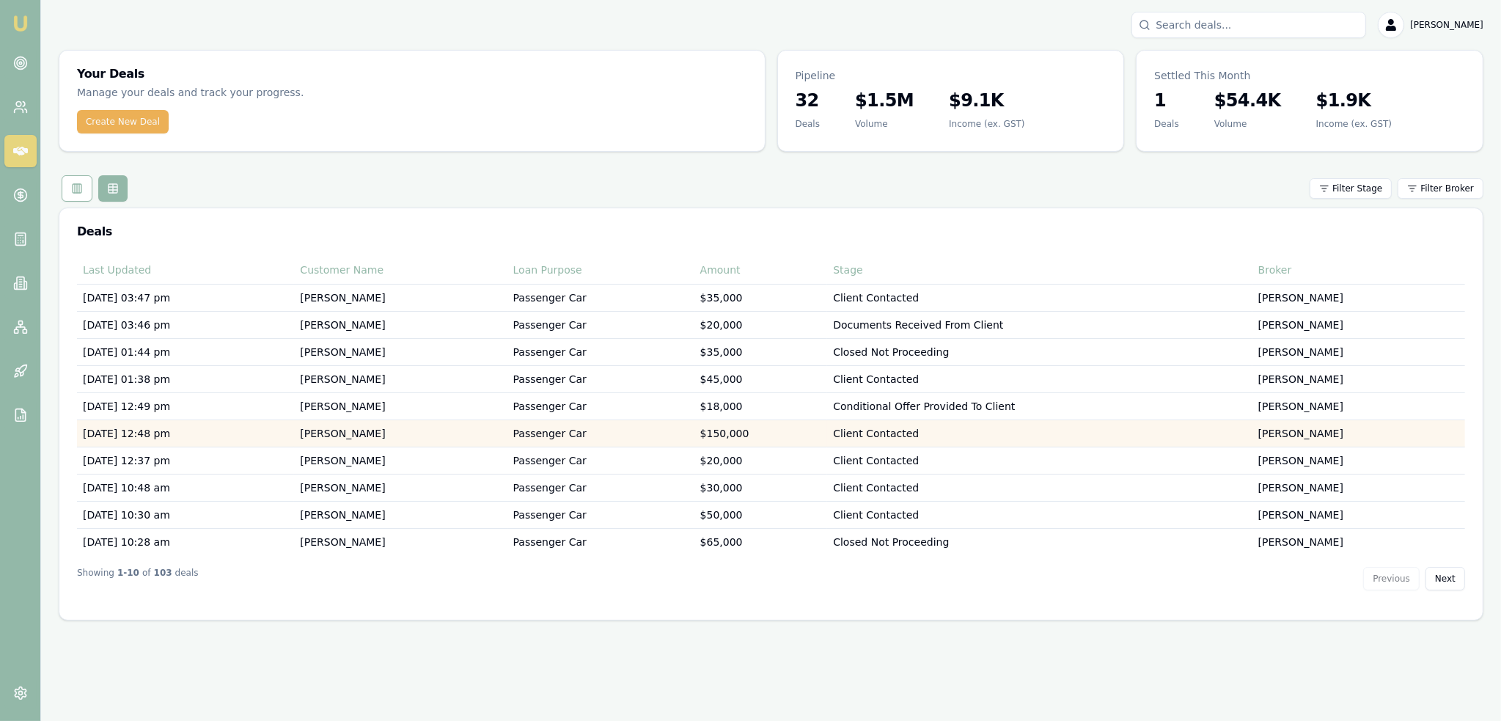
click at [375, 437] on td "[PERSON_NAME]" at bounding box center [400, 433] width 213 height 27
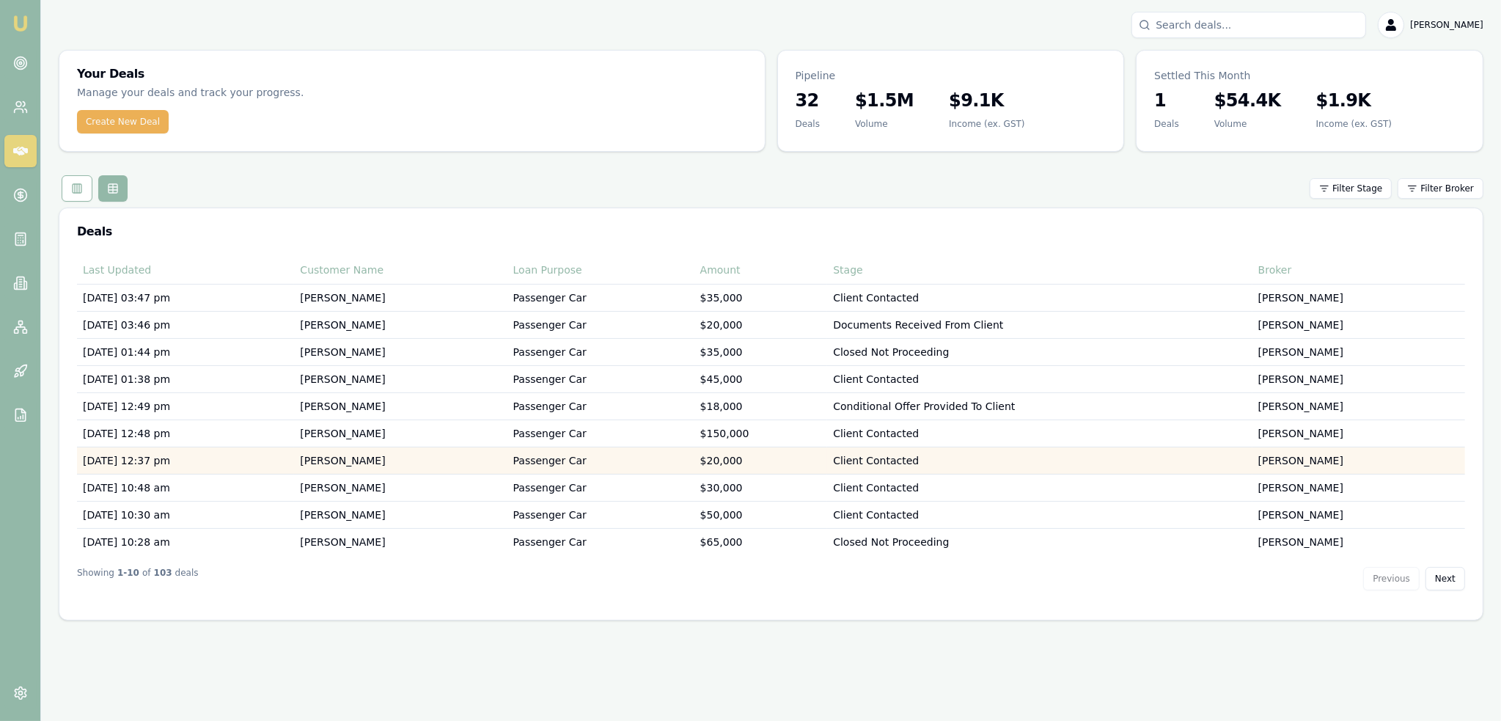
click at [366, 458] on td "Shubham Patel" at bounding box center [400, 460] width 213 height 27
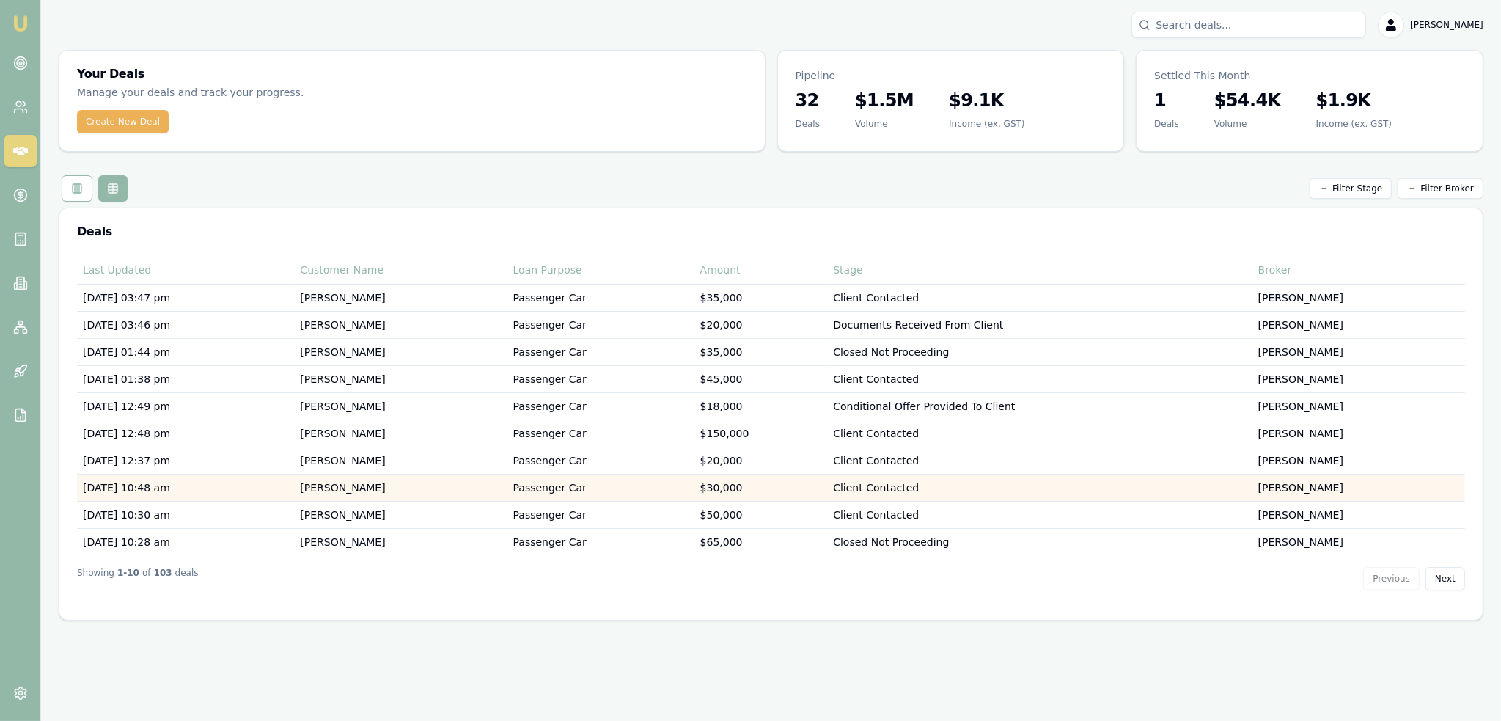
click at [359, 483] on td "Darryl Cuneo" at bounding box center [400, 487] width 213 height 27
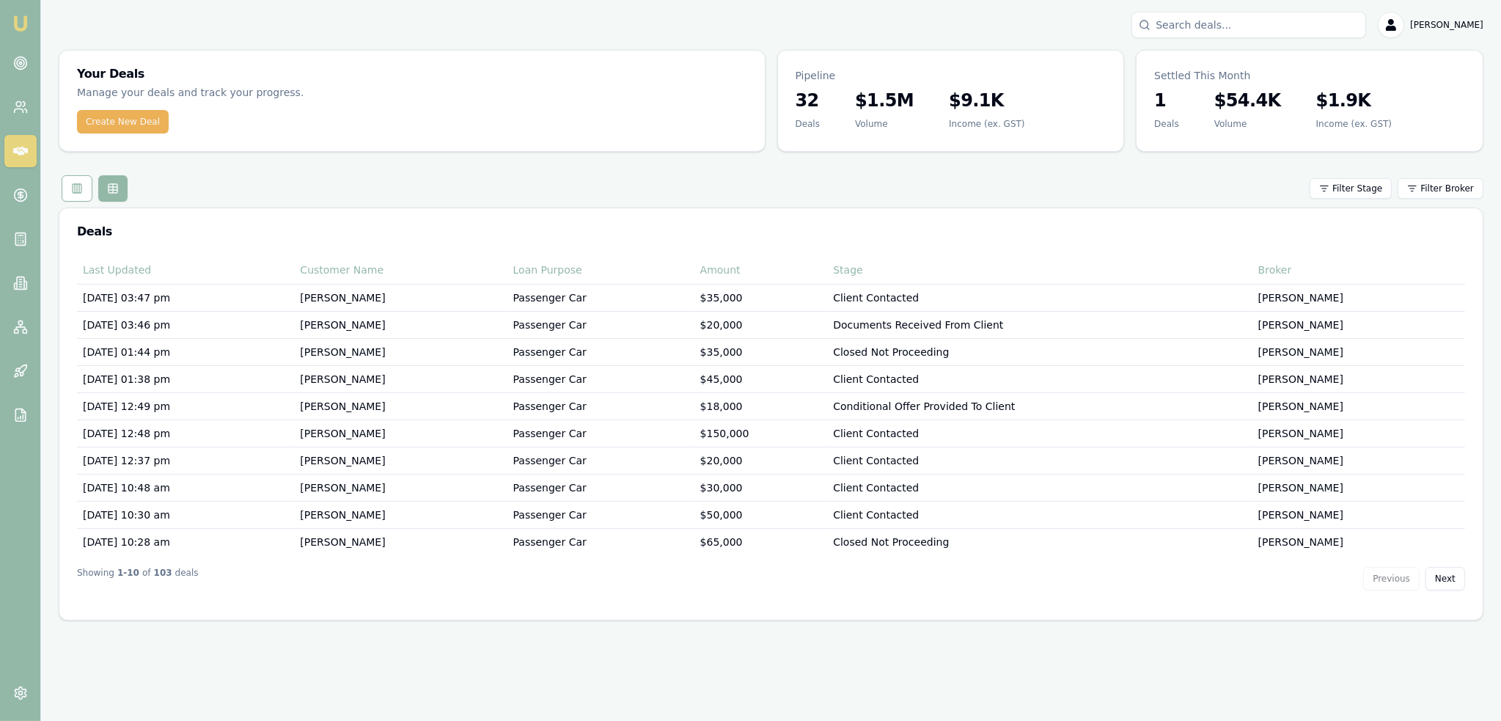
click at [18, 15] on img at bounding box center [21, 24] width 18 height 18
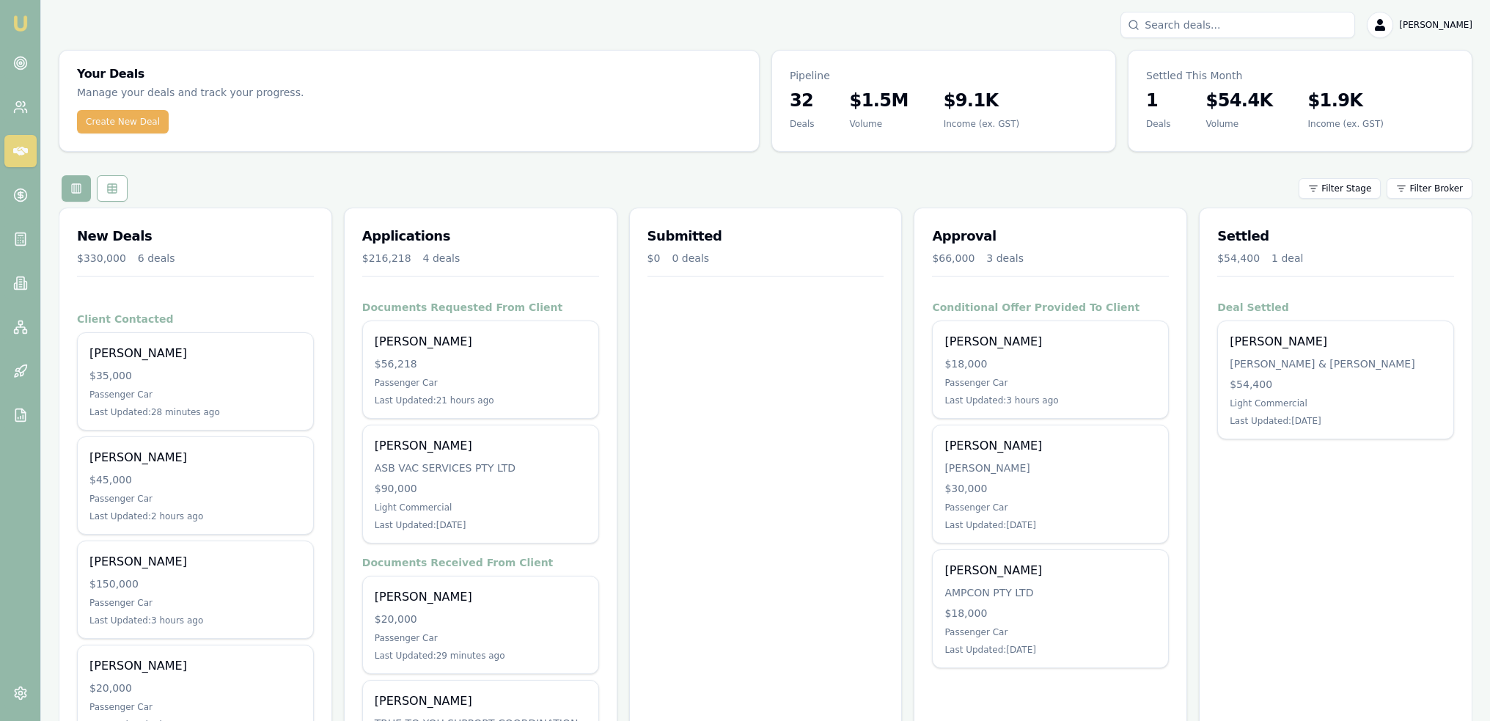
click at [1264, 21] on input "Search deals" at bounding box center [1238, 25] width 235 height 26
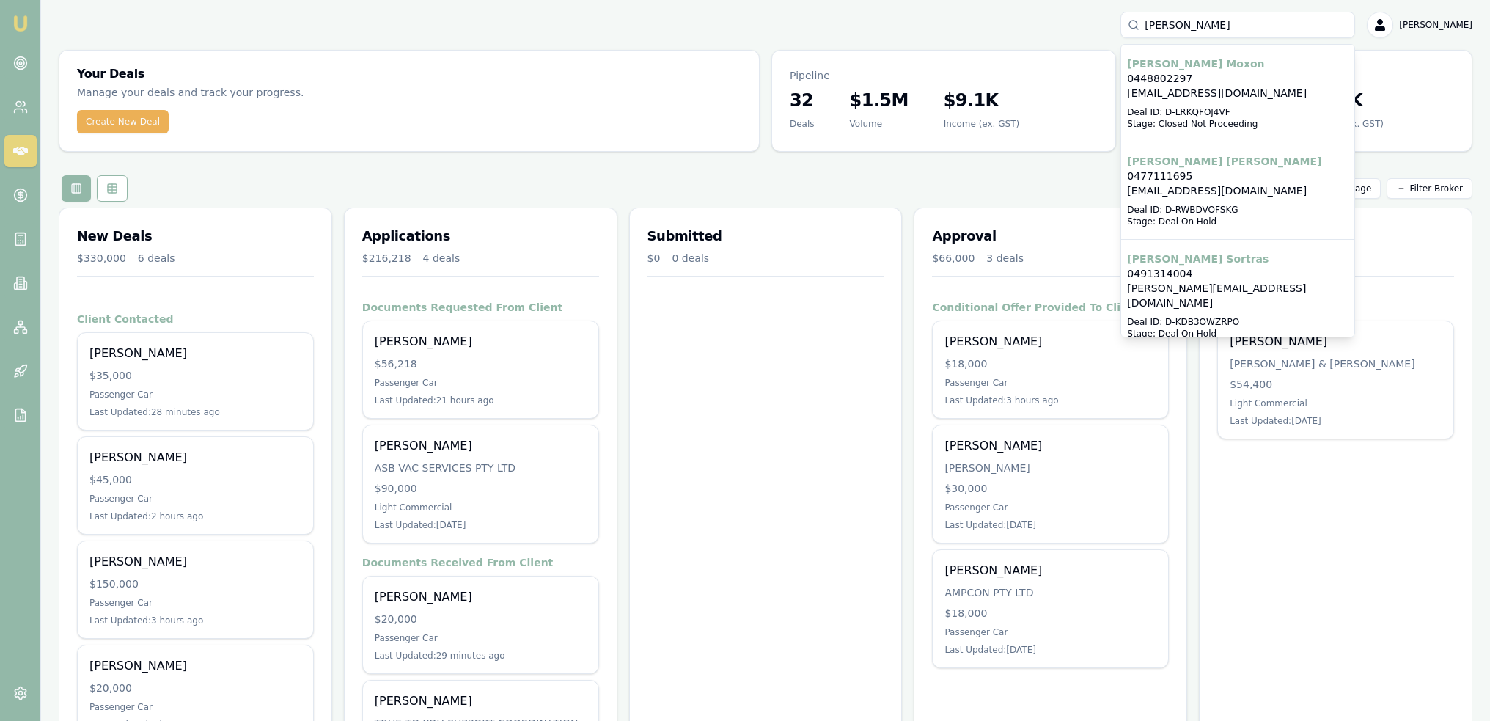
type input "james moxon"
click at [1217, 96] on p "jamesbmoxon@gmail.com" at bounding box center [1237, 93] width 221 height 15
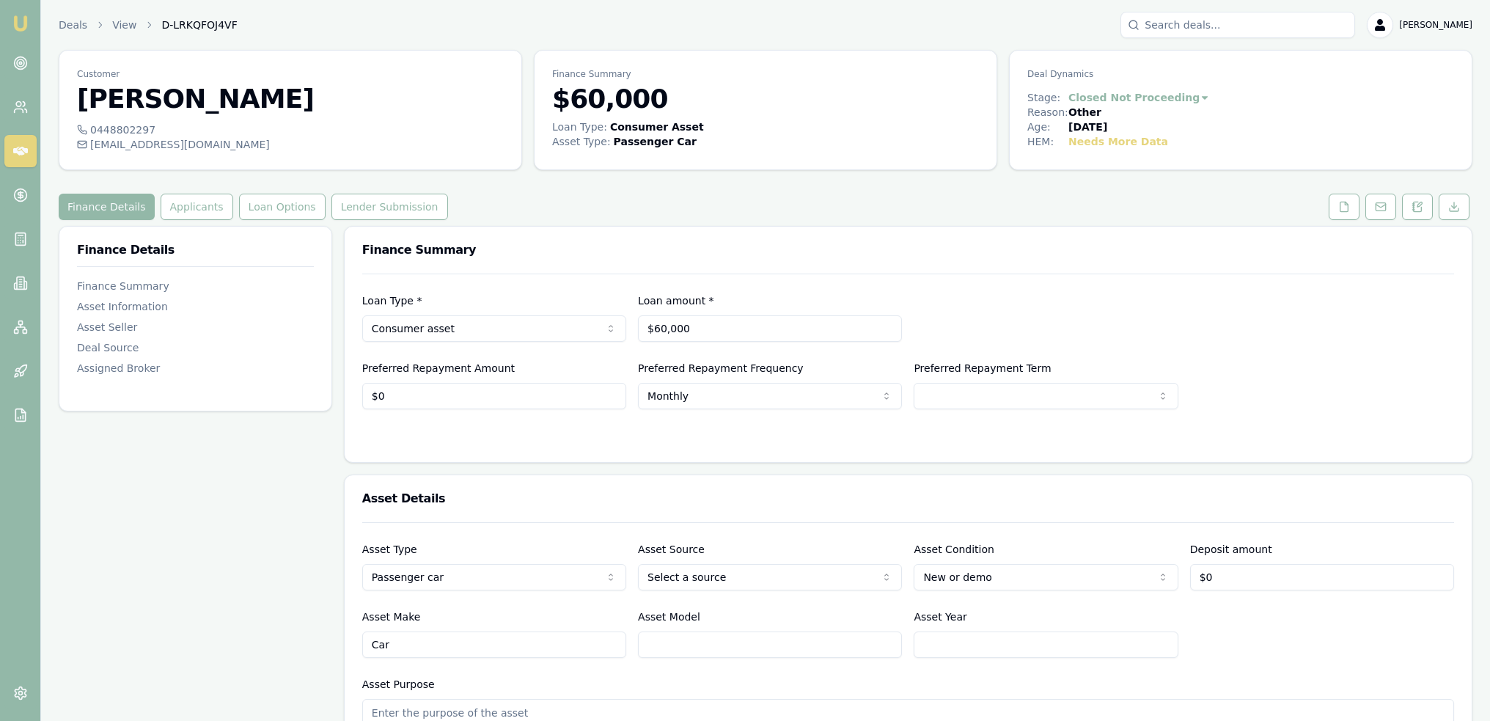
drag, startPoint x: 1424, startPoint y: 213, endPoint x: 1414, endPoint y: 228, distance: 17.9
click at [1425, 214] on button at bounding box center [1417, 207] width 31 height 26
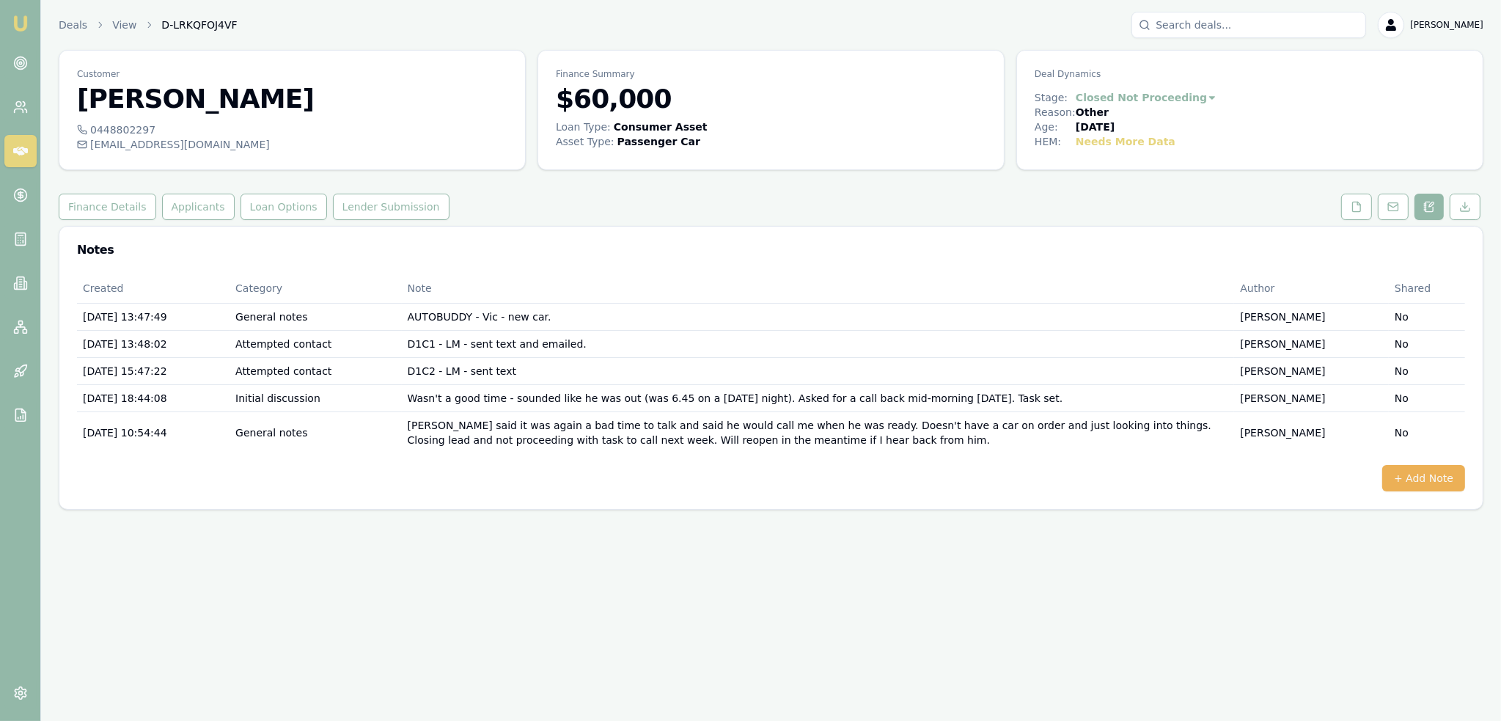
click at [26, 25] on img at bounding box center [21, 24] width 18 height 18
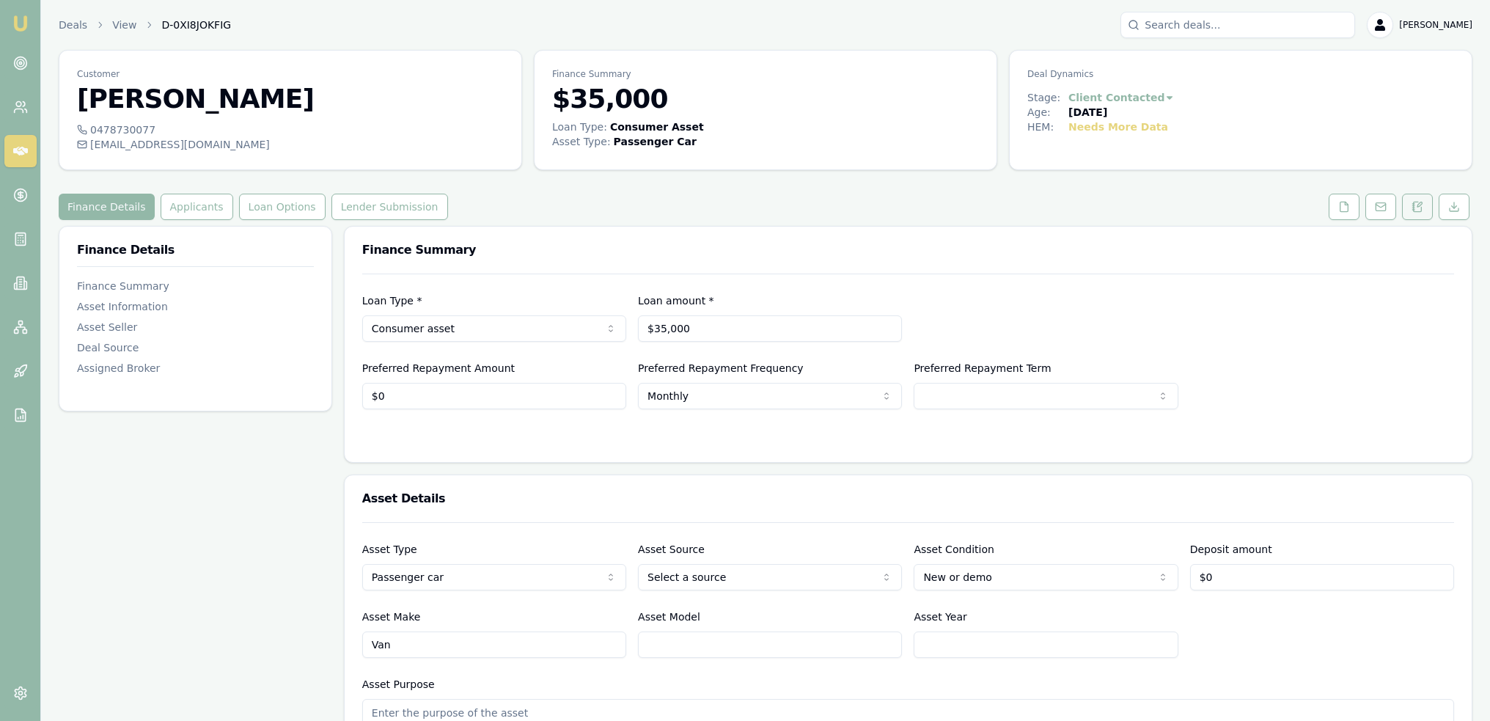
click at [1414, 202] on icon at bounding box center [1418, 207] width 8 height 10
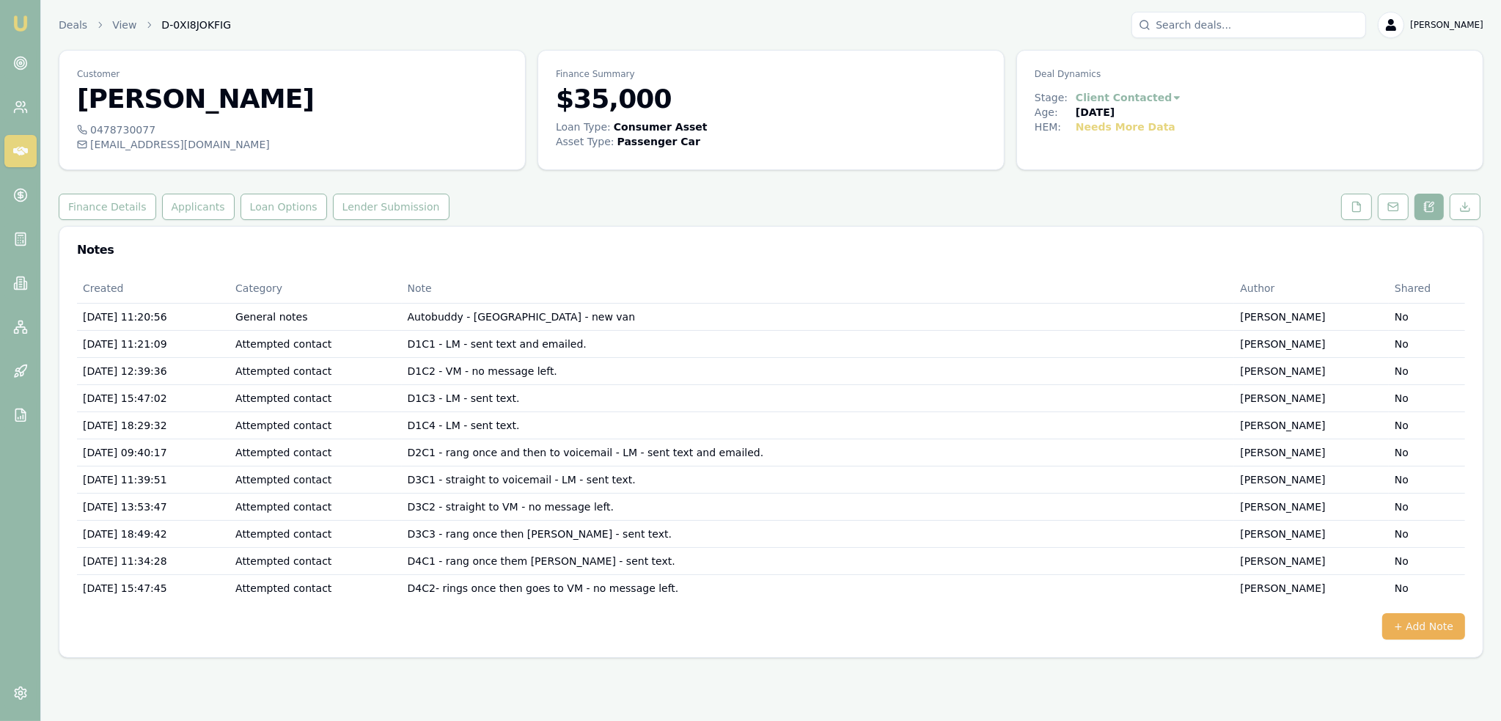
click at [7, 15] on nav "Emu Broker" at bounding box center [20, 221] width 40 height 443
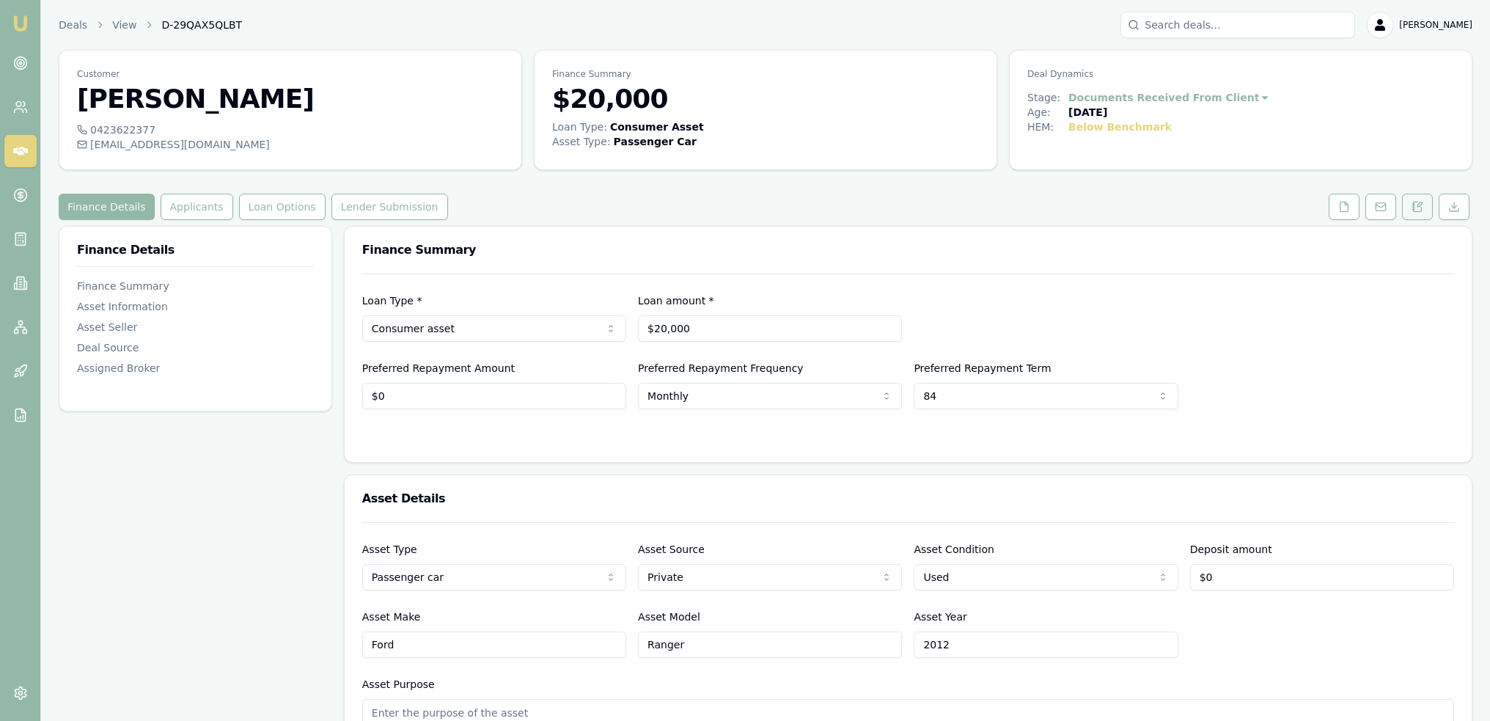
click at [1423, 204] on button at bounding box center [1417, 207] width 31 height 26
click at [1414, 204] on icon at bounding box center [1413, 204] width 2 height 0
click at [1413, 204] on icon at bounding box center [1413, 204] width 2 height 0
